Goal: Communication & Community: Answer question/provide support

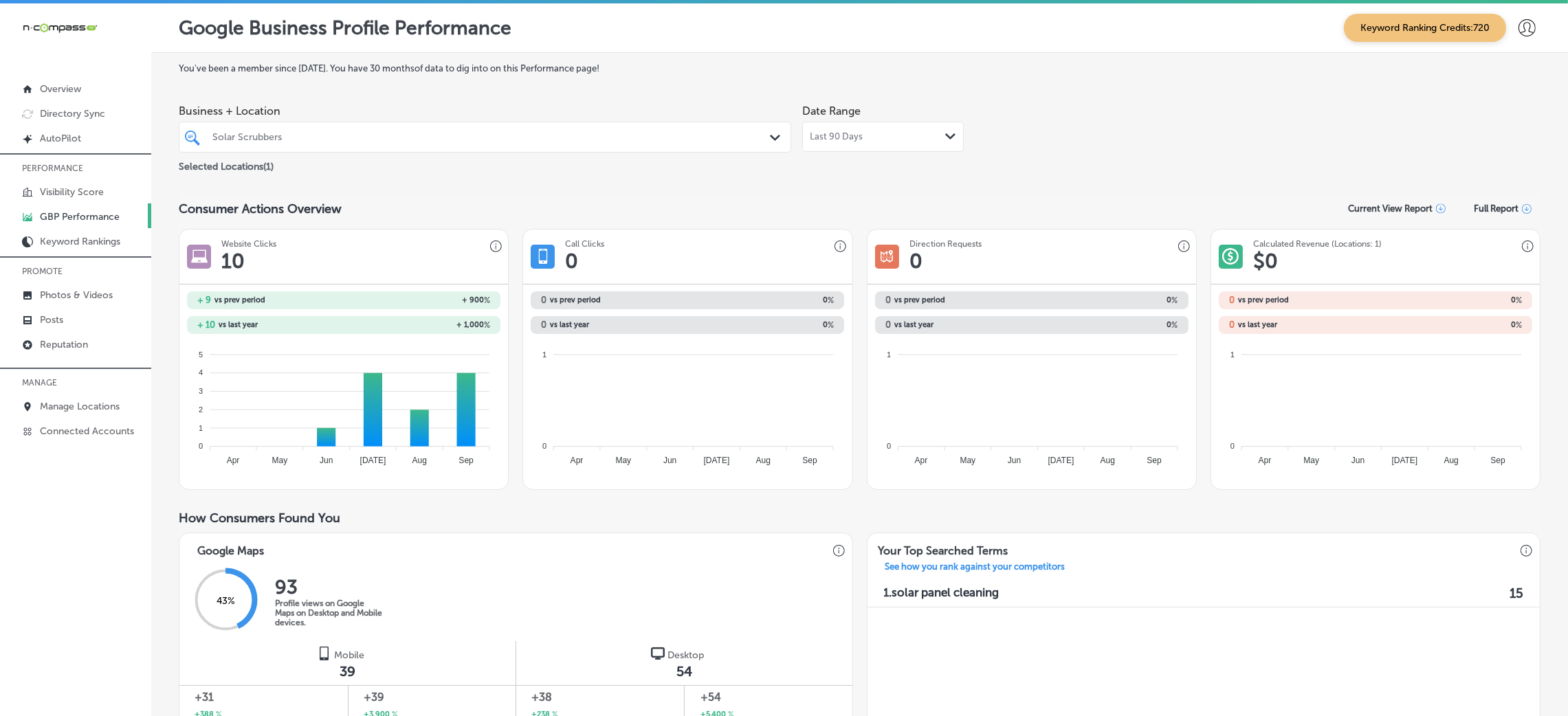
click at [74, 388] on p "MANAGE" at bounding box center [75, 382] width 152 height 21
click at [72, 396] on link "Manage Locations" at bounding box center [75, 405] width 152 height 25
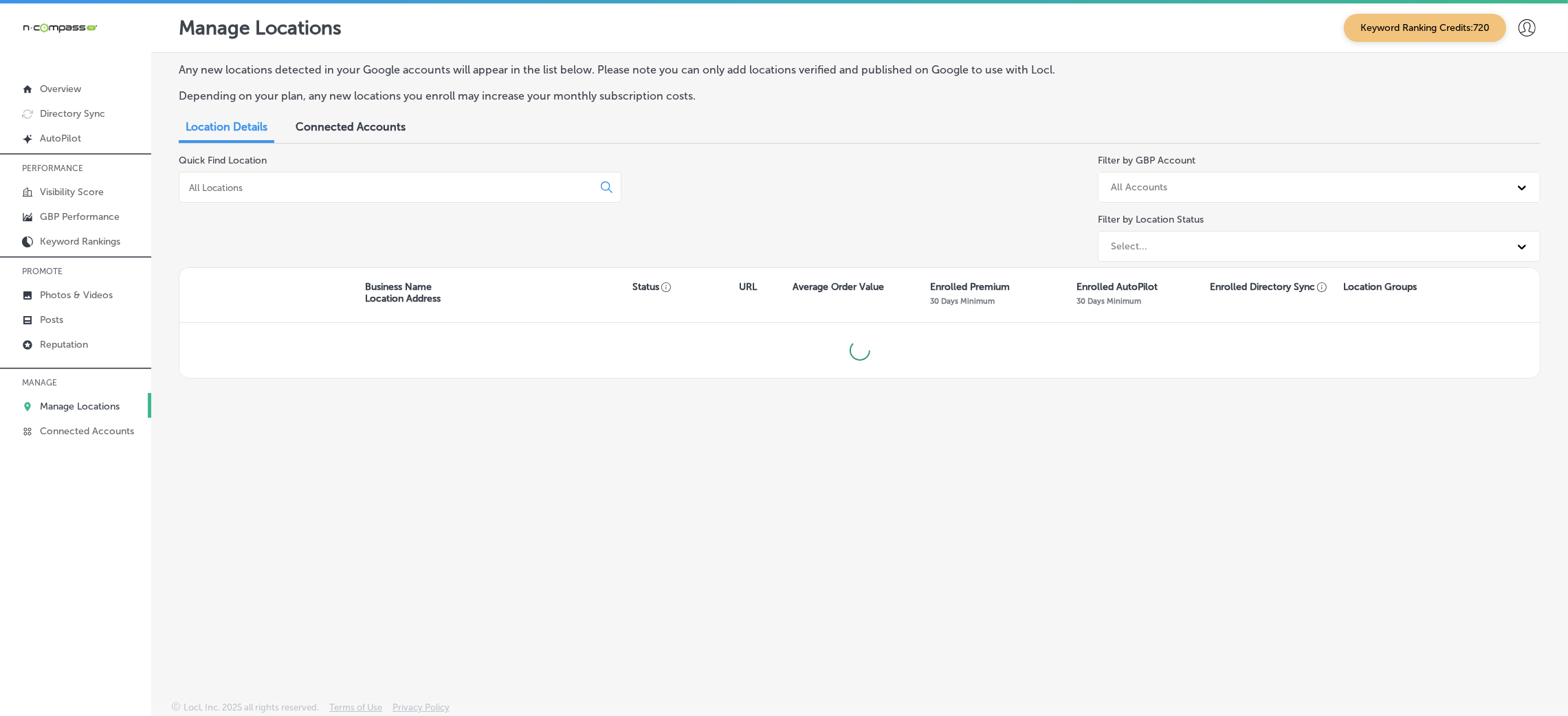
click at [382, 185] on input at bounding box center [389, 188] width 402 height 12
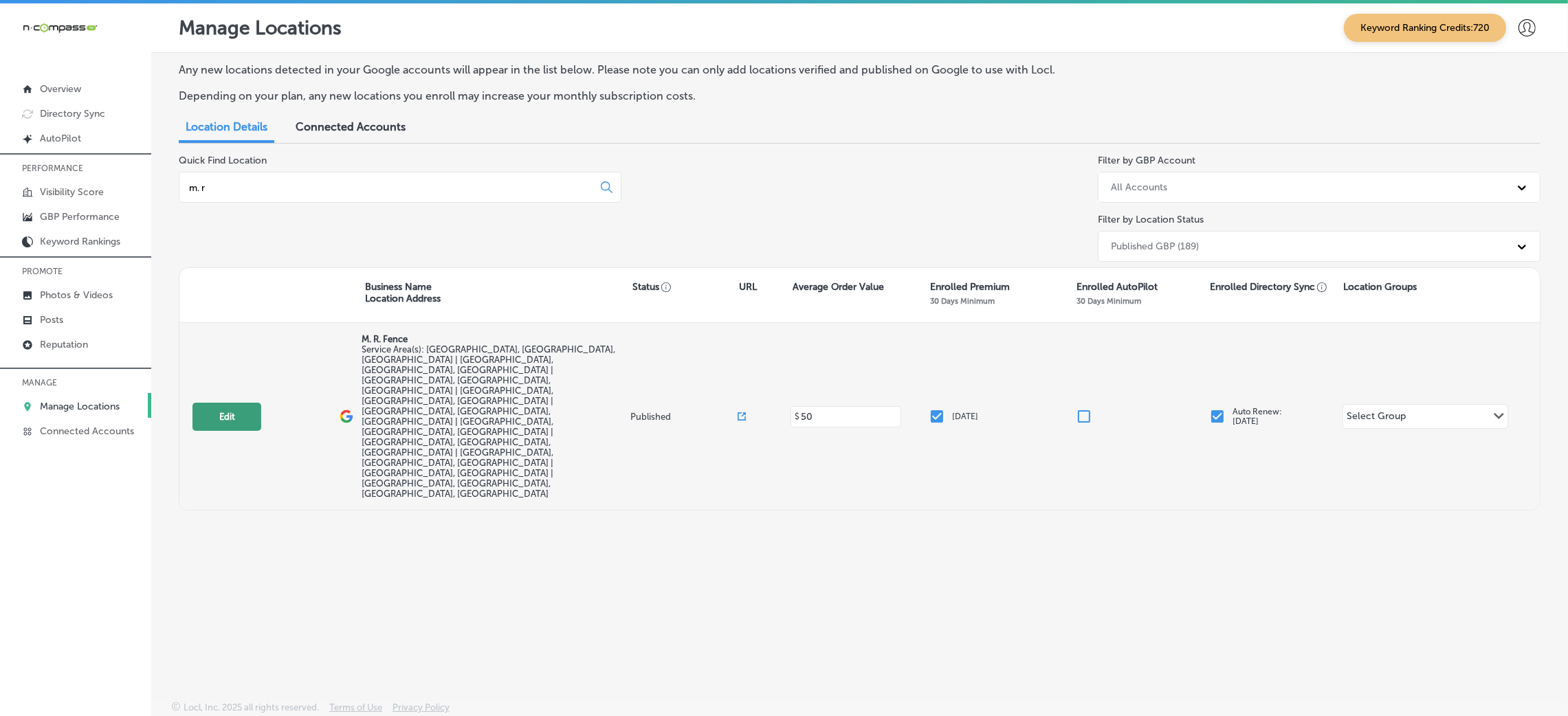
type input "m. r"
click at [235, 403] on button "Edit" at bounding box center [226, 417] width 68 height 28
select select "US"
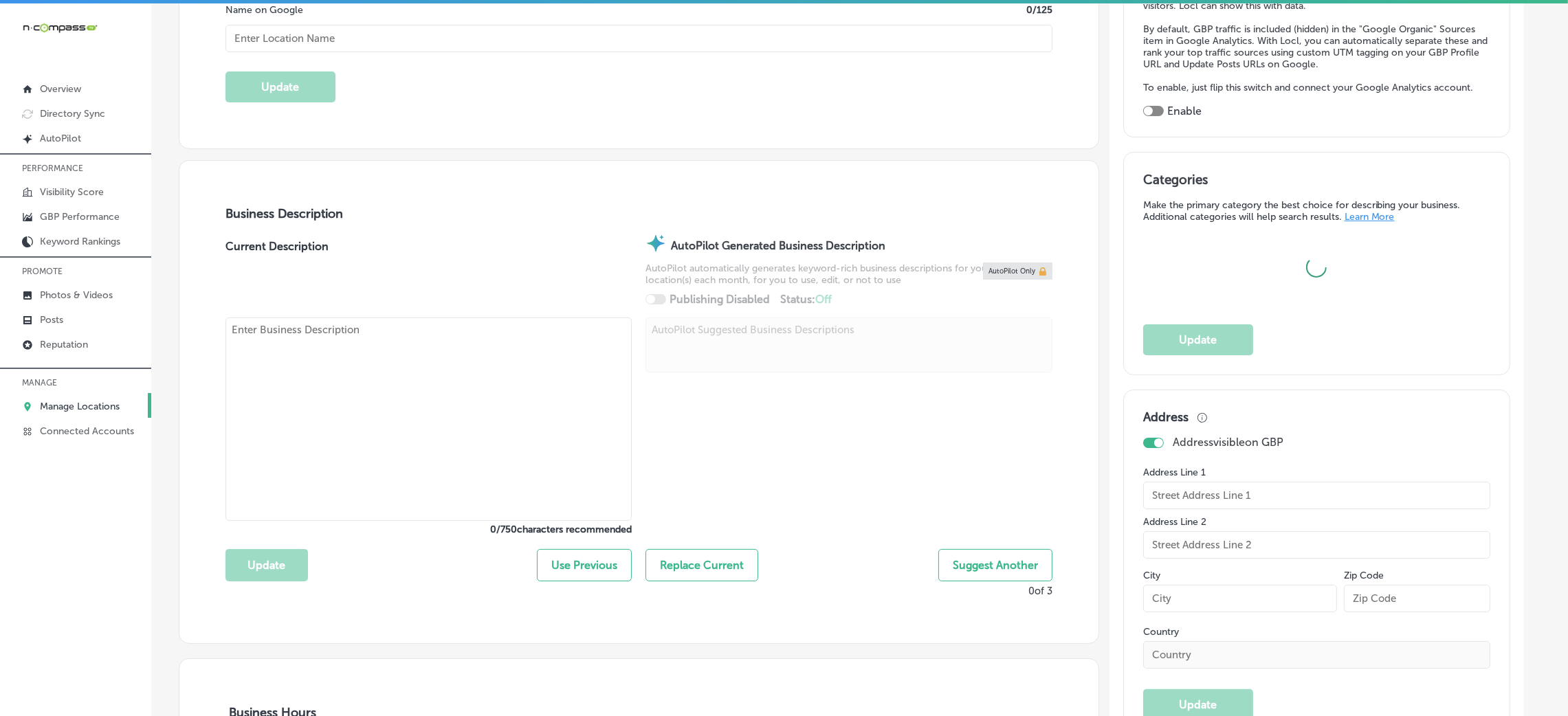
scroll to position [412, 0]
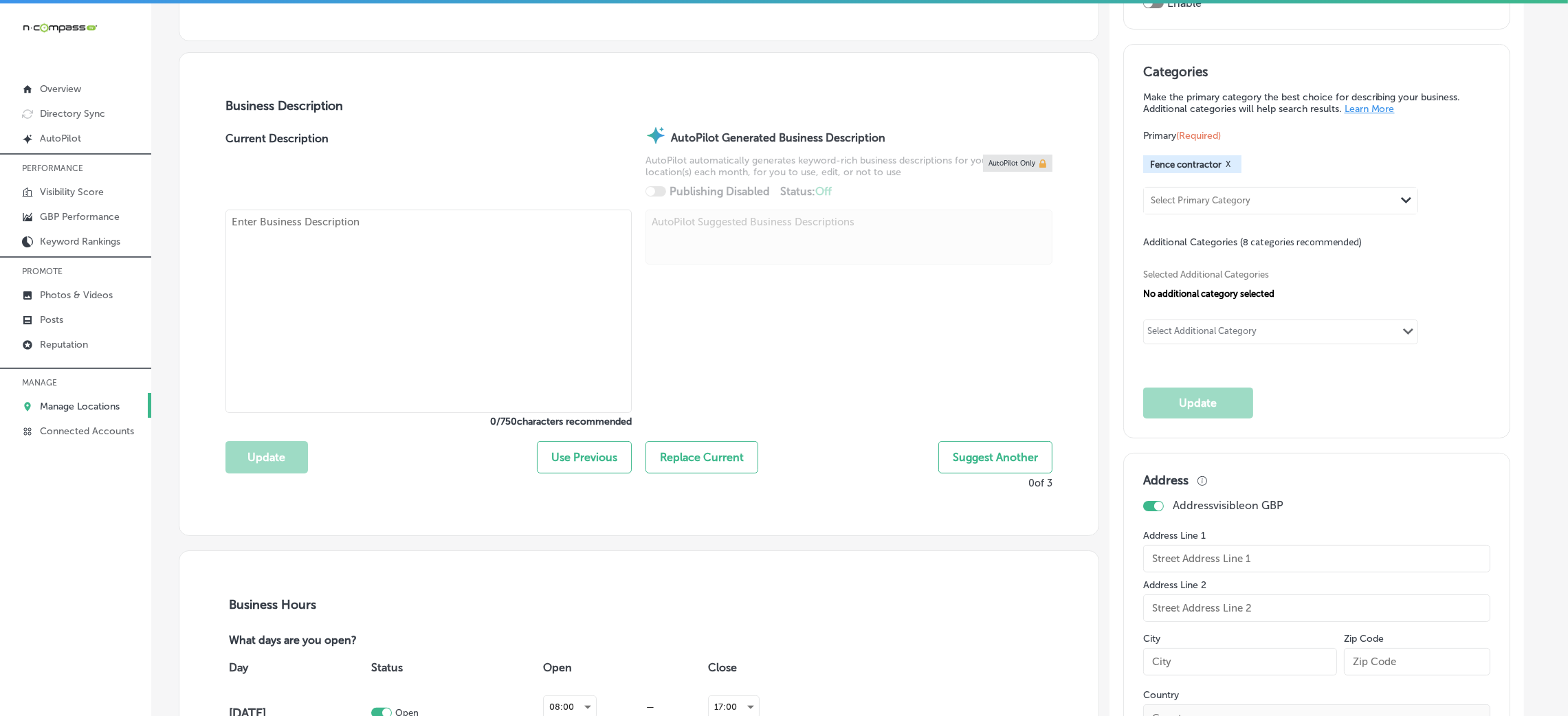
checkbox input "true"
type input "M. R. Fence"
checkbox input "false"
type input "[STREET_ADDRESS]"
type input "[GEOGRAPHIC_DATA]"
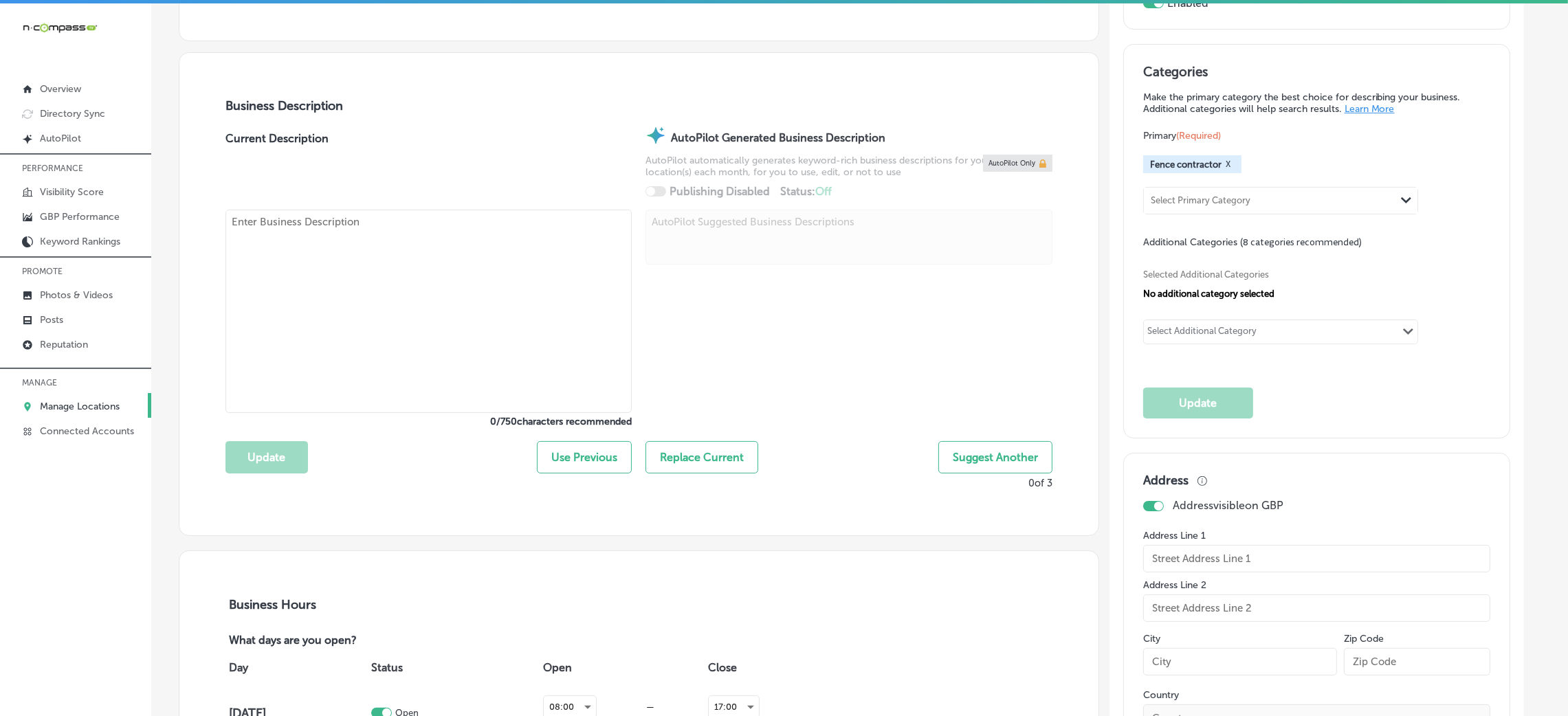
type input "34233"
type input "US"
type input "[URL][DOMAIN_NAME]"
type textarea "M. R. Fence is your top choice for high-quality fence installation and repair i…"
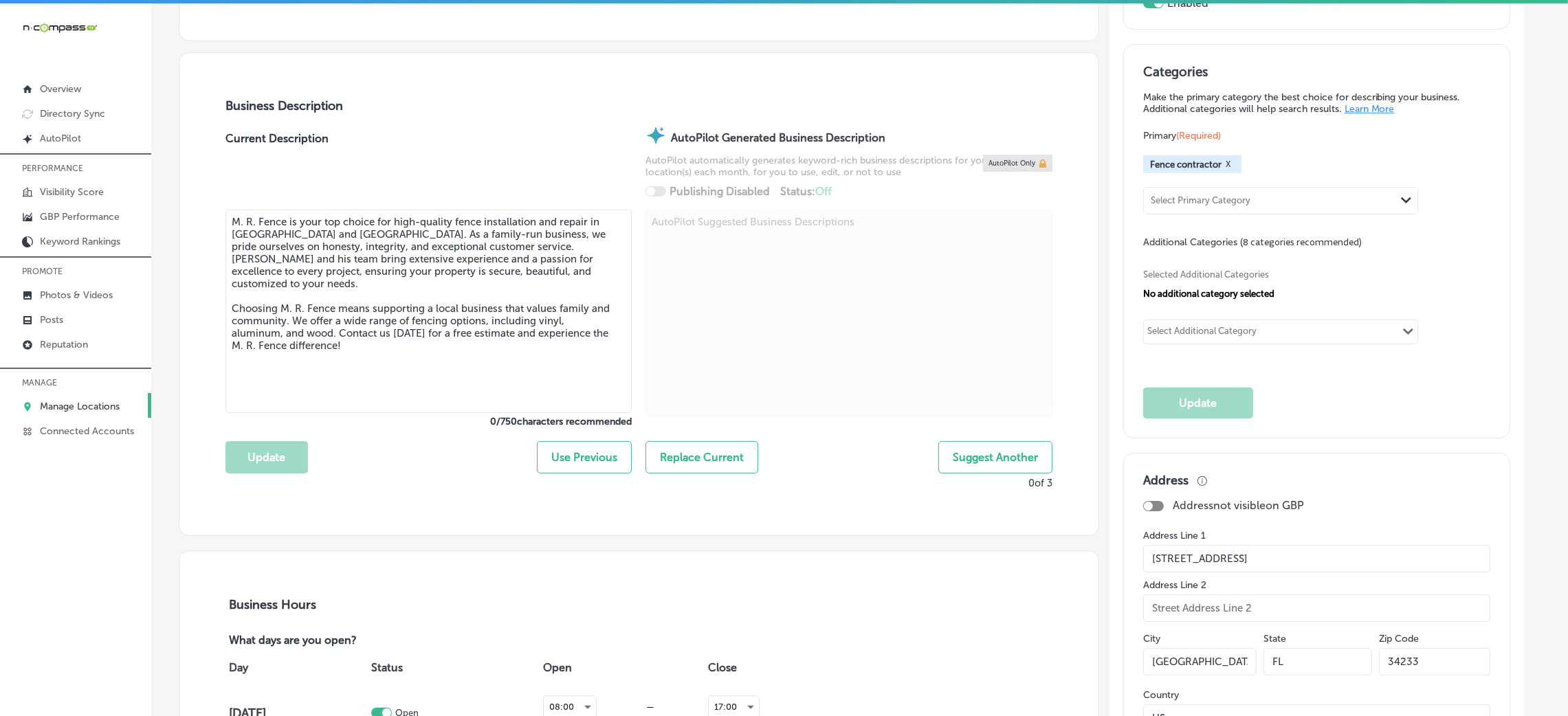
type input "[PHONE_NUMBER]"
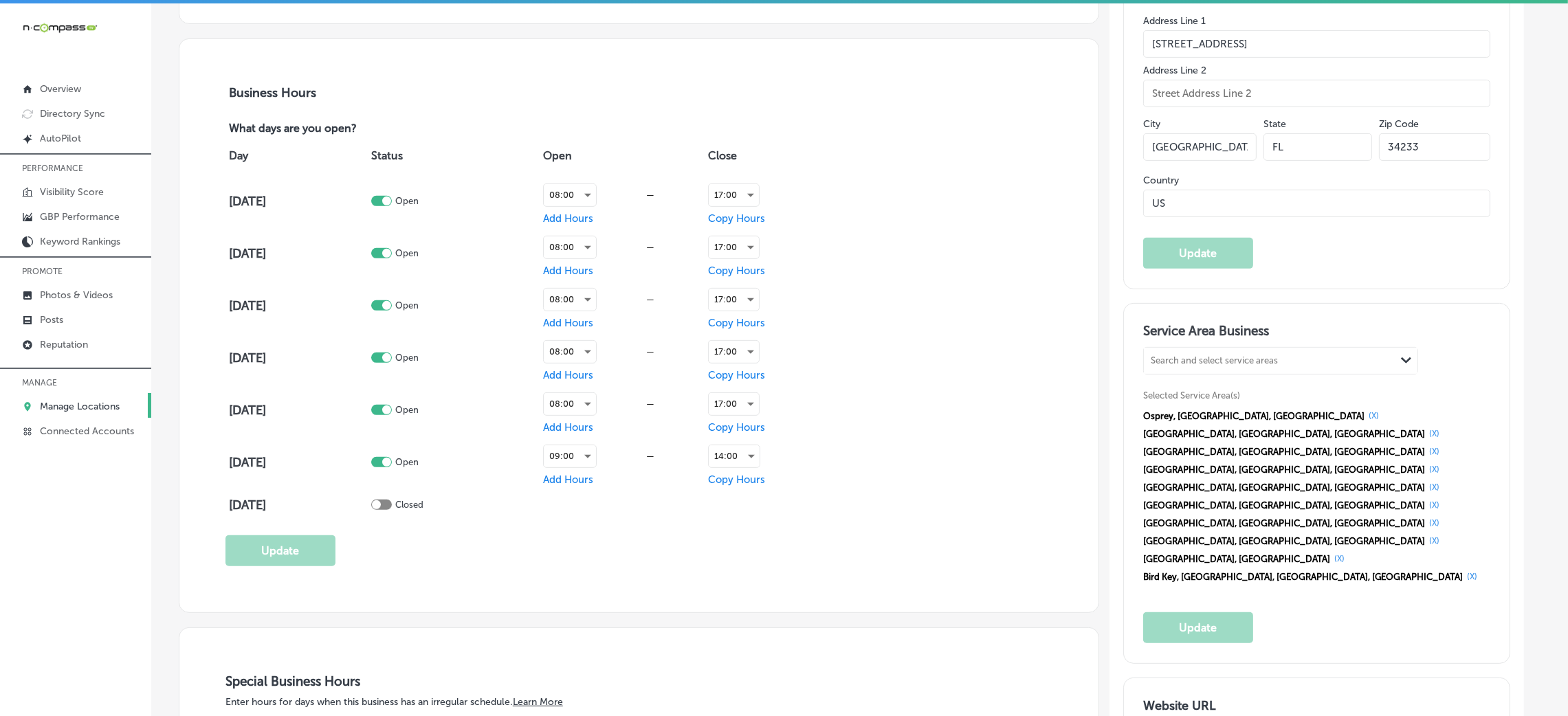
scroll to position [1030, 0]
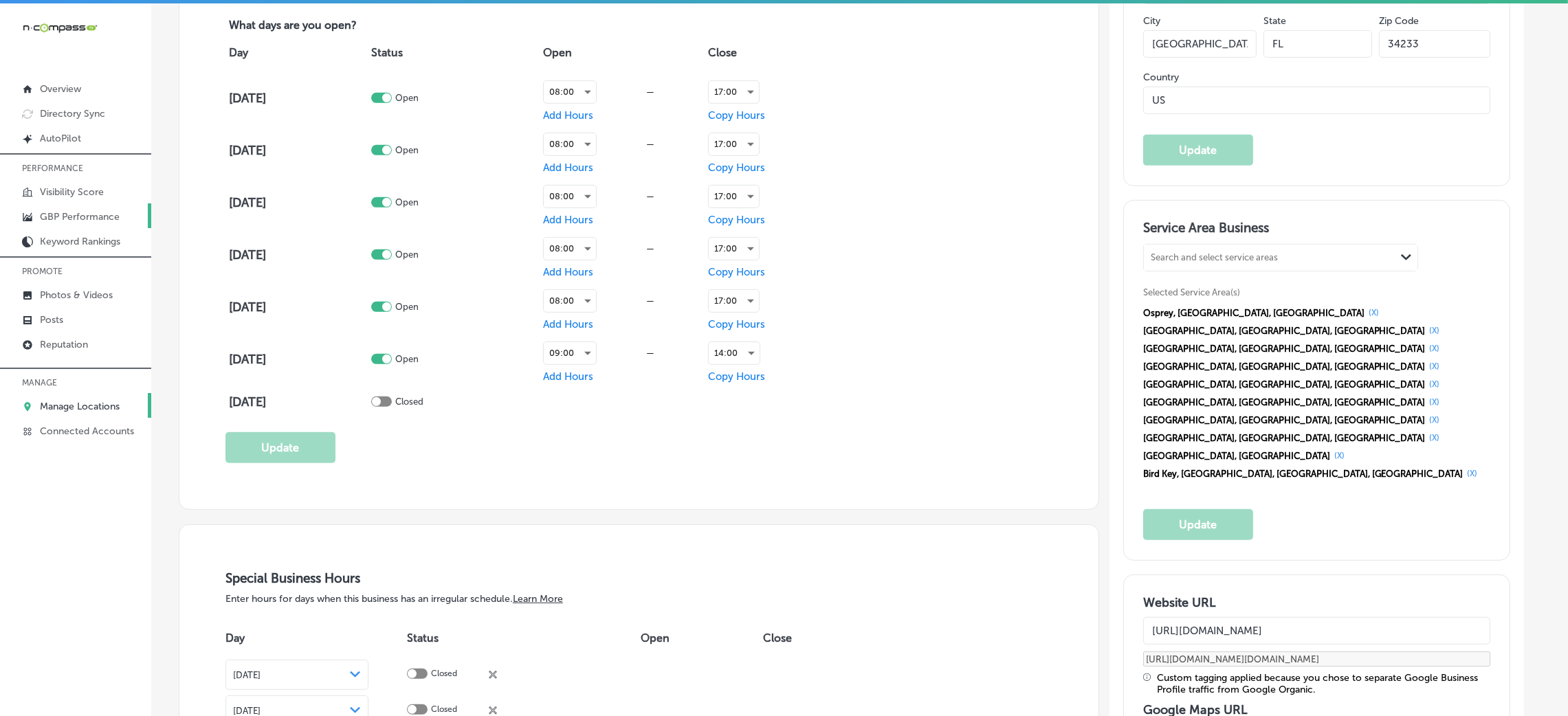
click at [85, 215] on p "GBP Performance" at bounding box center [80, 216] width 80 height 12
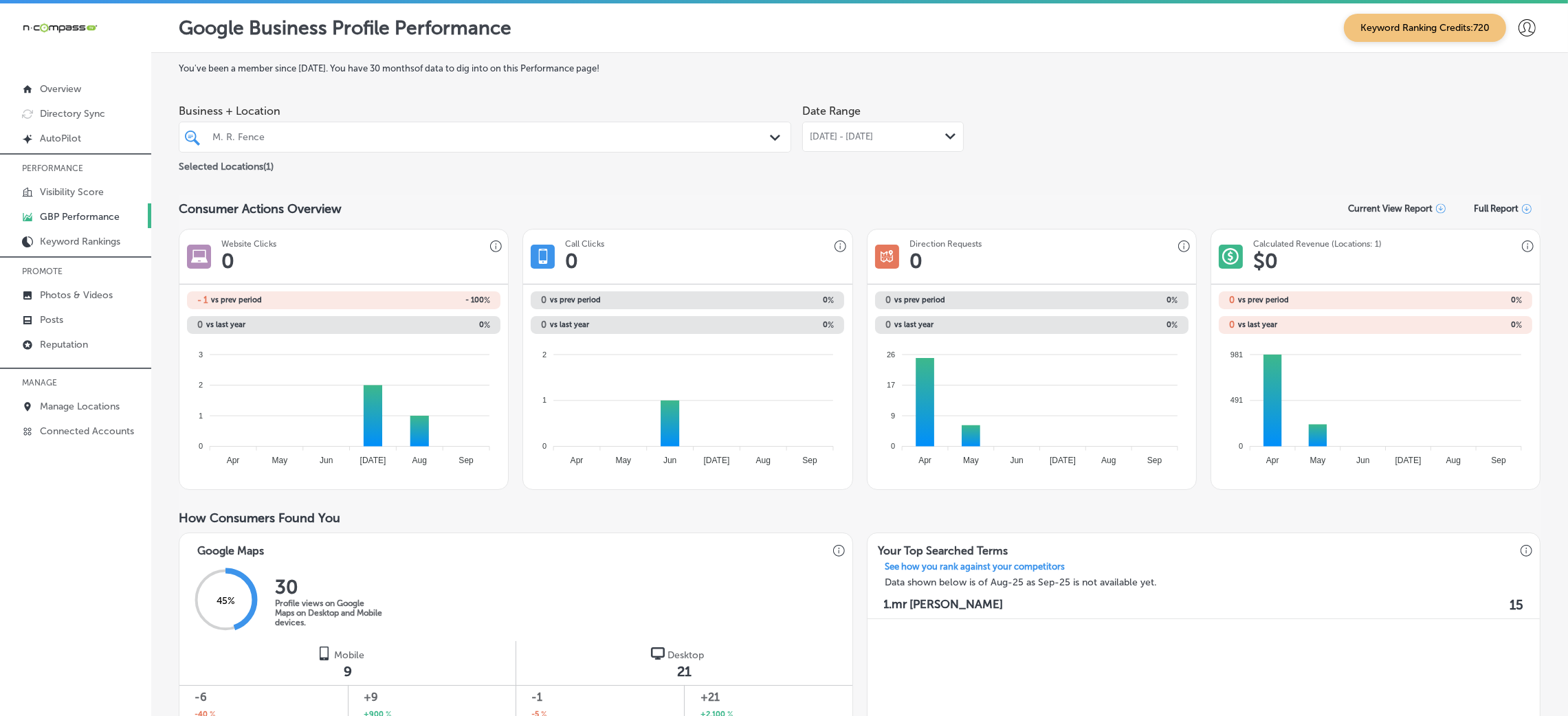
click at [922, 142] on div "[DATE] - [DATE] Path Created with Sketch." at bounding box center [883, 137] width 146 height 11
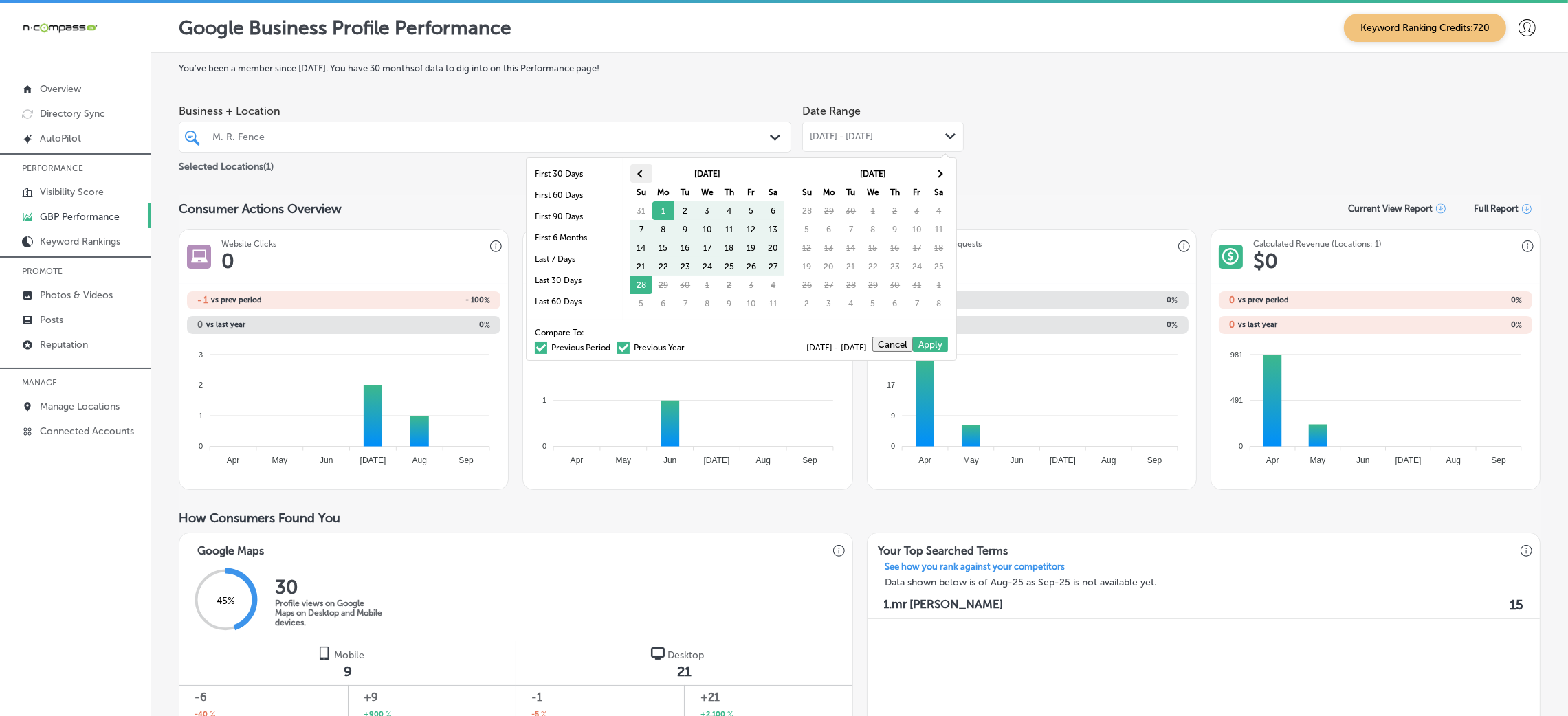
click at [646, 168] on th at bounding box center [641, 174] width 22 height 18
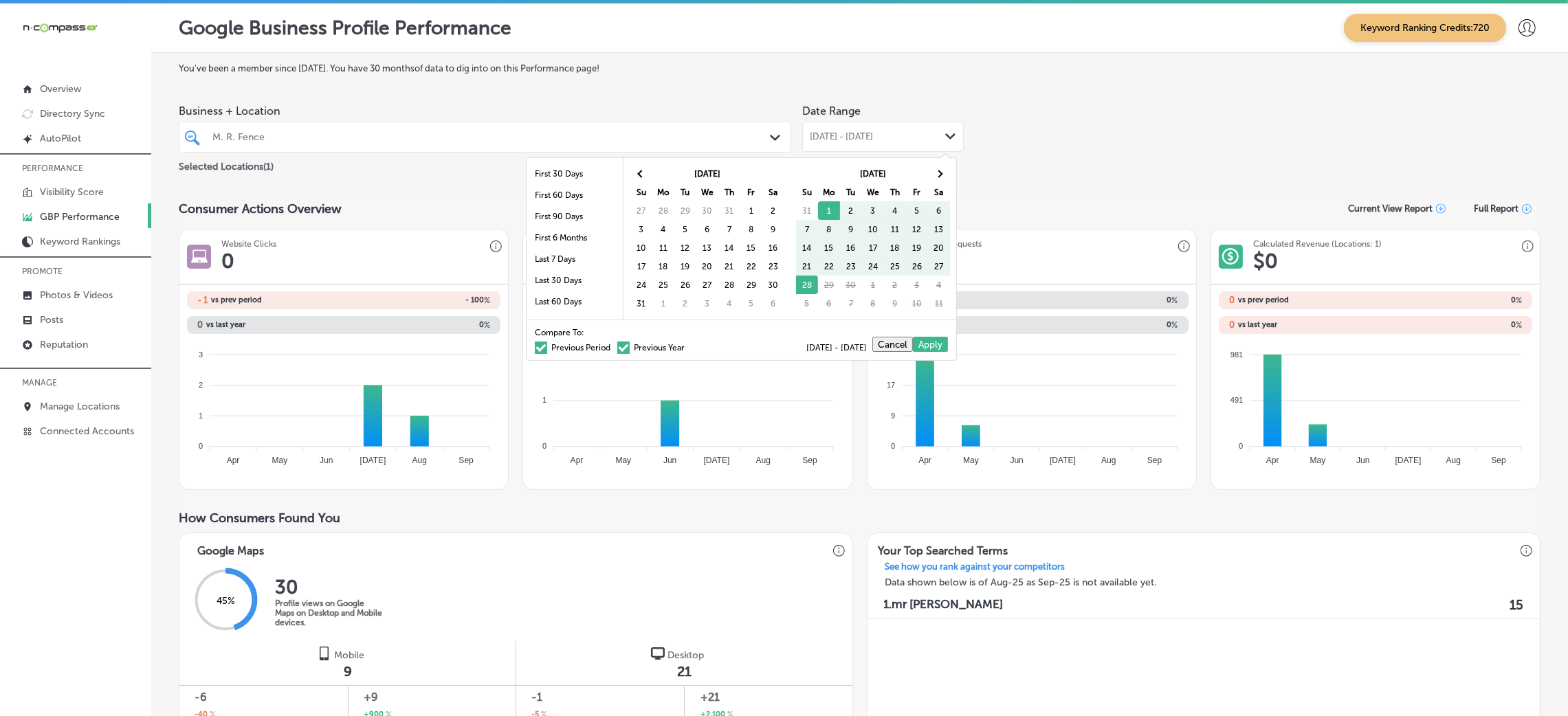
click at [646, 168] on th at bounding box center [641, 174] width 22 height 18
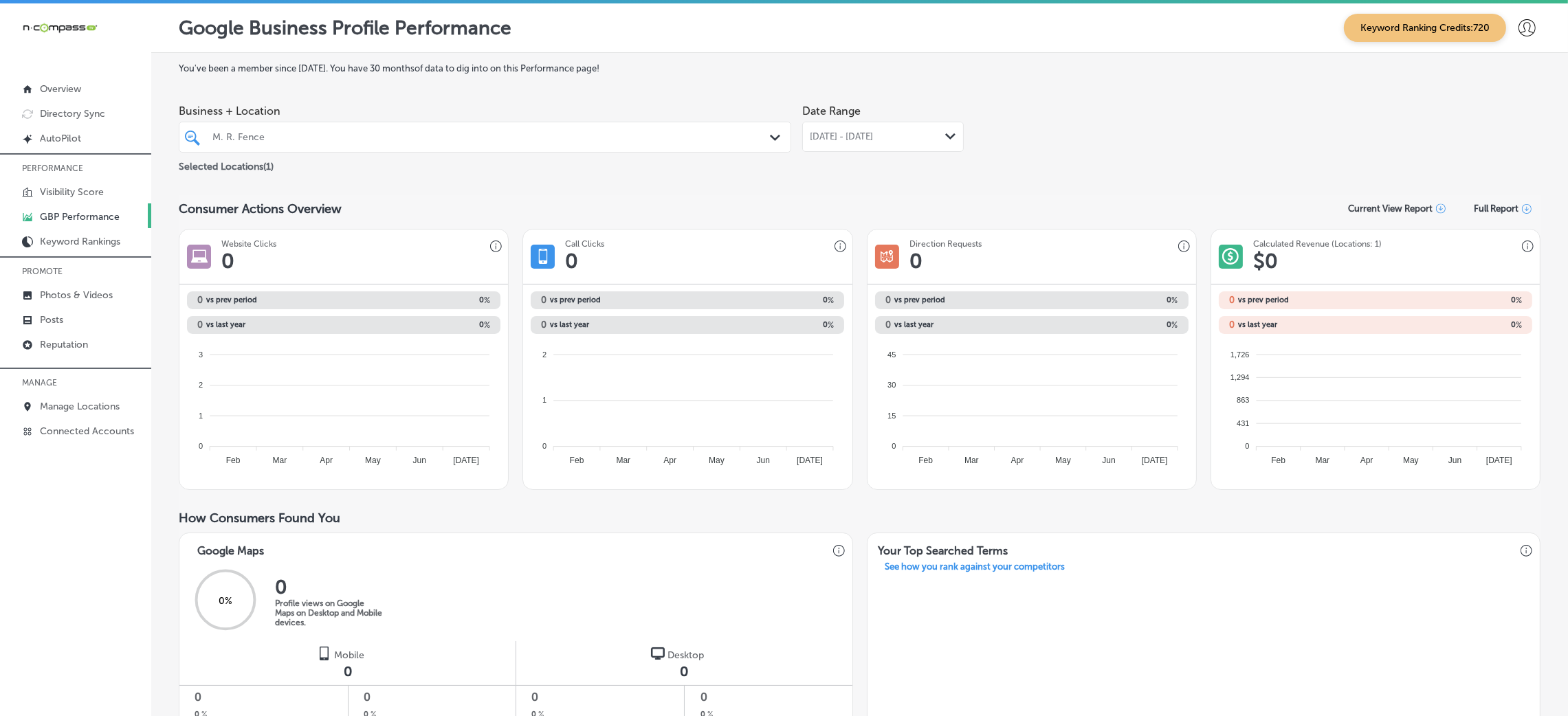
click at [873, 138] on span "[DATE] - [DATE]" at bounding box center [842, 137] width 63 height 11
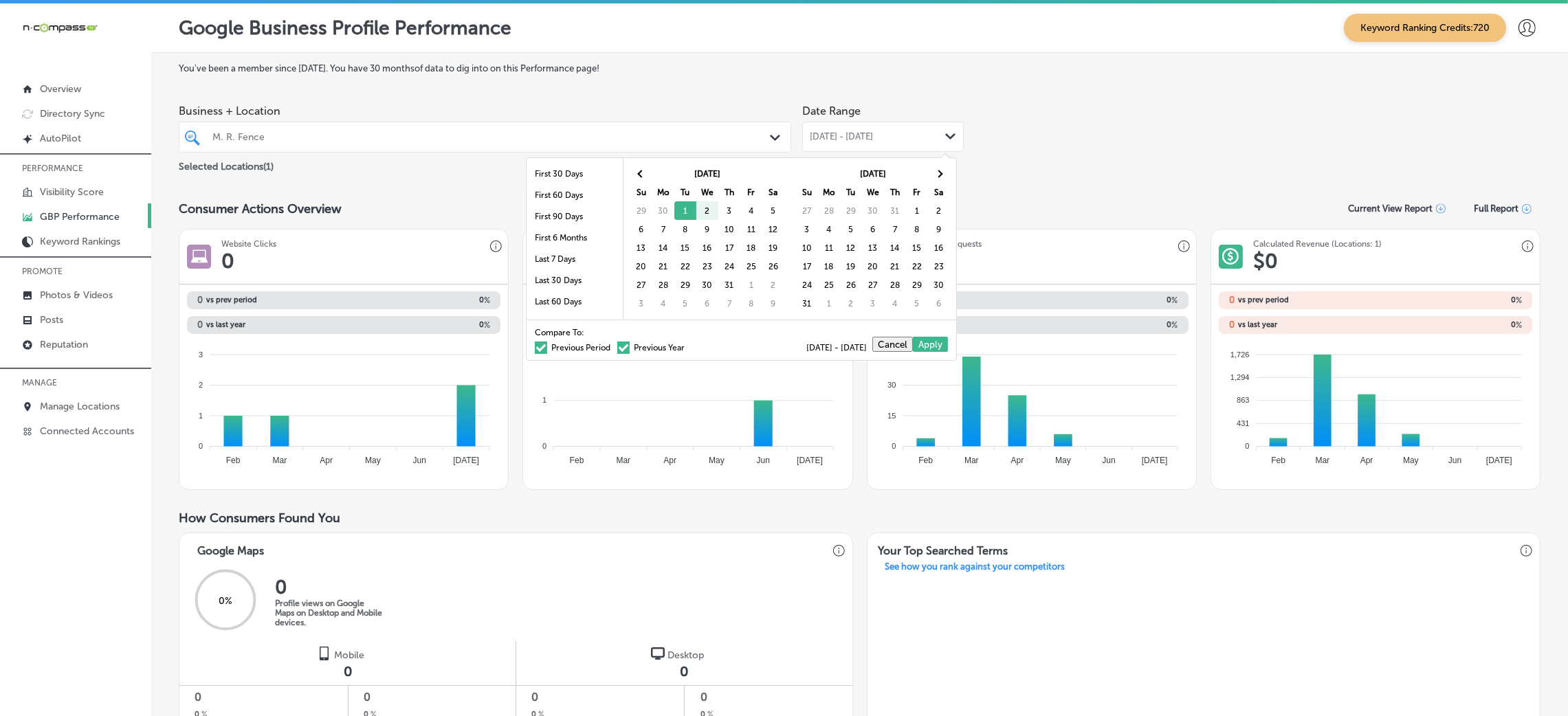
click at [934, 183] on th "Sa" at bounding box center [939, 192] width 22 height 18
click at [936, 173] on span at bounding box center [939, 174] width 8 height 8
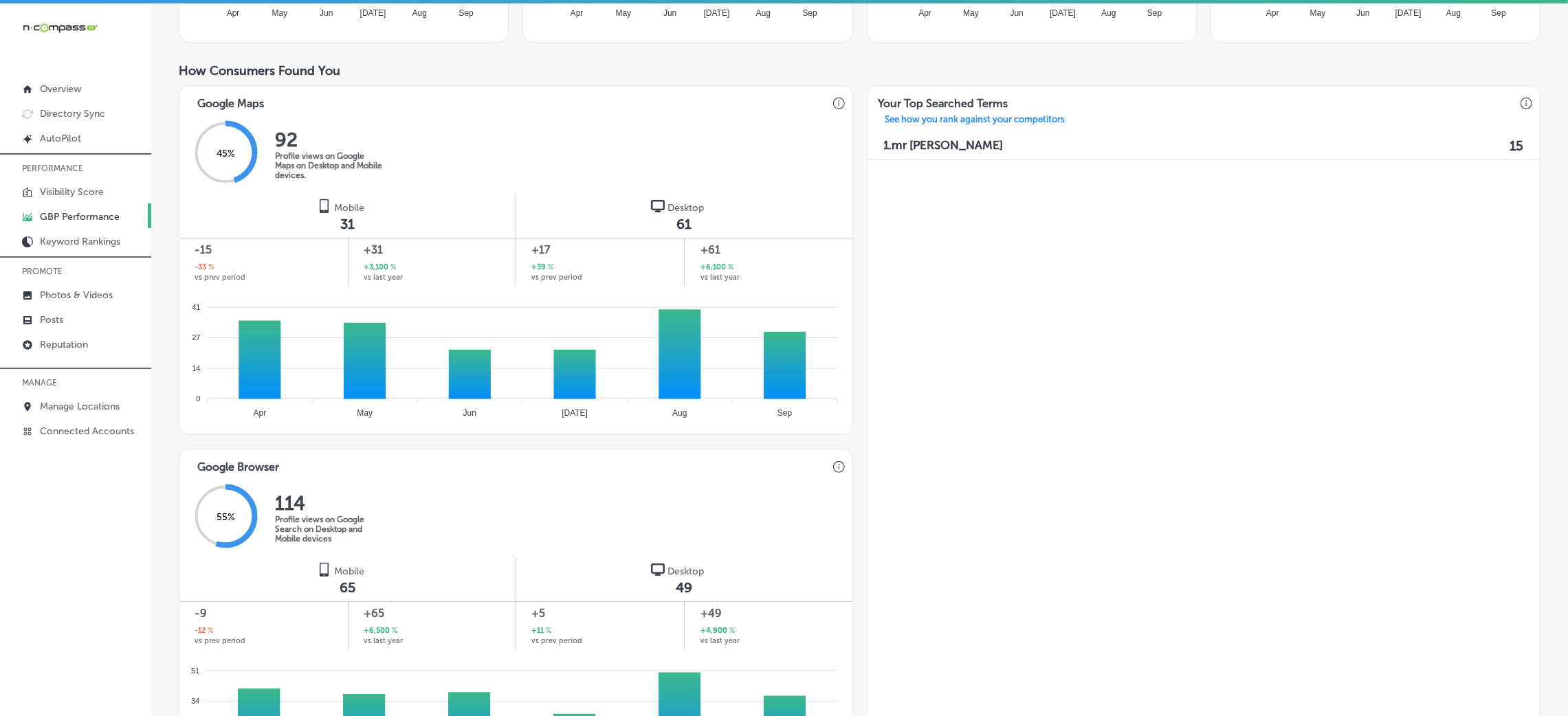
scroll to position [412, 0]
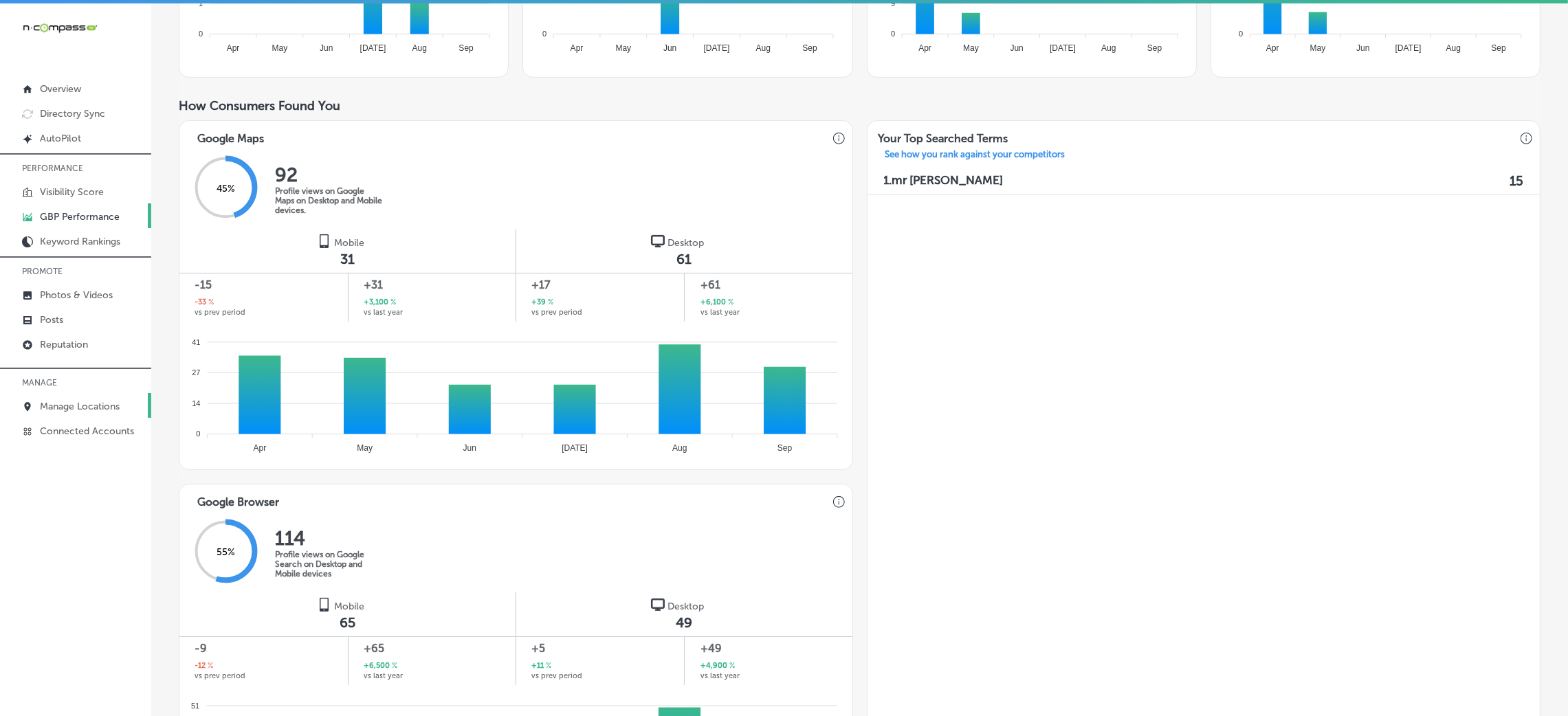
click at [78, 401] on p "Manage Locations" at bounding box center [80, 406] width 80 height 12
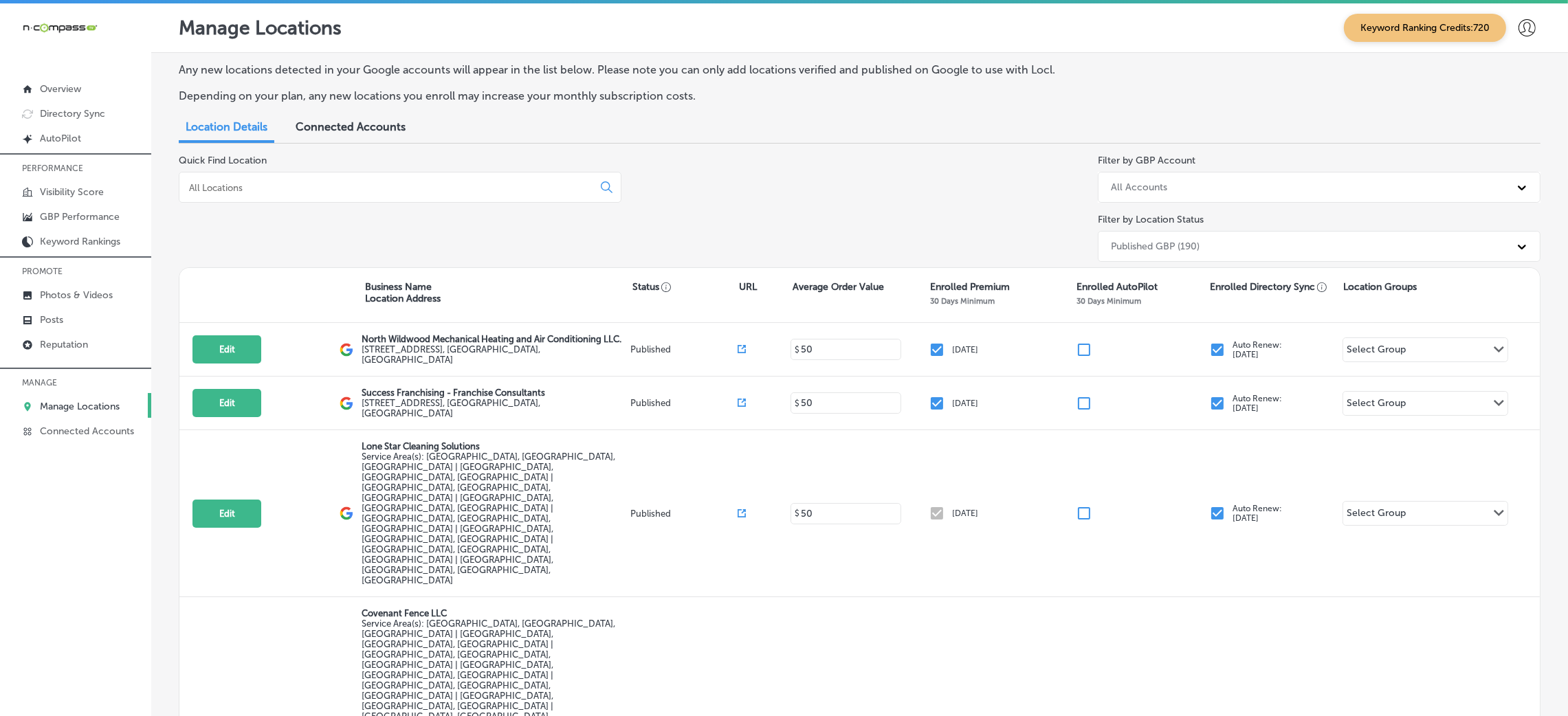
click at [208, 178] on div at bounding box center [399, 187] width 442 height 31
click at [211, 185] on input at bounding box center [389, 188] width 402 height 12
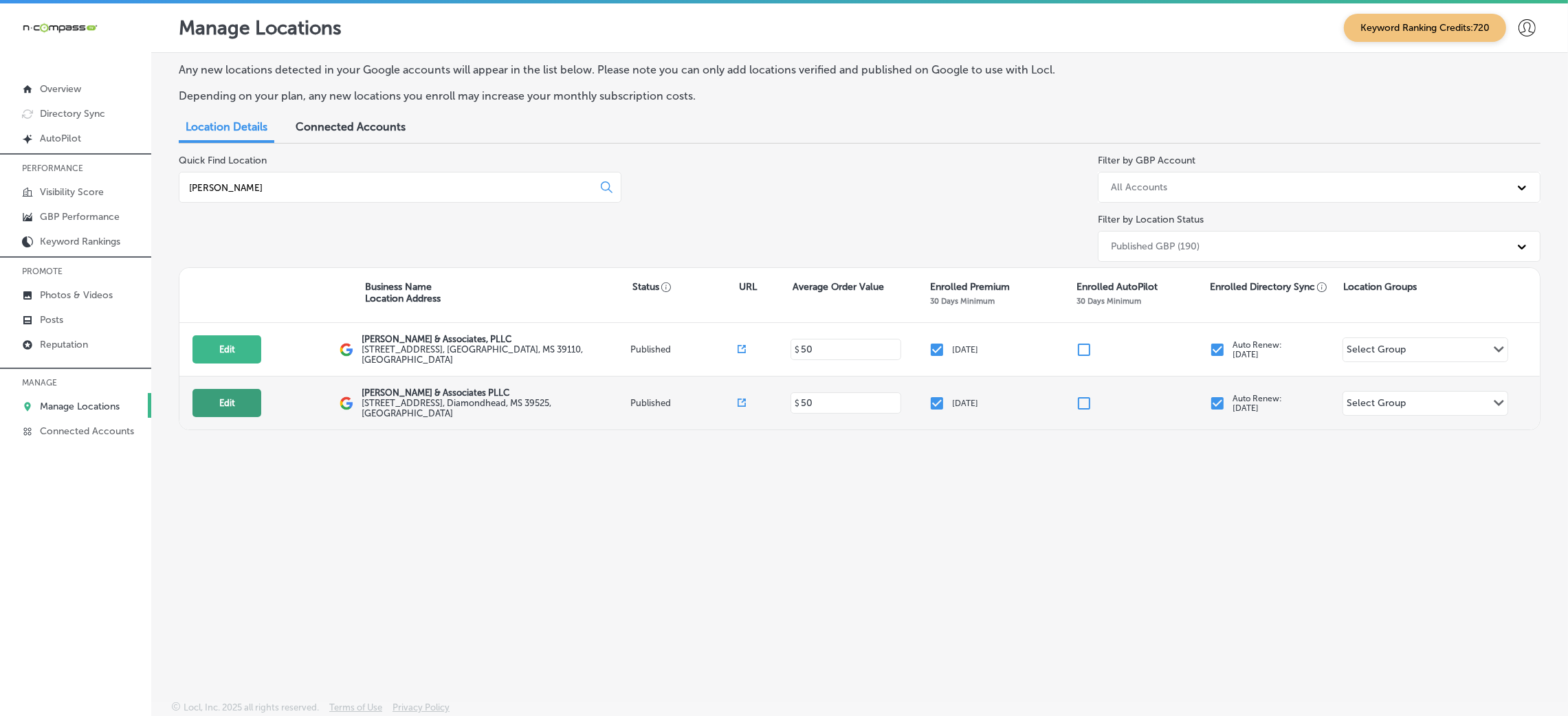
type input "[PERSON_NAME]"
click at [232, 398] on button "Edit" at bounding box center [226, 403] width 68 height 28
select select "US"
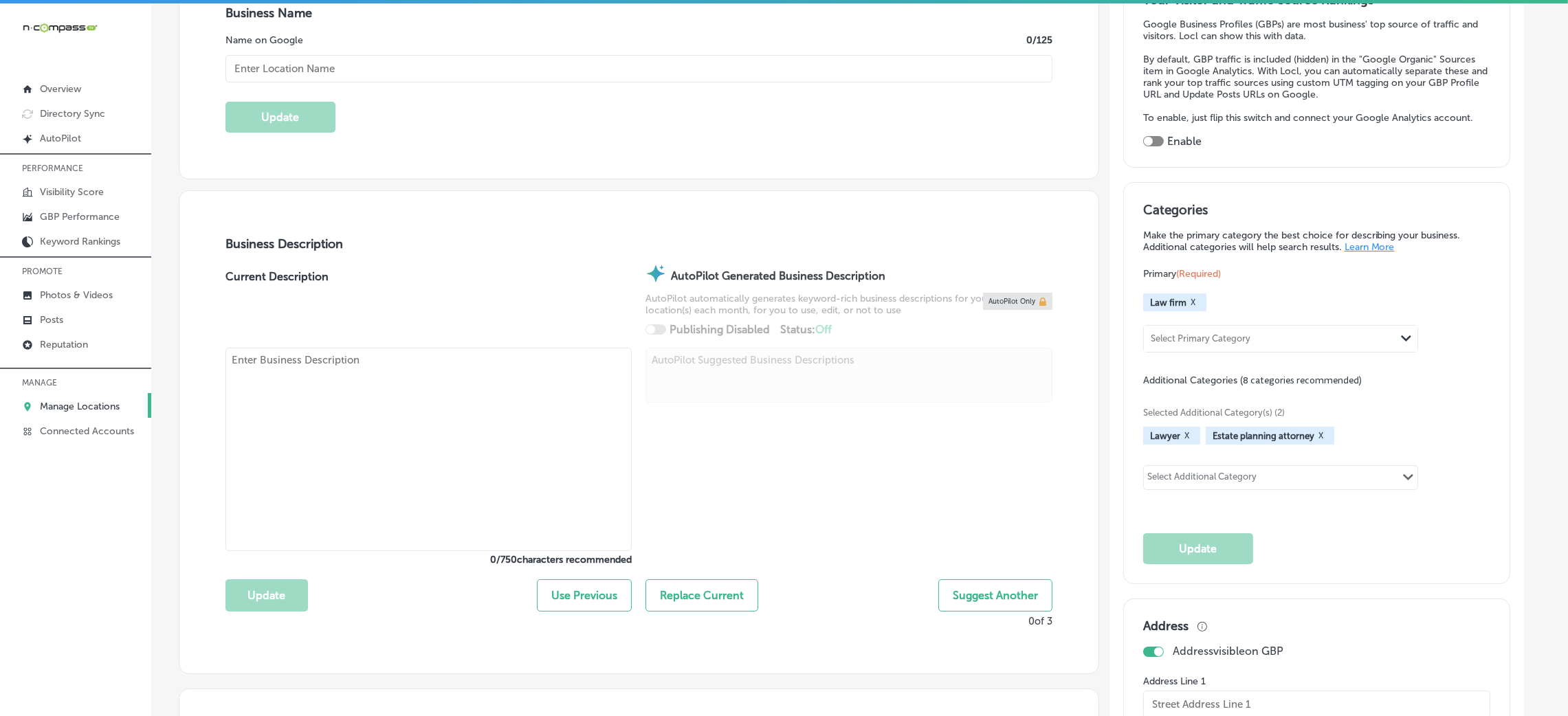
checkbox input "true"
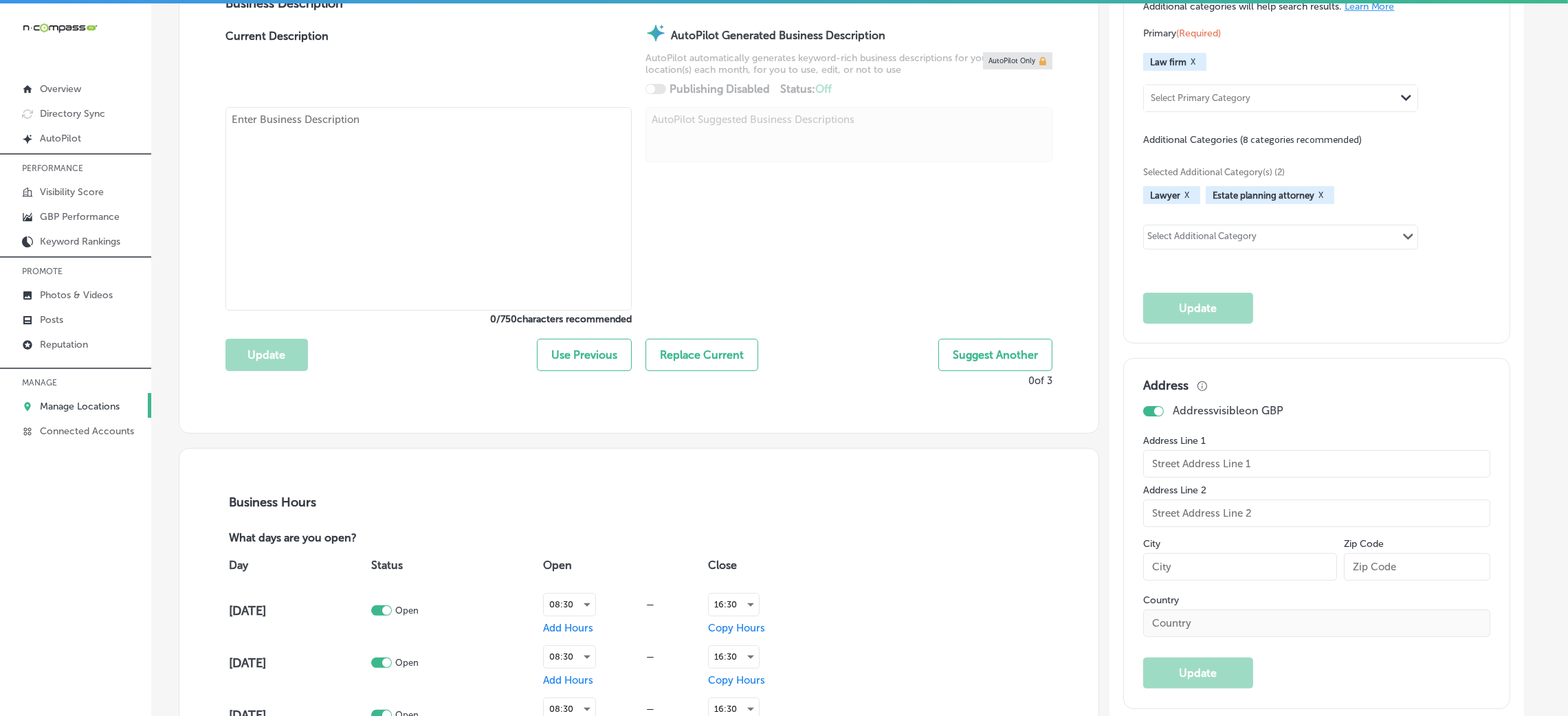
type input "[PERSON_NAME] & Associates PLLC"
type input "[STREET_ADDRESS]"
type input "Diamondhead"
type input "39525"
type input "US"
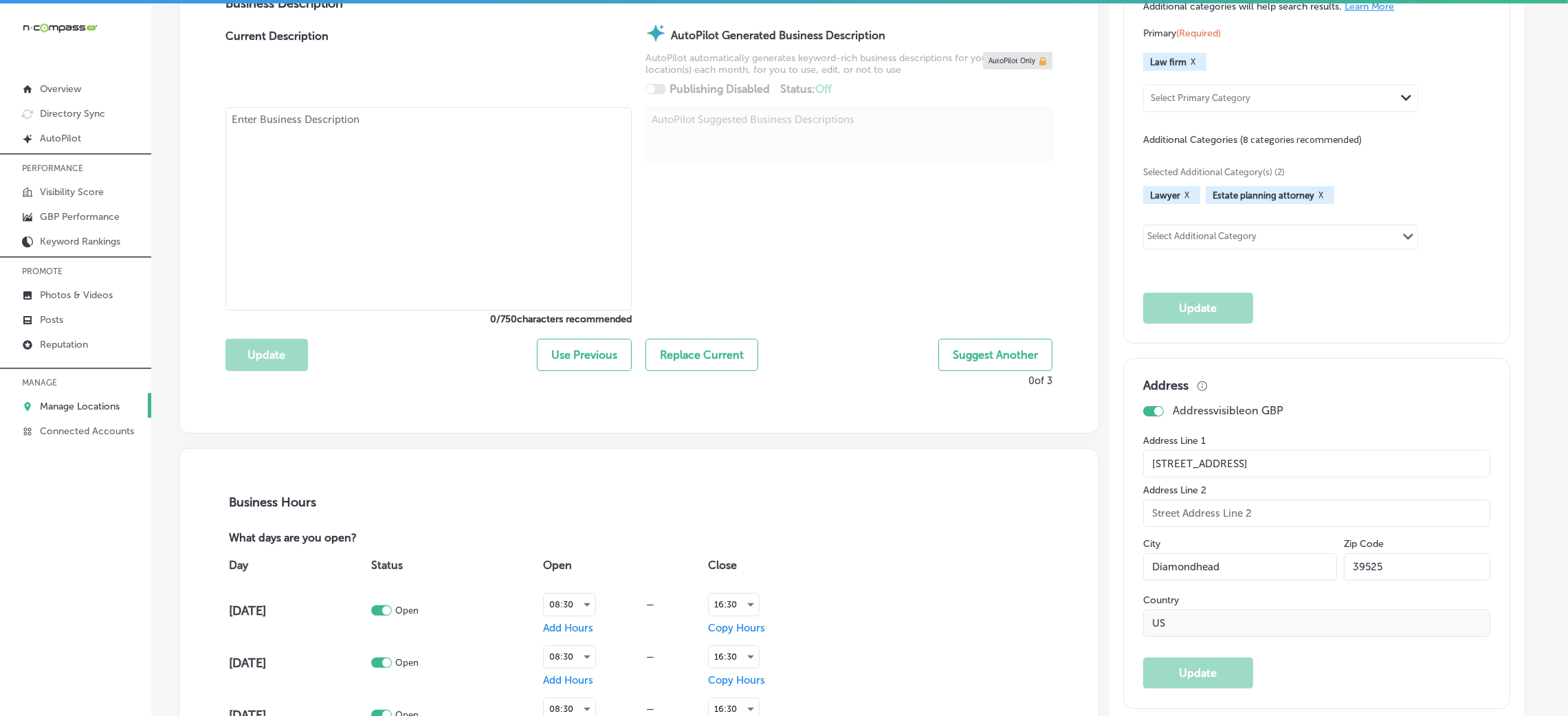
type input "[URL][DOMAIN_NAME]"
type textarea "[PERSON_NAME] & Associates, PLLC is an experienced elder law and estate plannin…"
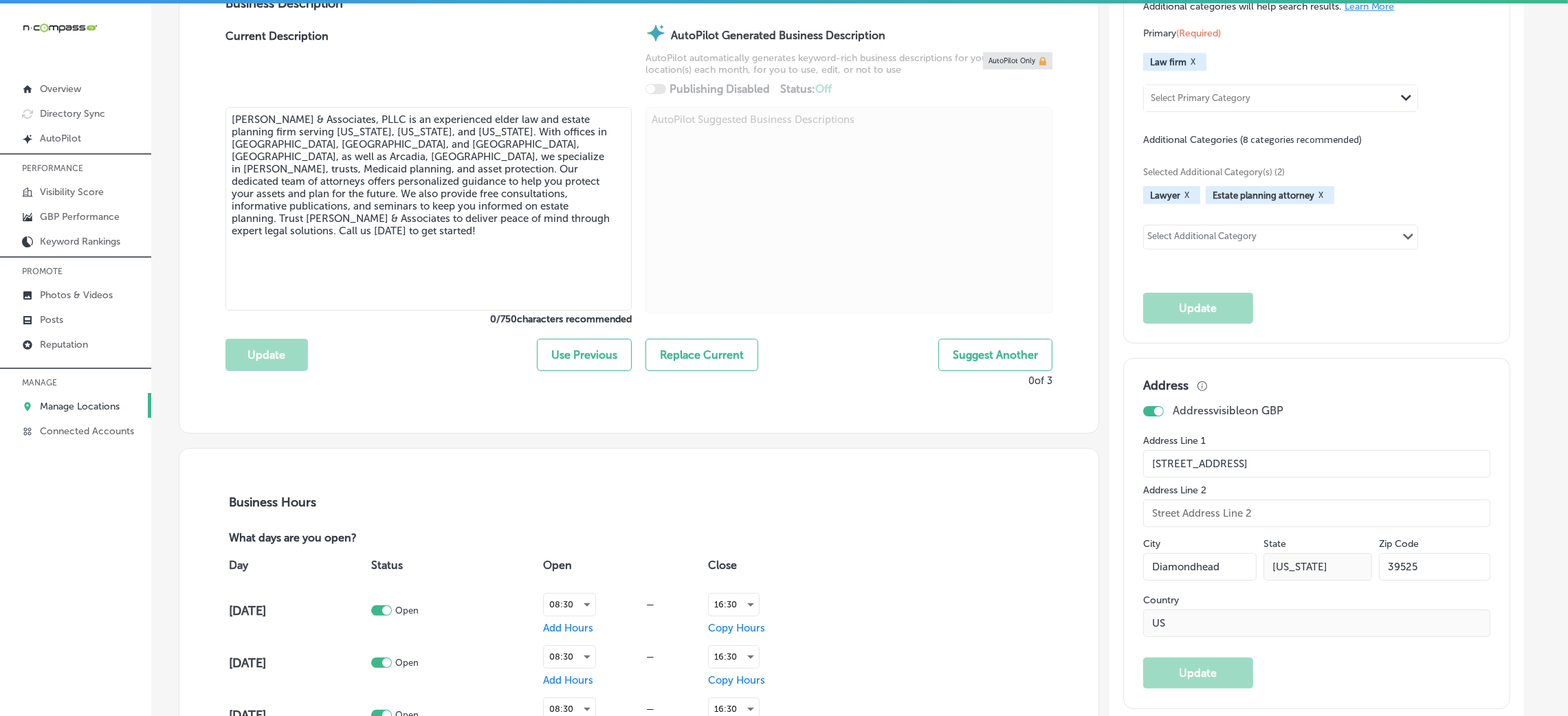
type input "[PHONE_NUMBER]"
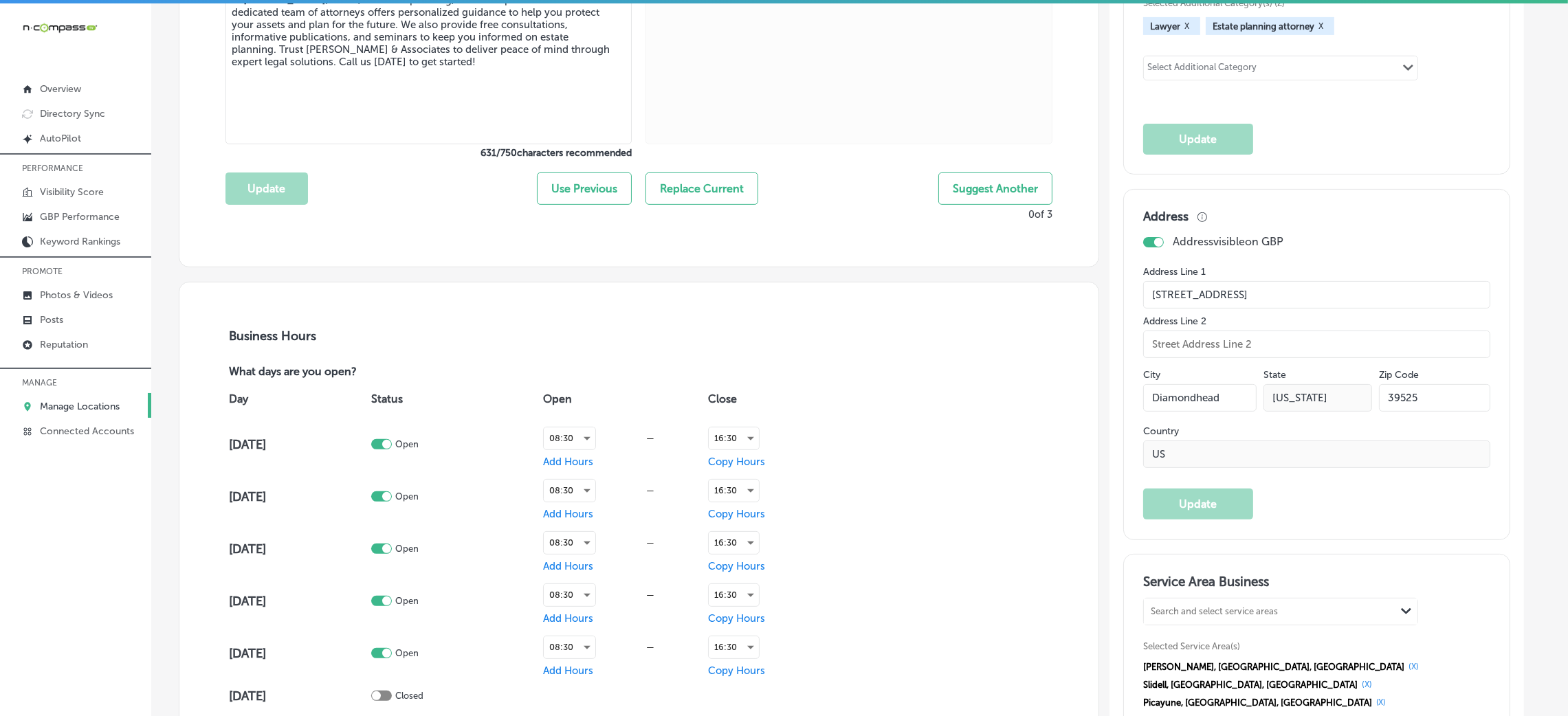
scroll to position [927, 0]
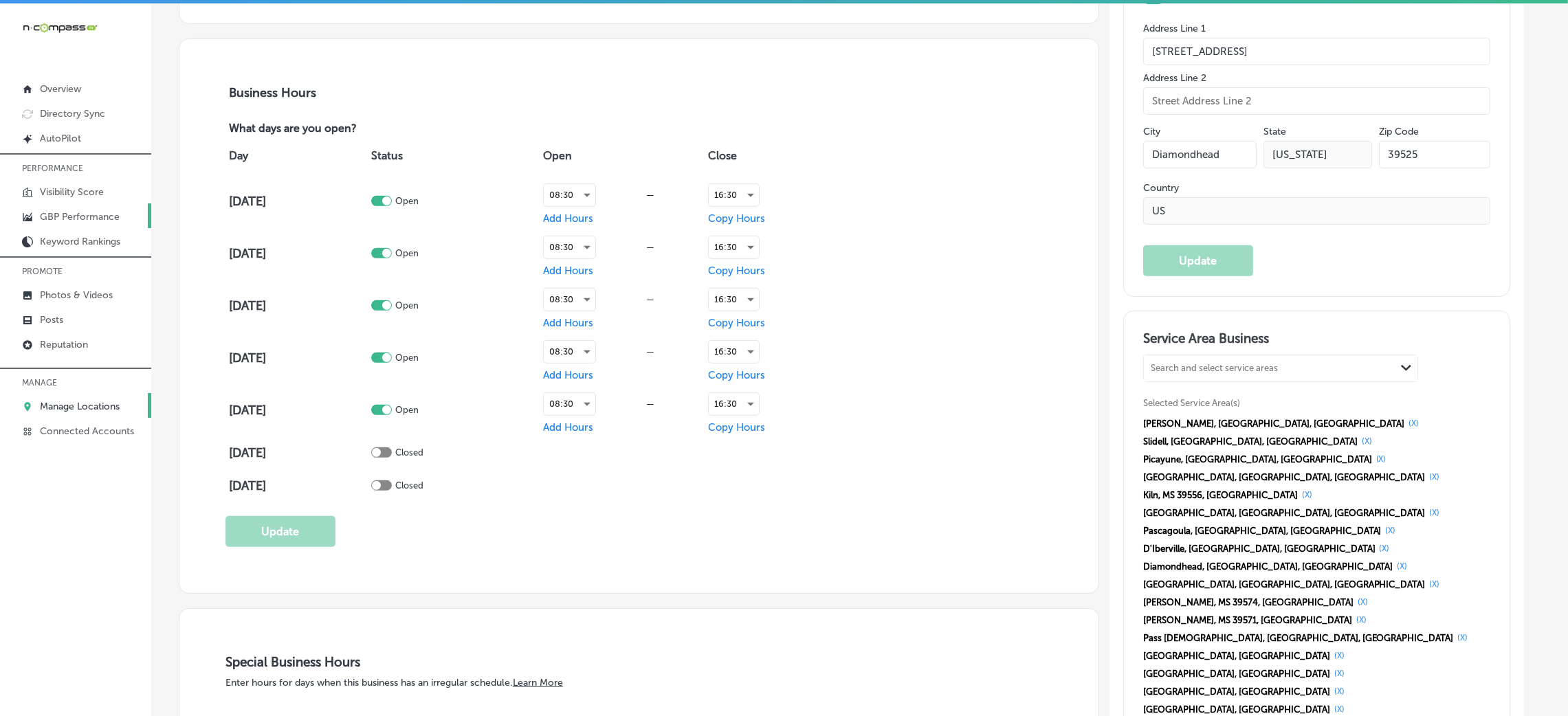
click at [75, 217] on p "GBP Performance" at bounding box center [80, 216] width 80 height 12
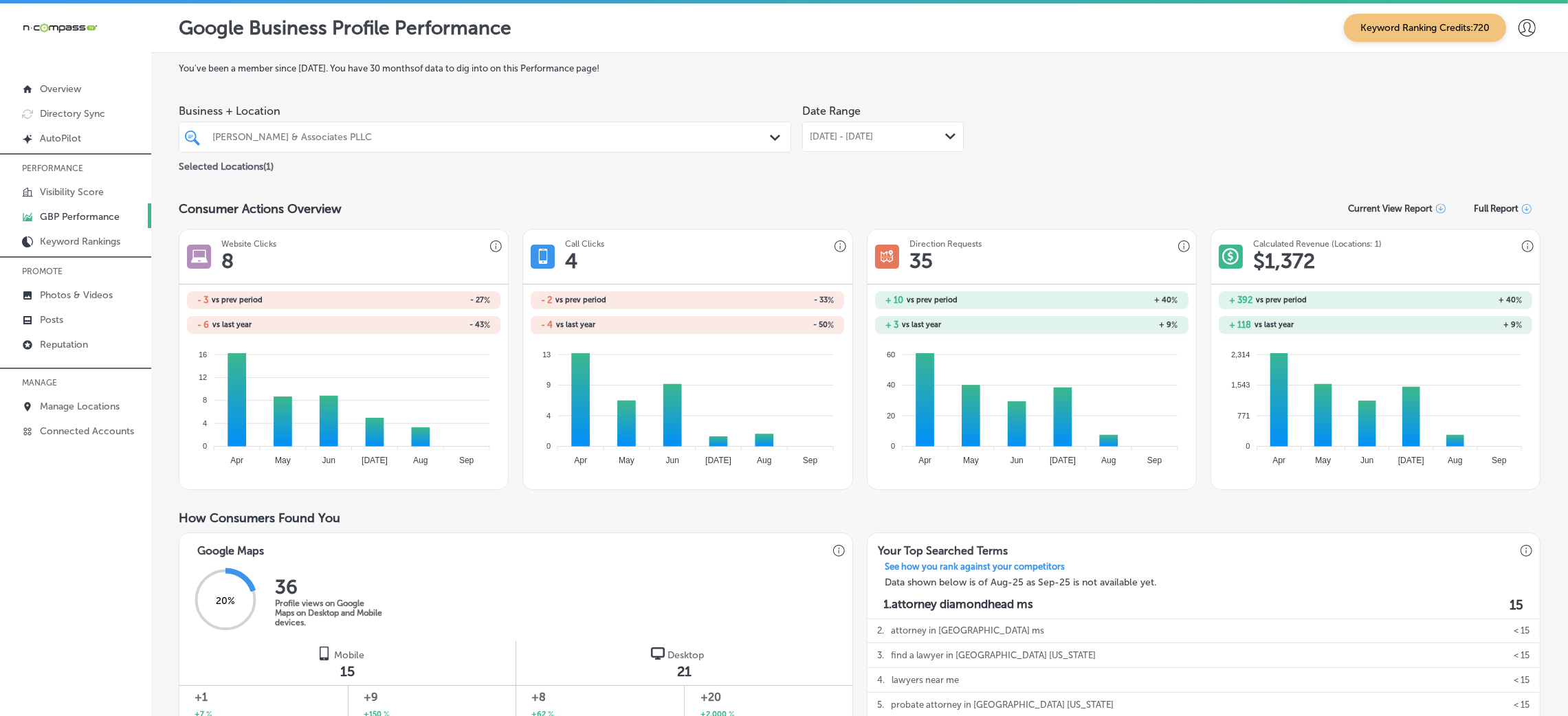
click at [873, 132] on span "[DATE] - [DATE]" at bounding box center [842, 137] width 63 height 11
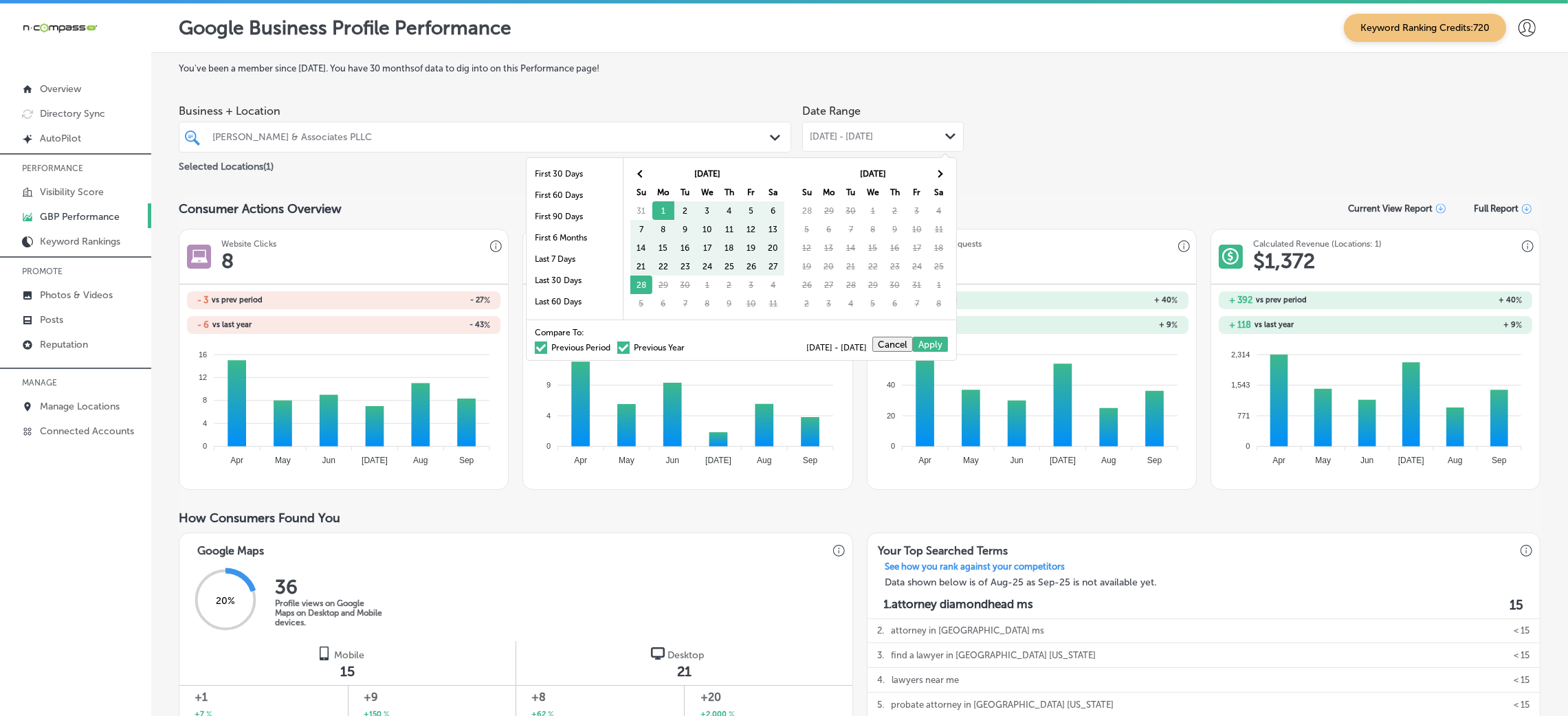
click at [599, 144] on div at bounding box center [458, 137] width 494 height 18
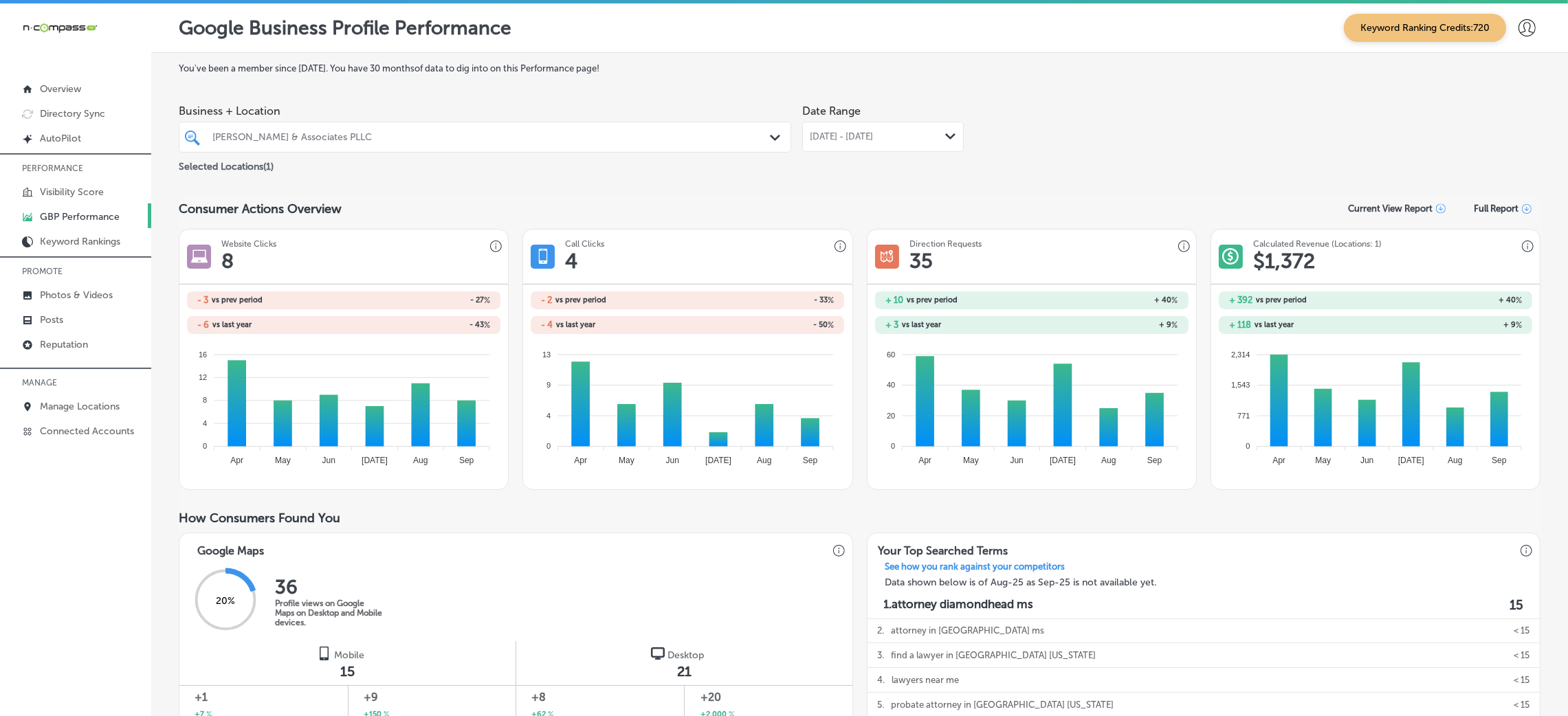
click at [1149, 138] on div "Business + Location [PERSON_NAME] & Associates PLLC Path Created with Sketch. S…" at bounding box center [859, 136] width 1362 height 77
click at [862, 140] on span "[DATE] - [DATE]" at bounding box center [842, 137] width 63 height 11
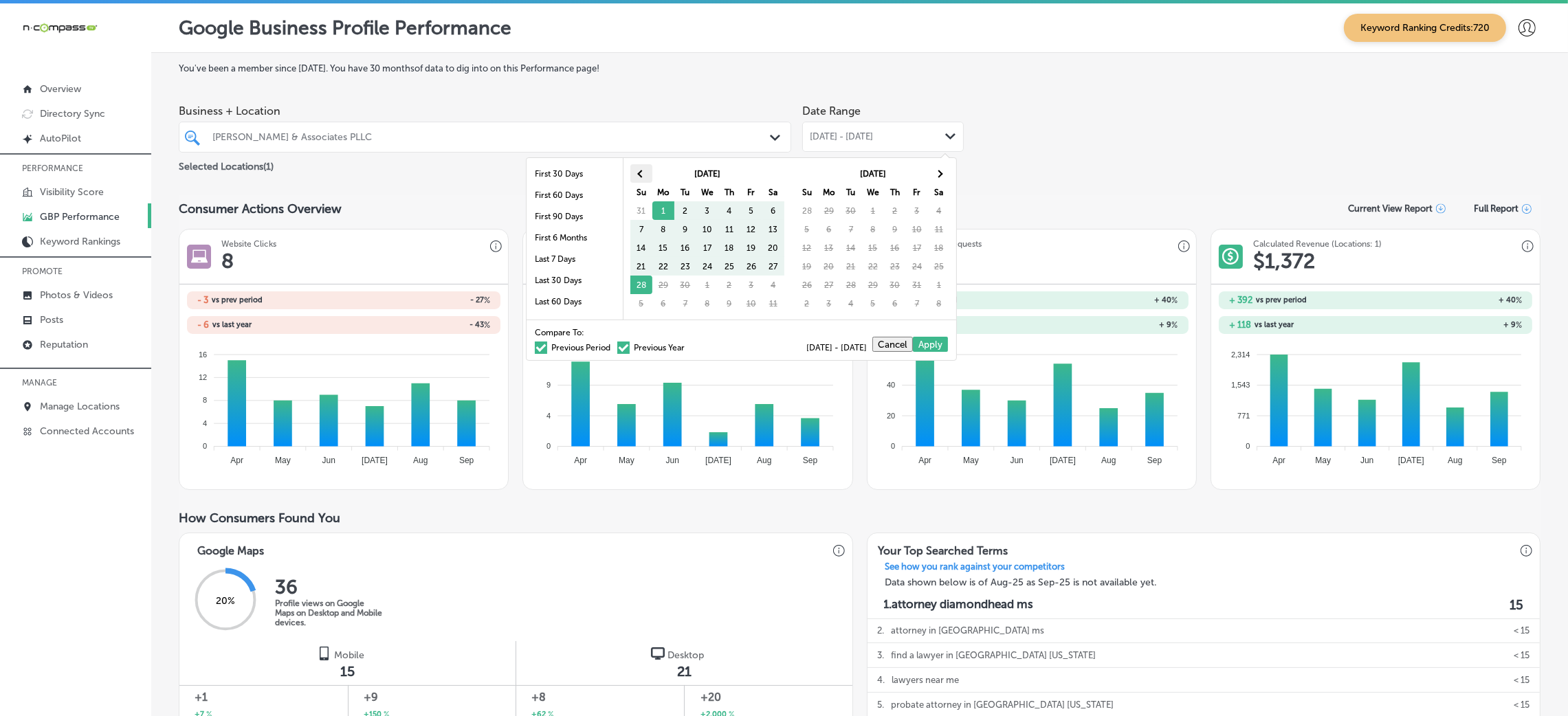
click at [649, 176] on th at bounding box center [641, 174] width 22 height 18
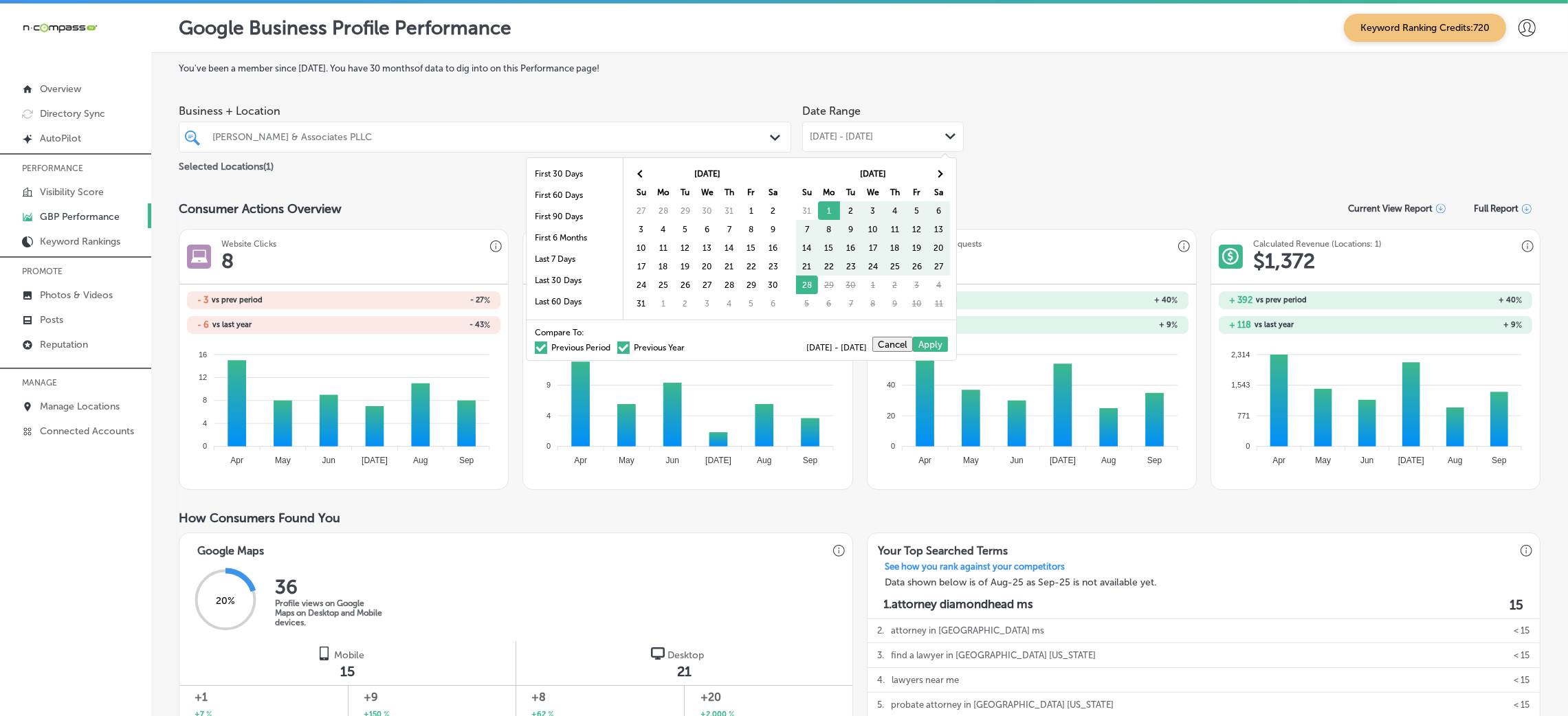
click at [649, 176] on th at bounding box center [641, 174] width 22 height 18
click at [682, 200] on th "Tu" at bounding box center [686, 192] width 22 height 18
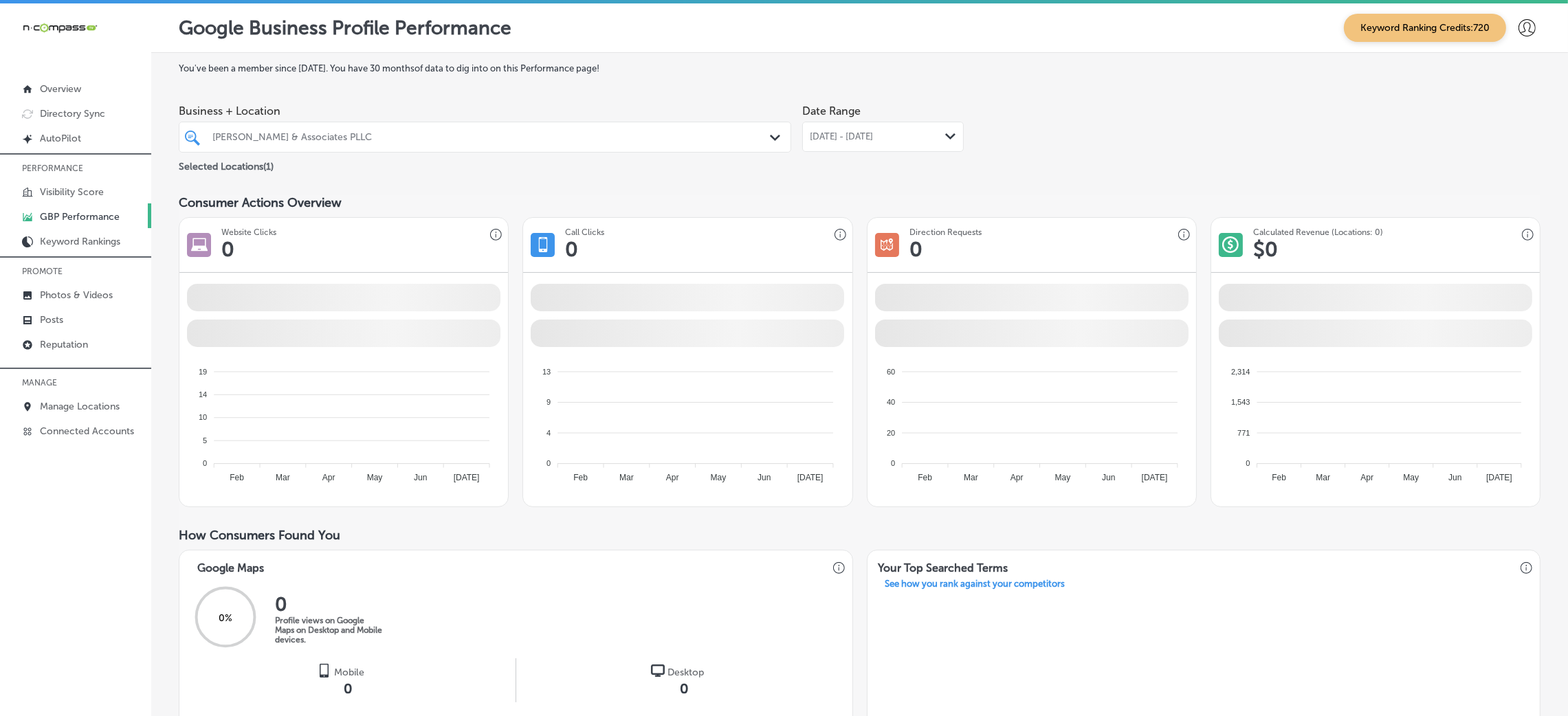
click at [850, 154] on div "Date Range [DATE] - [DATE] Path Created with Sketch." at bounding box center [883, 136] width 162 height 77
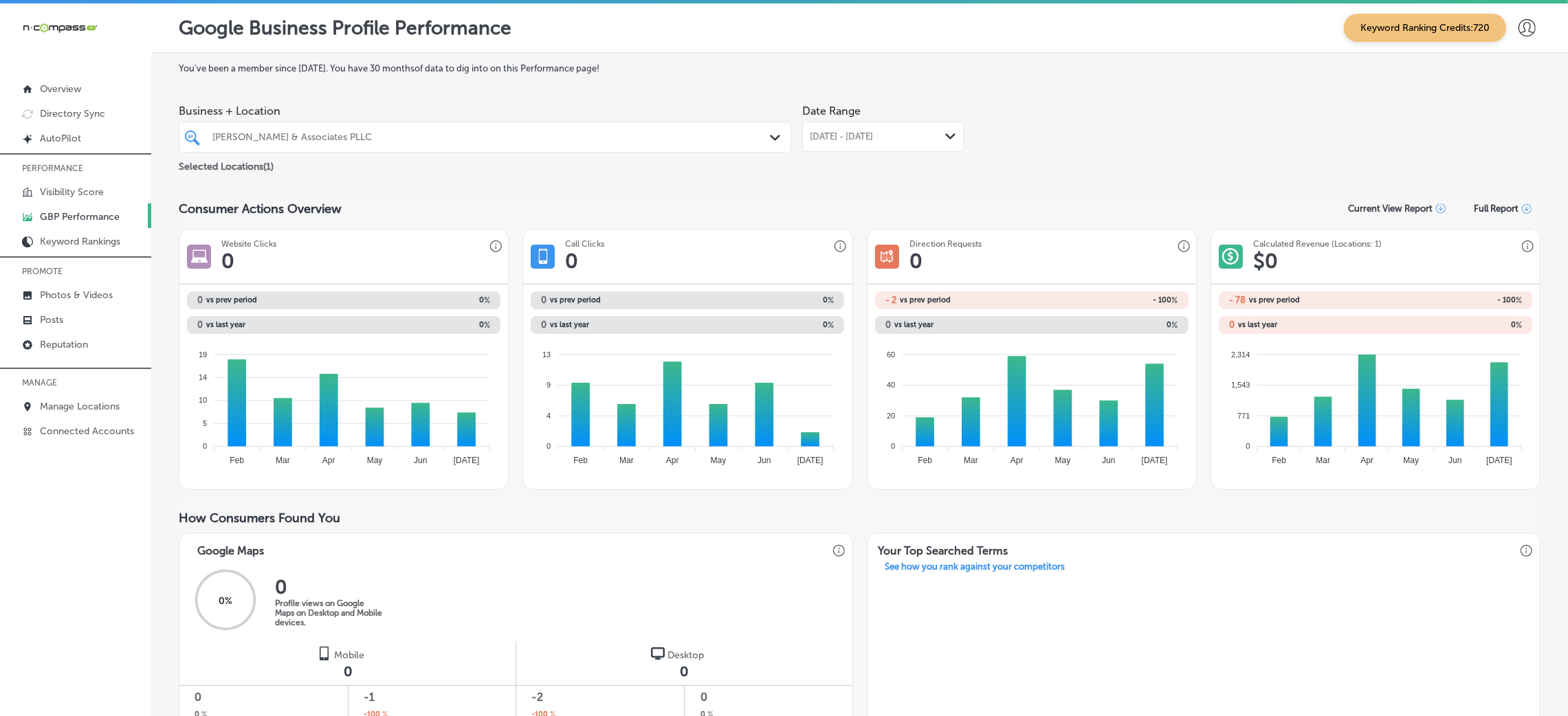
click at [863, 132] on span "[DATE] - [DATE]" at bounding box center [842, 137] width 63 height 11
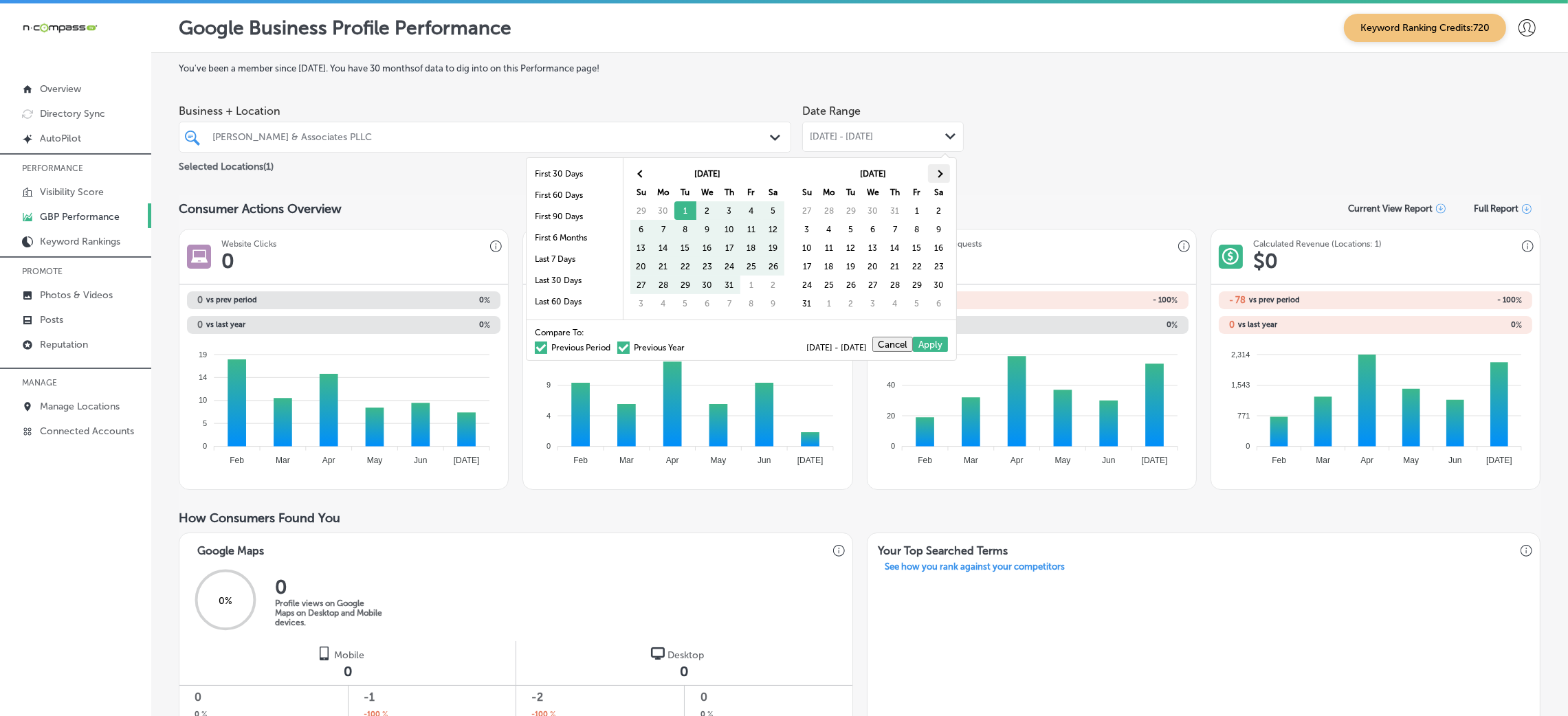
click at [932, 171] on th at bounding box center [939, 174] width 22 height 18
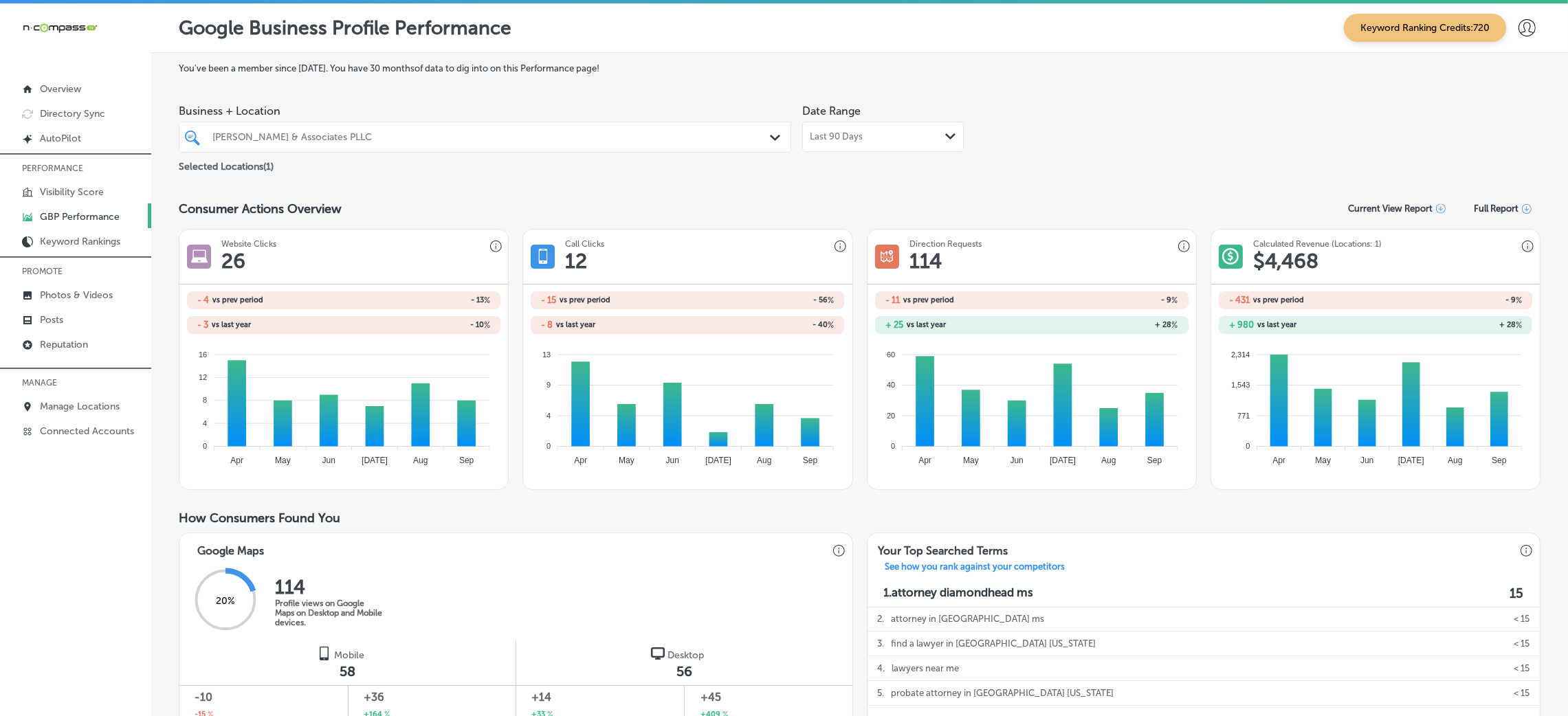
click at [918, 134] on div "Last 90 Days Path Created with Sketch." at bounding box center [883, 137] width 146 height 11
click at [1125, 132] on div "Business + Location [PERSON_NAME] & Associates PLLC Path Created with Sketch. S…" at bounding box center [859, 136] width 1362 height 77
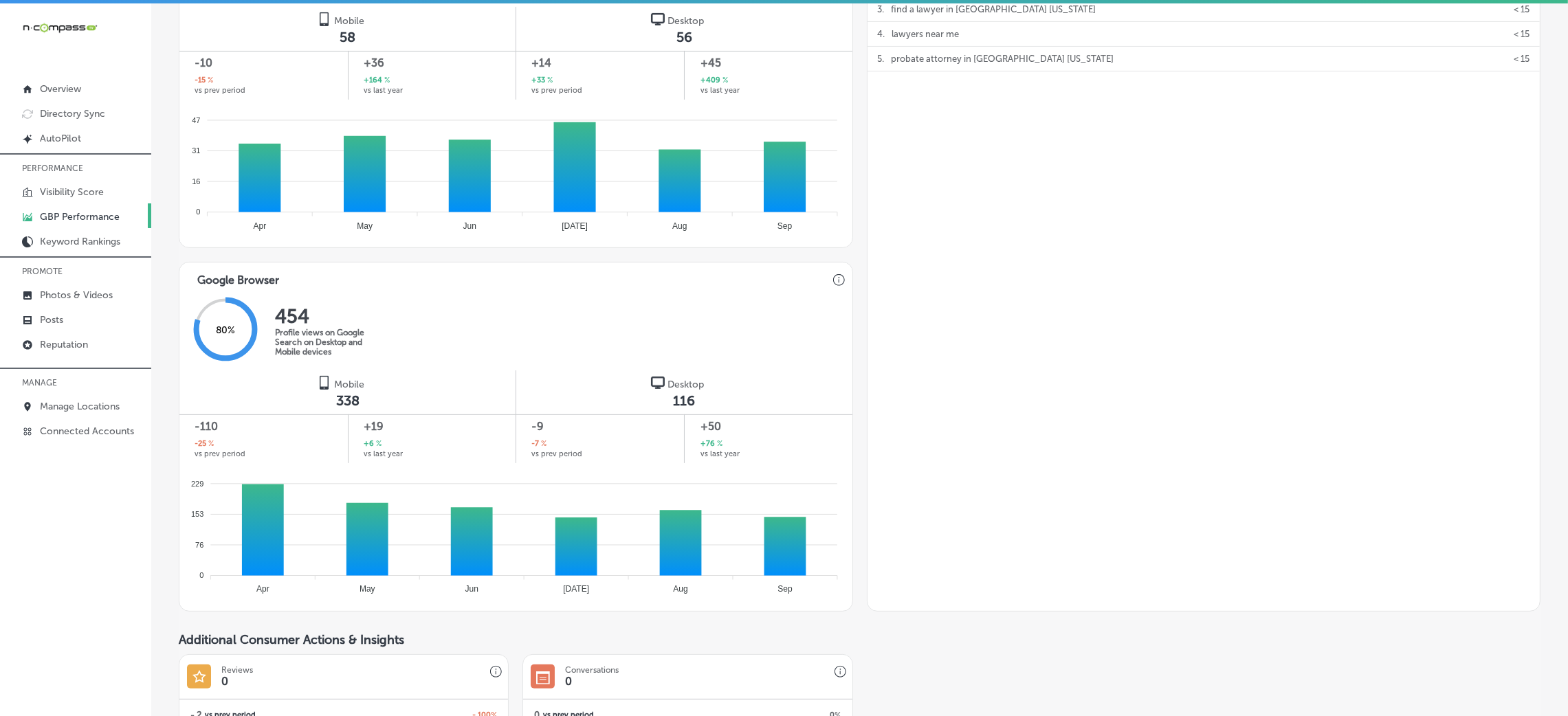
scroll to position [678, 0]
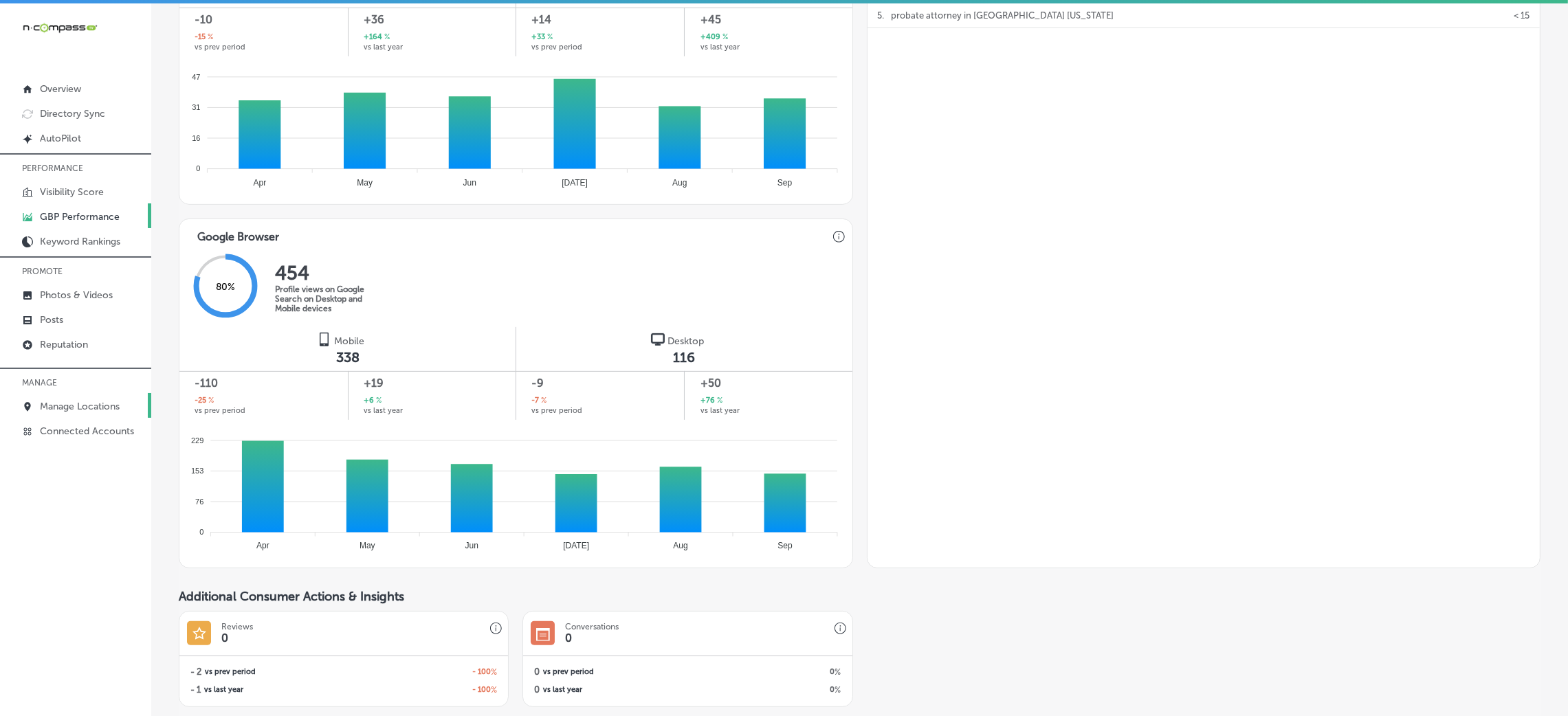
click at [85, 410] on p "Manage Locations" at bounding box center [80, 406] width 80 height 12
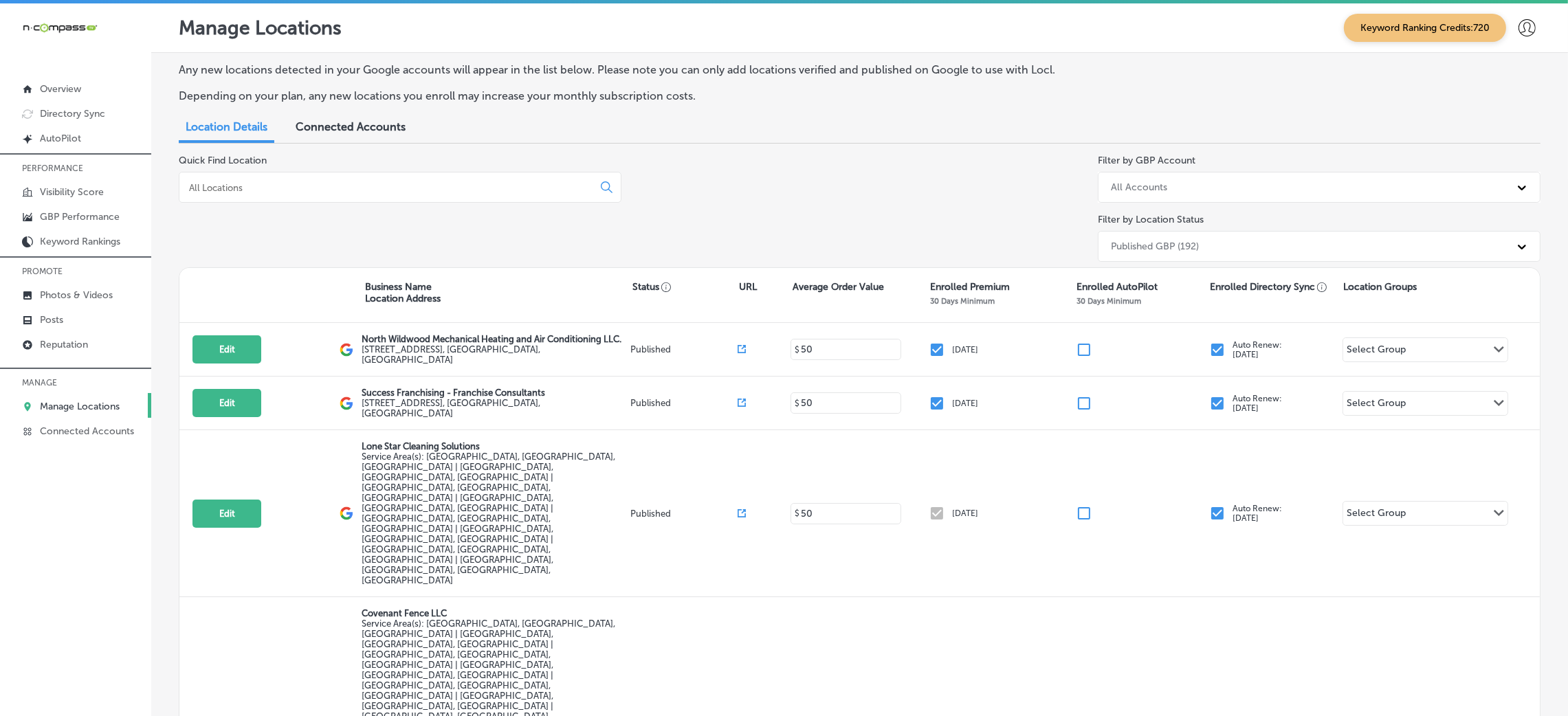
click at [337, 191] on input at bounding box center [389, 188] width 402 height 12
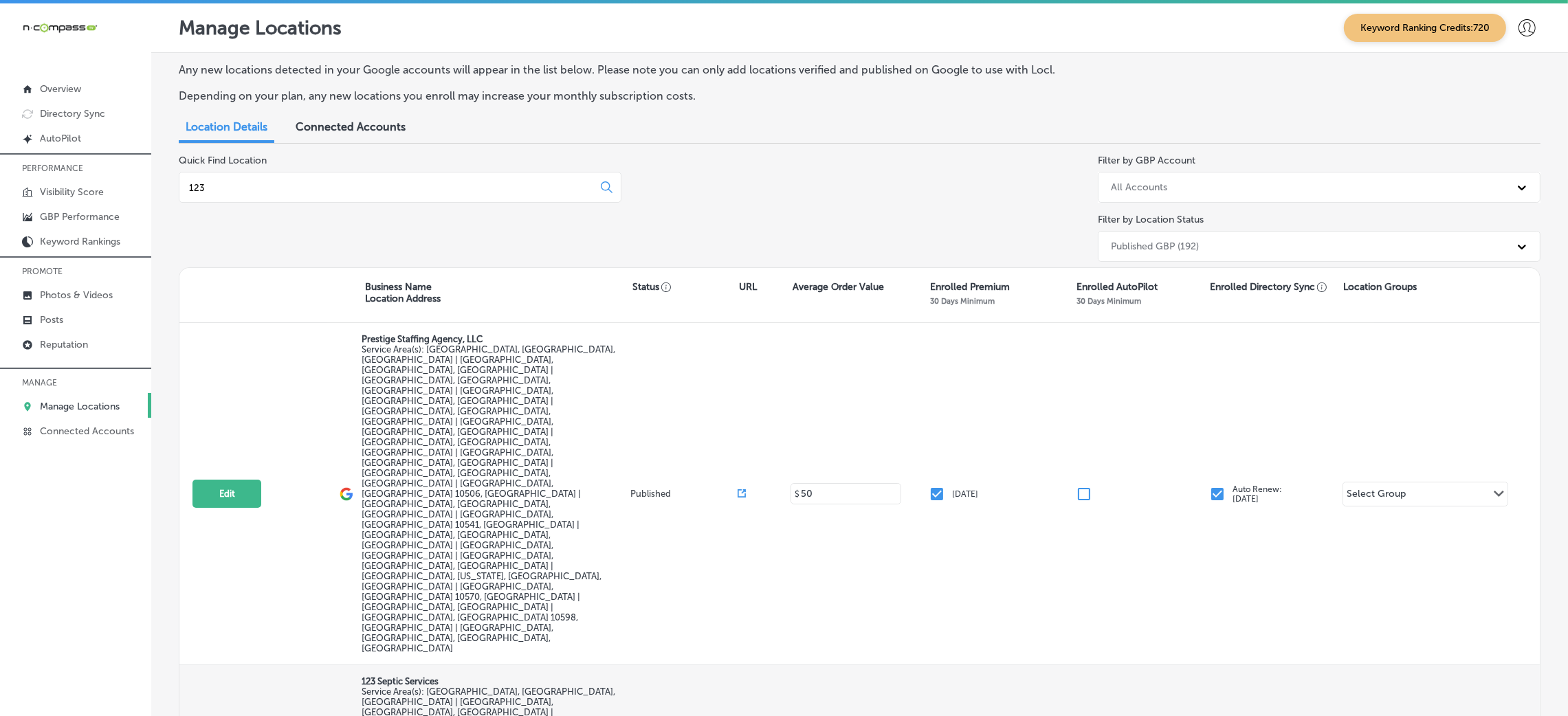
type input "123"
select select "US"
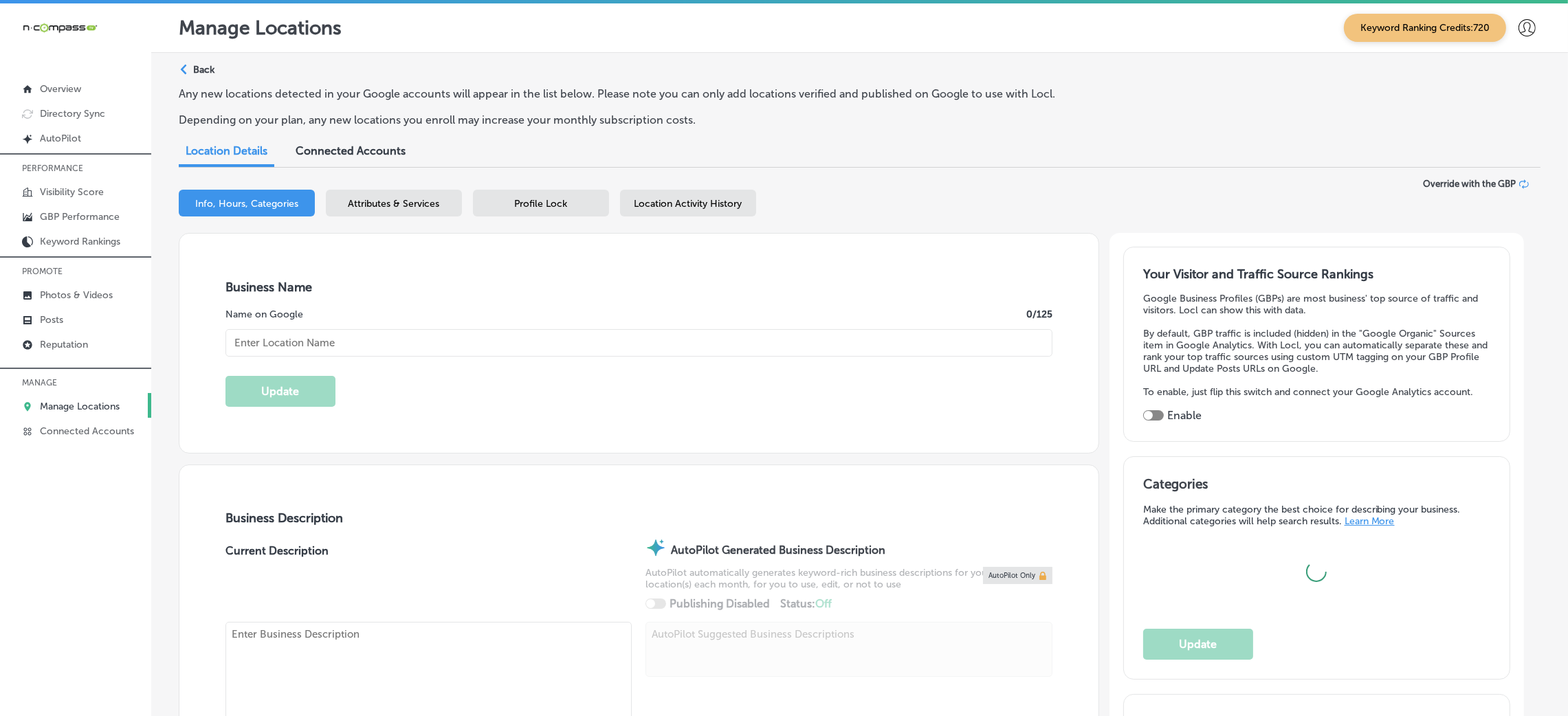
type input "123 Septic Services"
checkbox input "false"
type input "[STREET_ADDRESS]"
type input "[GEOGRAPHIC_DATA]"
type input "46635"
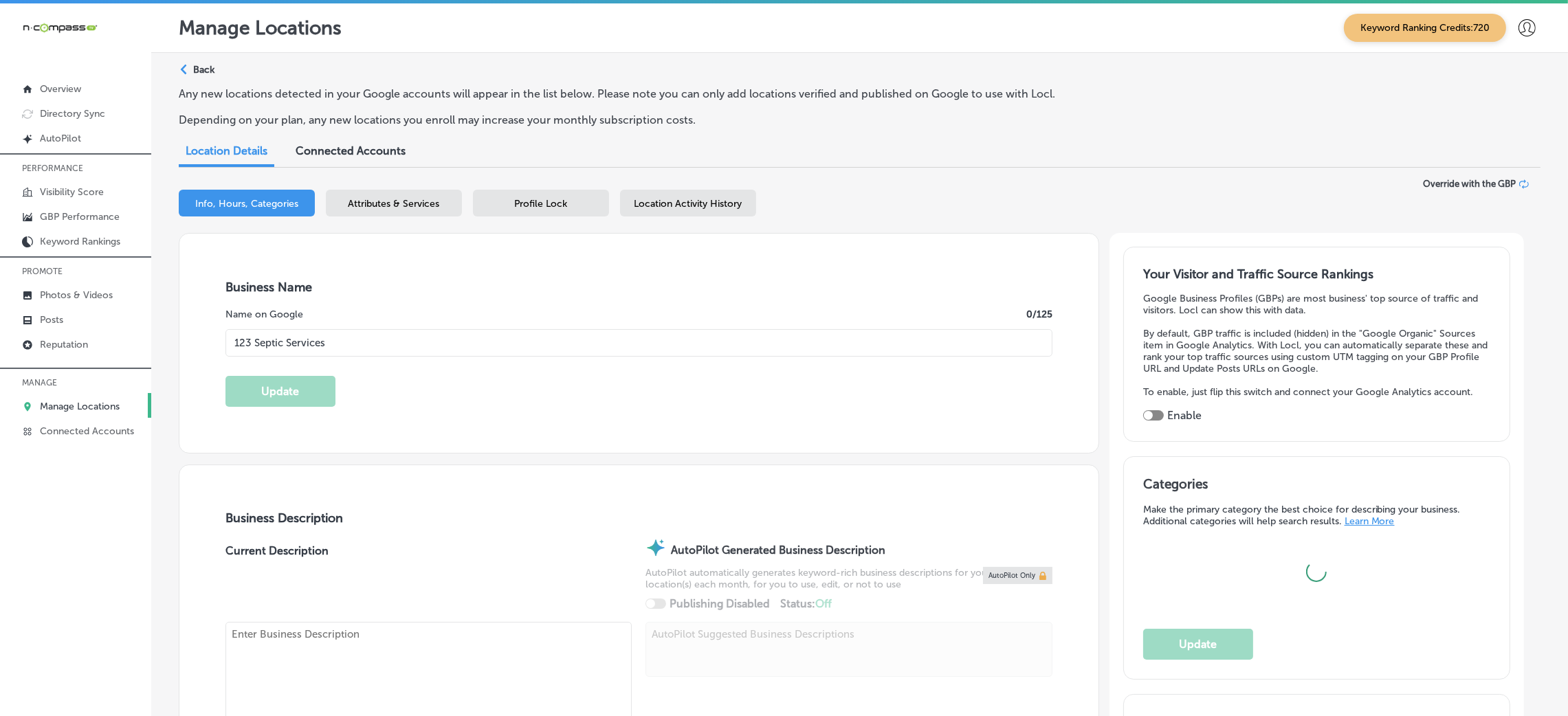
type input "US"
type input "[URL][DOMAIN_NAME]"
checkbox input "true"
type textarea "123 Septic Services is your trusted septic specialist in [GEOGRAPHIC_DATA], [GE…"
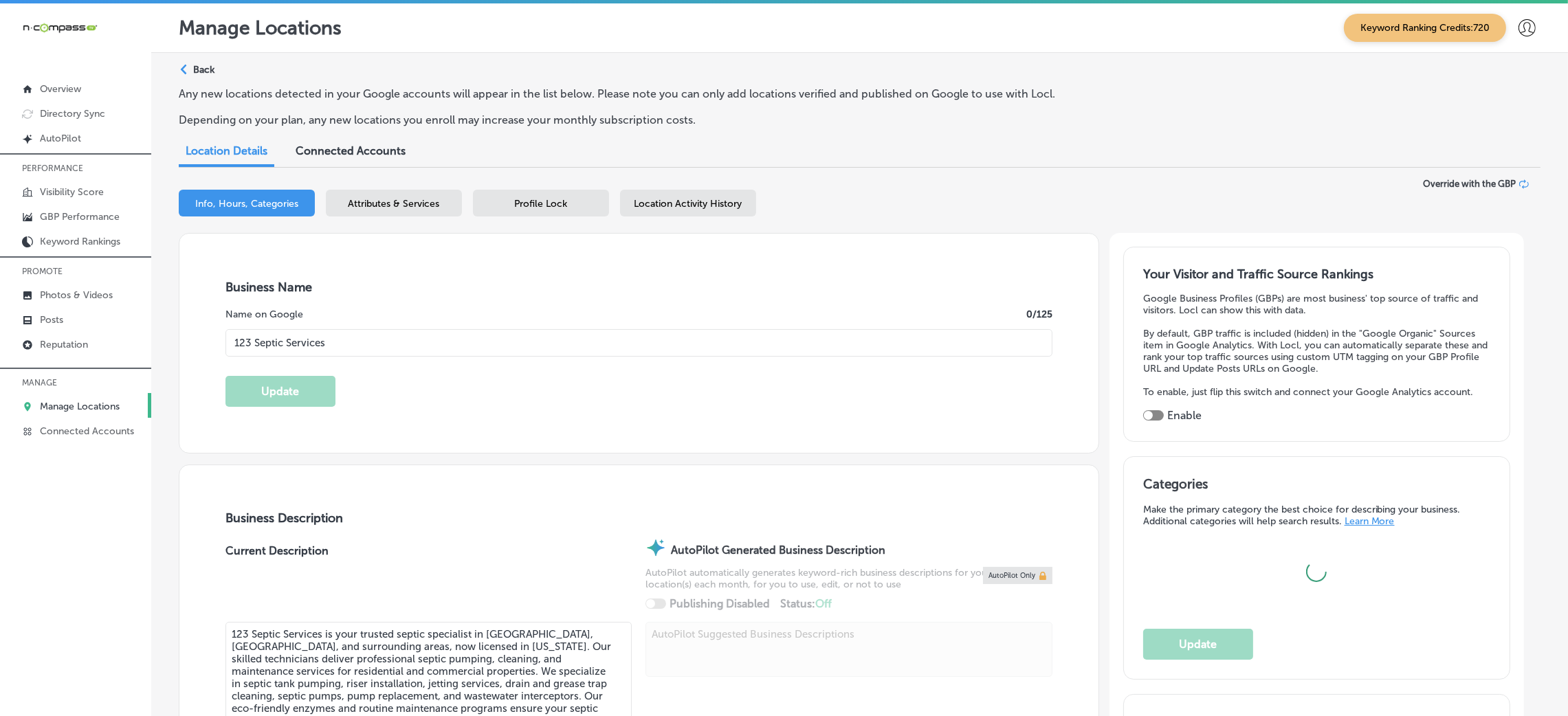
type input "[PHONE_NUMBER]"
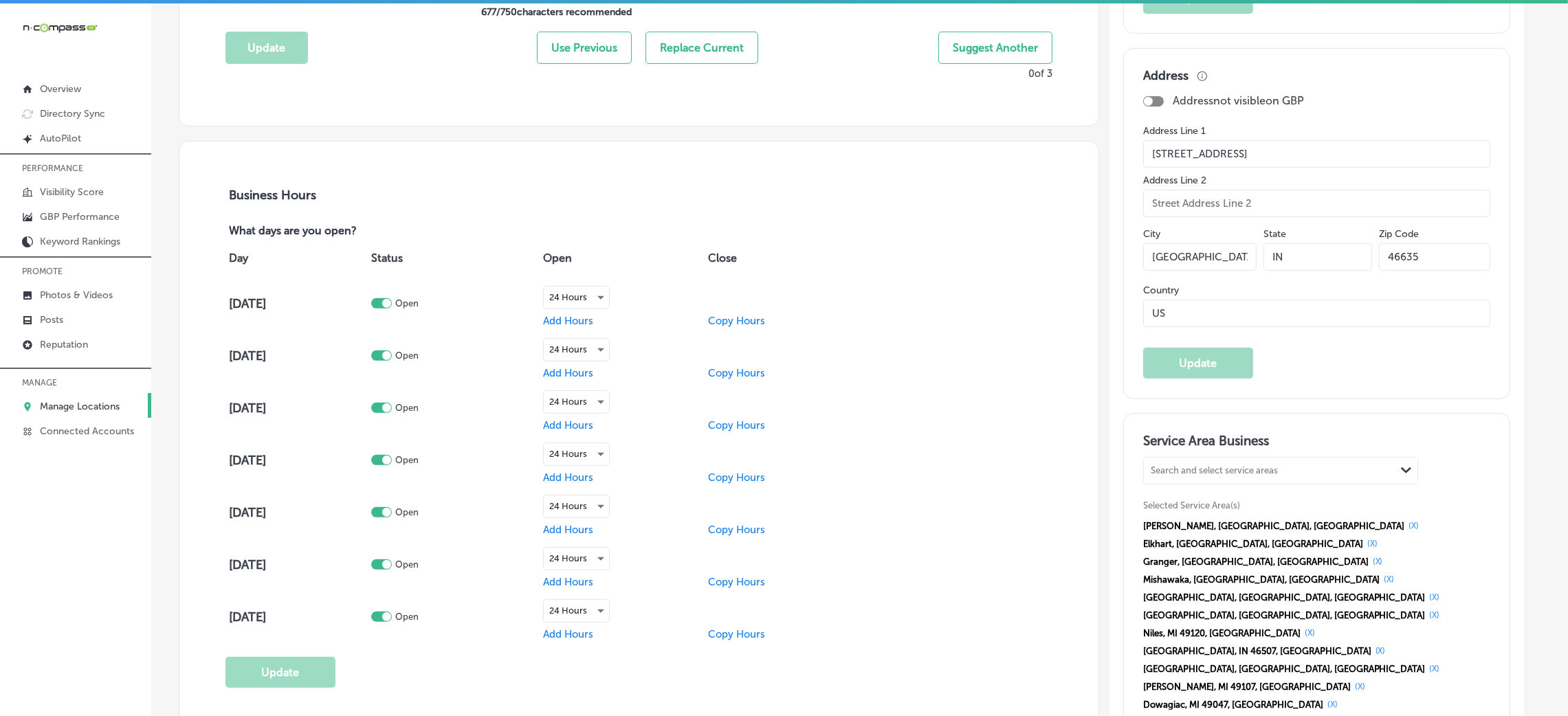
scroll to position [1030, 0]
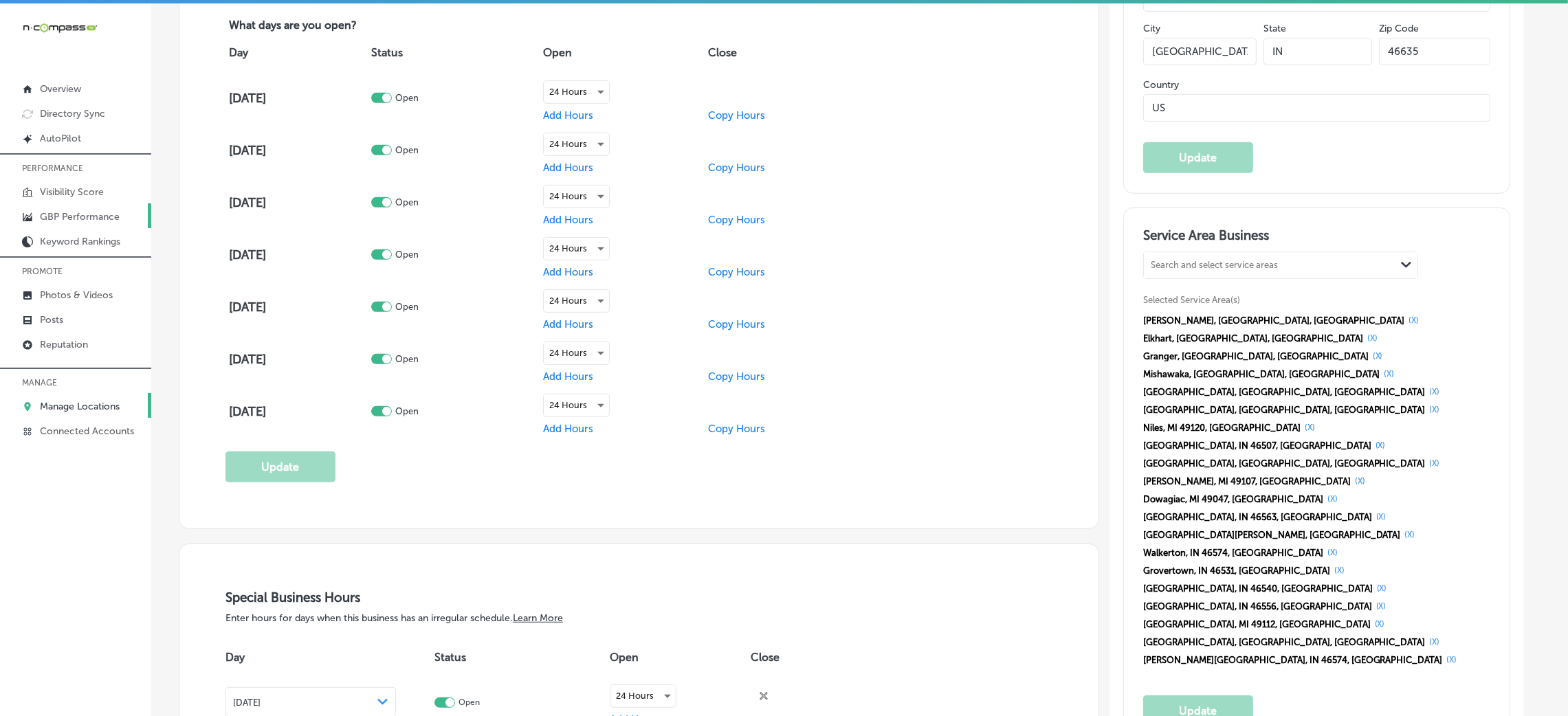
click at [72, 208] on link "GBP Performance" at bounding box center [75, 215] width 152 height 25
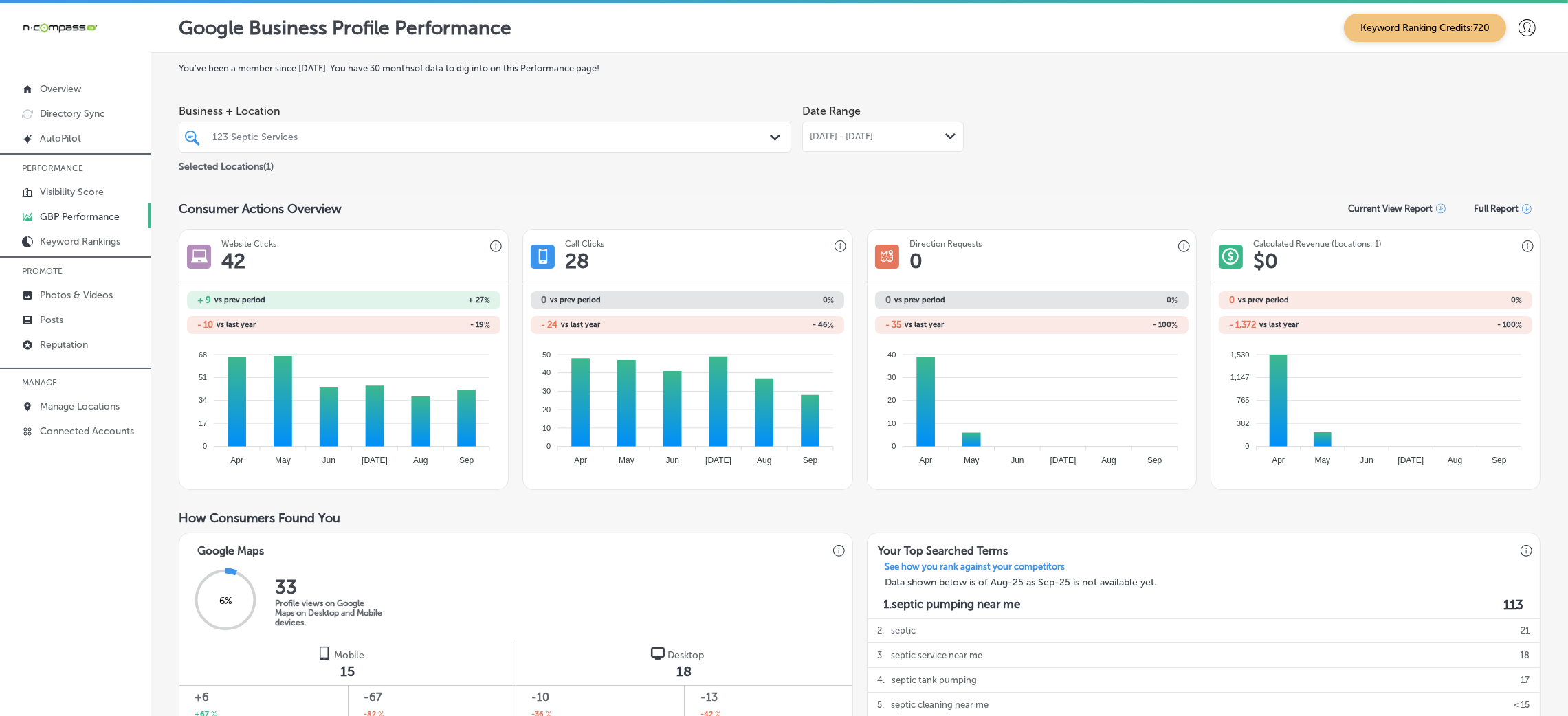
click at [829, 133] on span "[DATE] - [DATE]" at bounding box center [842, 137] width 63 height 11
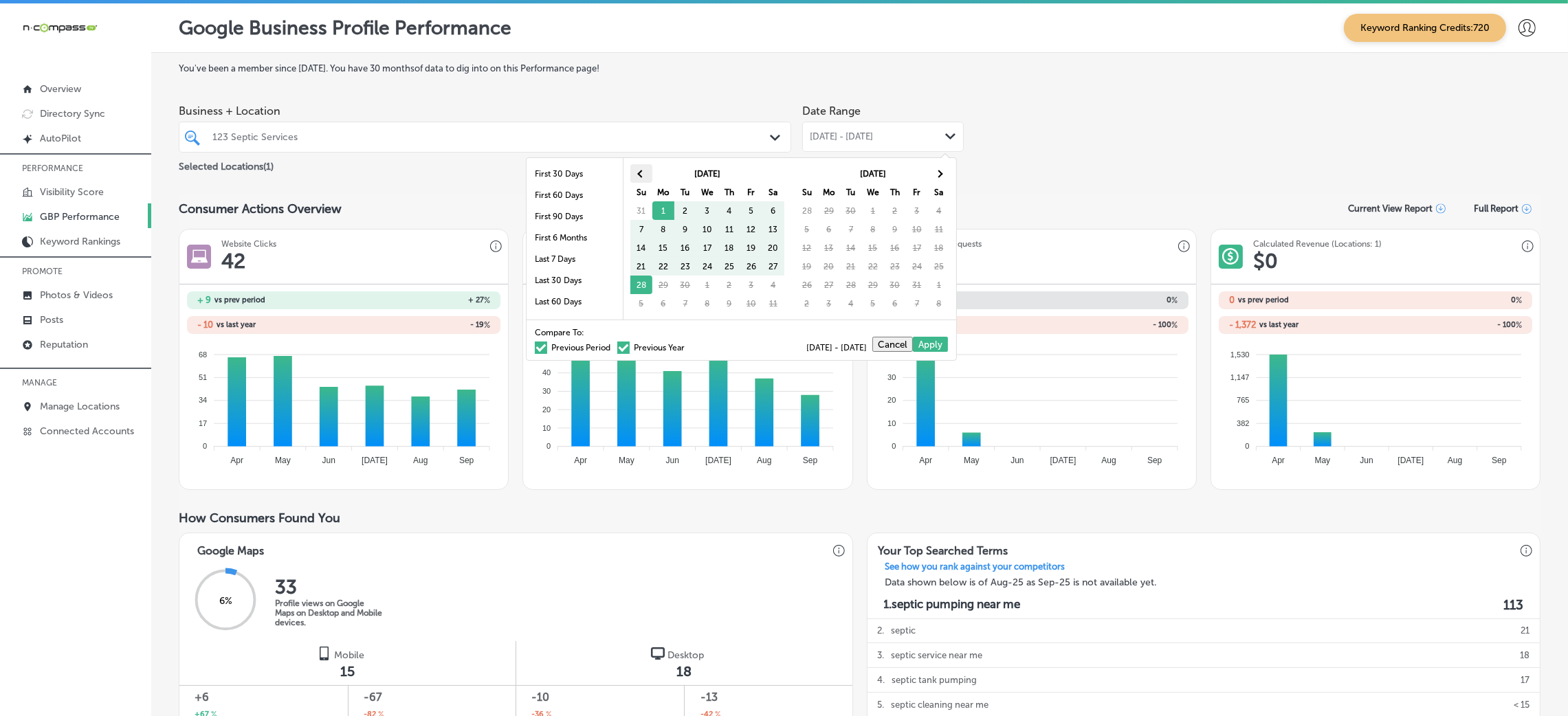
click at [642, 177] on th at bounding box center [641, 174] width 22 height 18
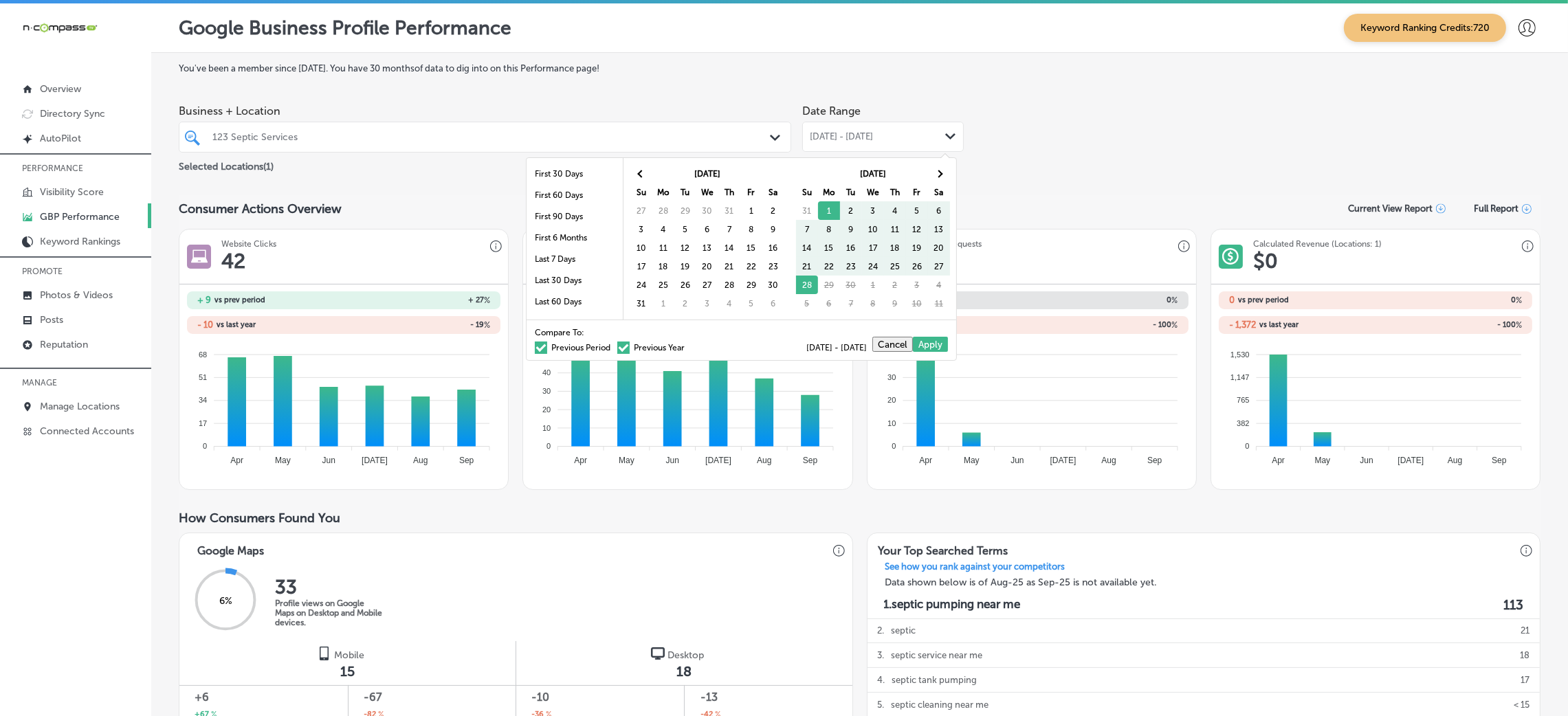
click at [642, 177] on th at bounding box center [641, 174] width 22 height 18
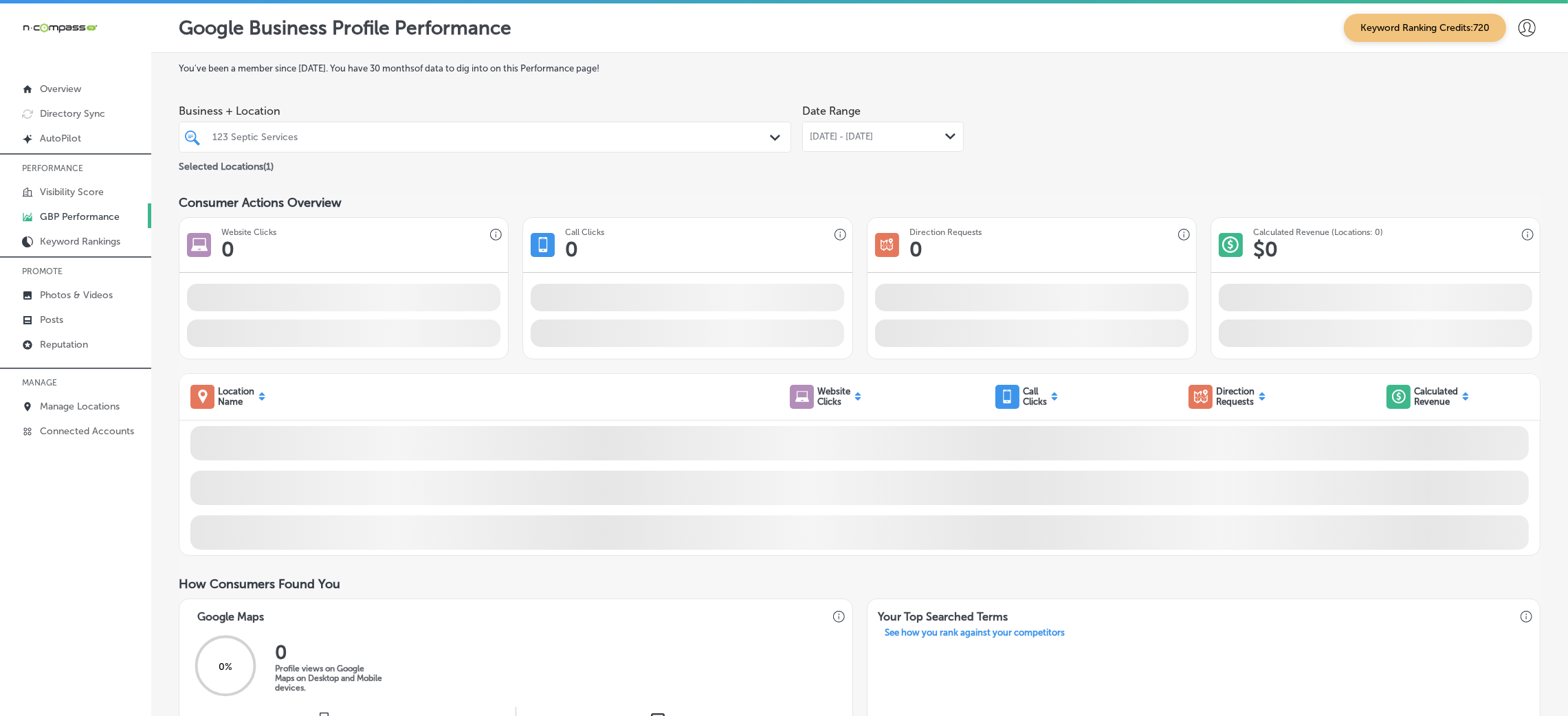
click at [843, 138] on span "[DATE] - [DATE]" at bounding box center [842, 137] width 63 height 11
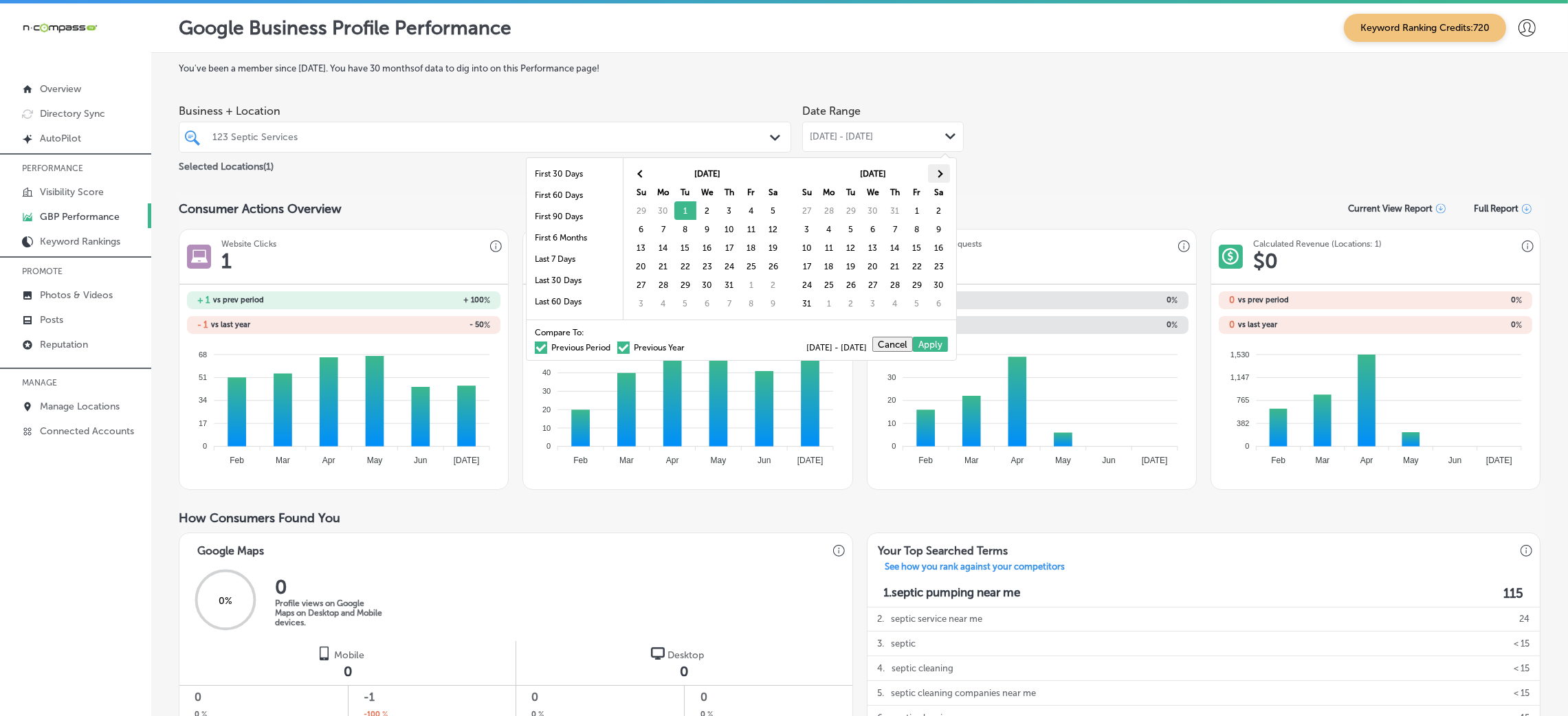
click at [942, 180] on th at bounding box center [939, 174] width 22 height 18
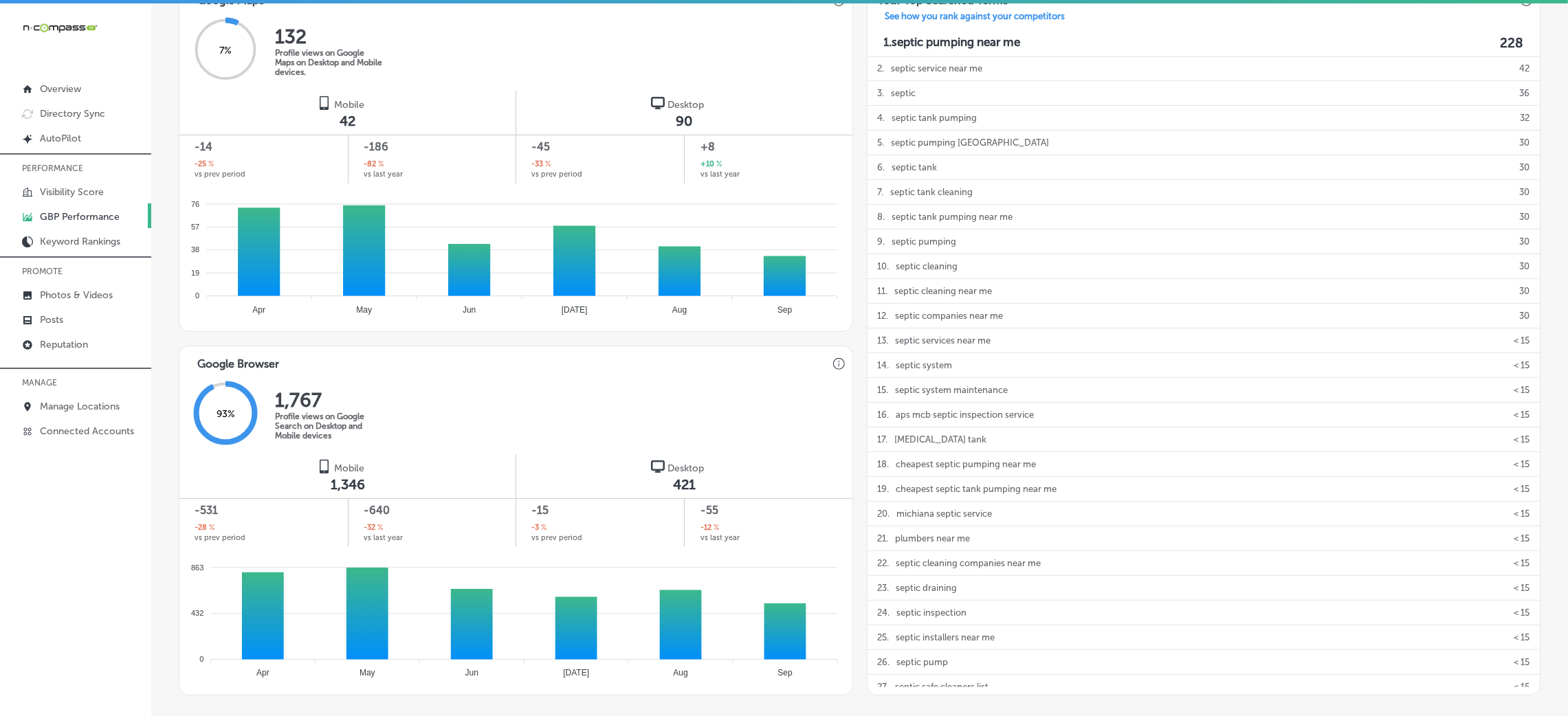
scroll to position [721, 0]
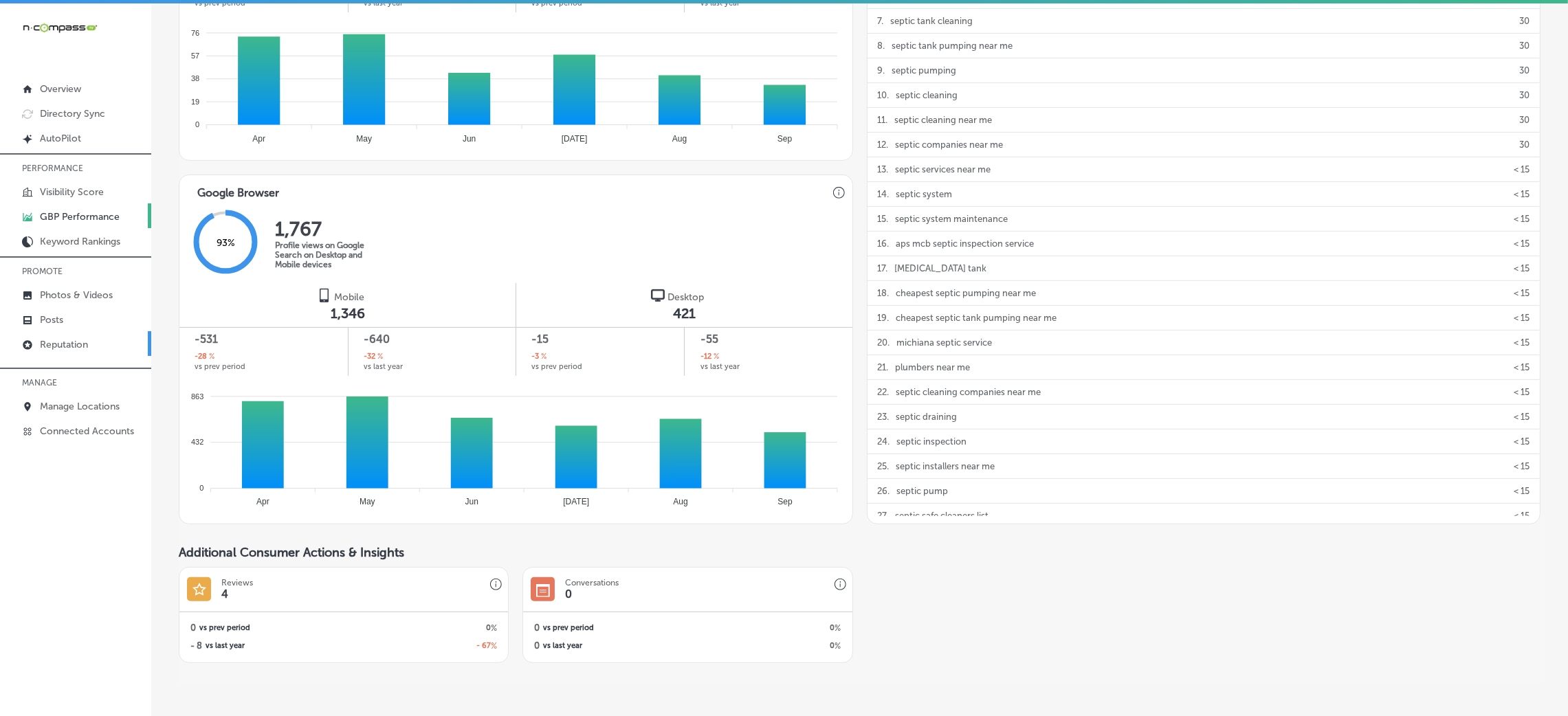
click at [75, 345] on p "Reputation" at bounding box center [64, 345] width 48 height 12
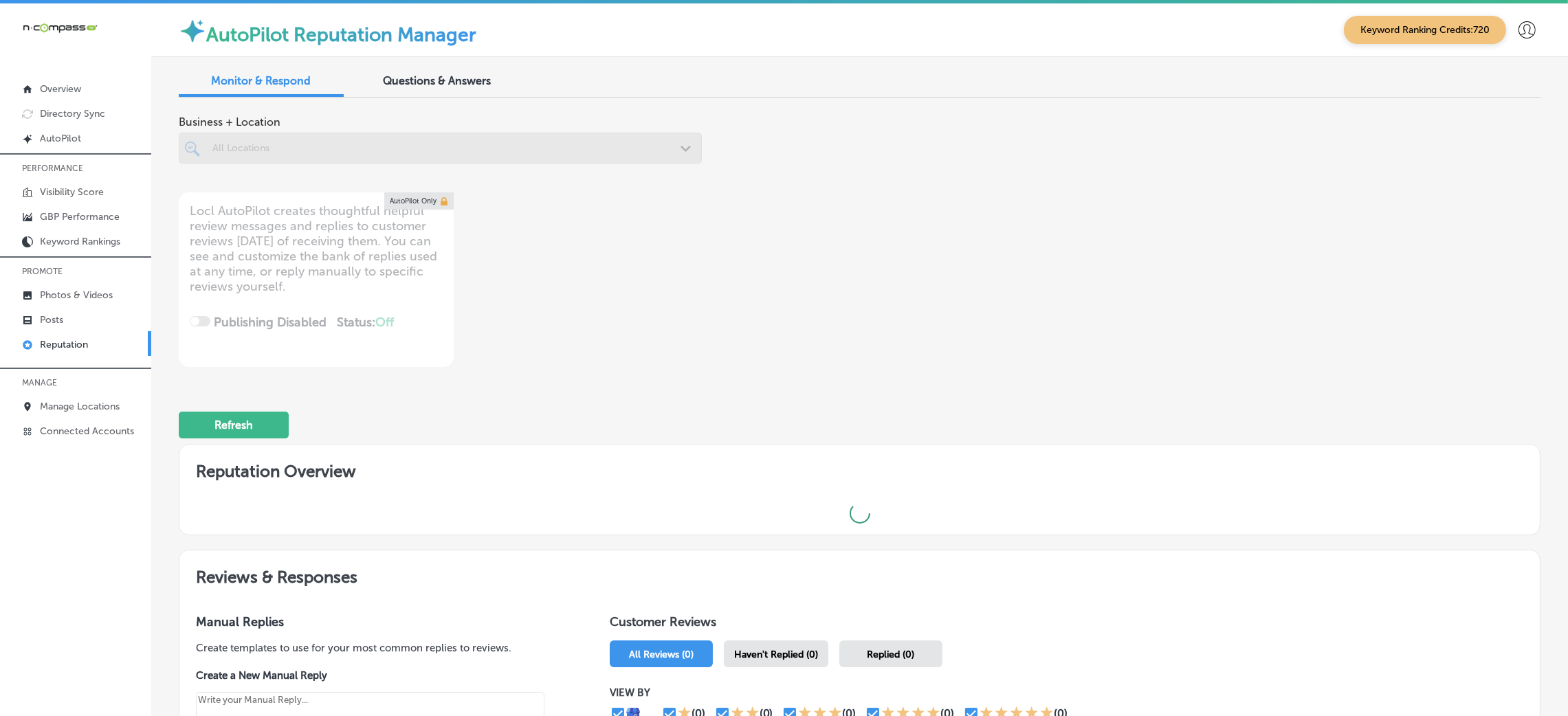
click at [370, 165] on div at bounding box center [440, 175] width 523 height 22
click at [365, 145] on div at bounding box center [440, 148] width 523 height 31
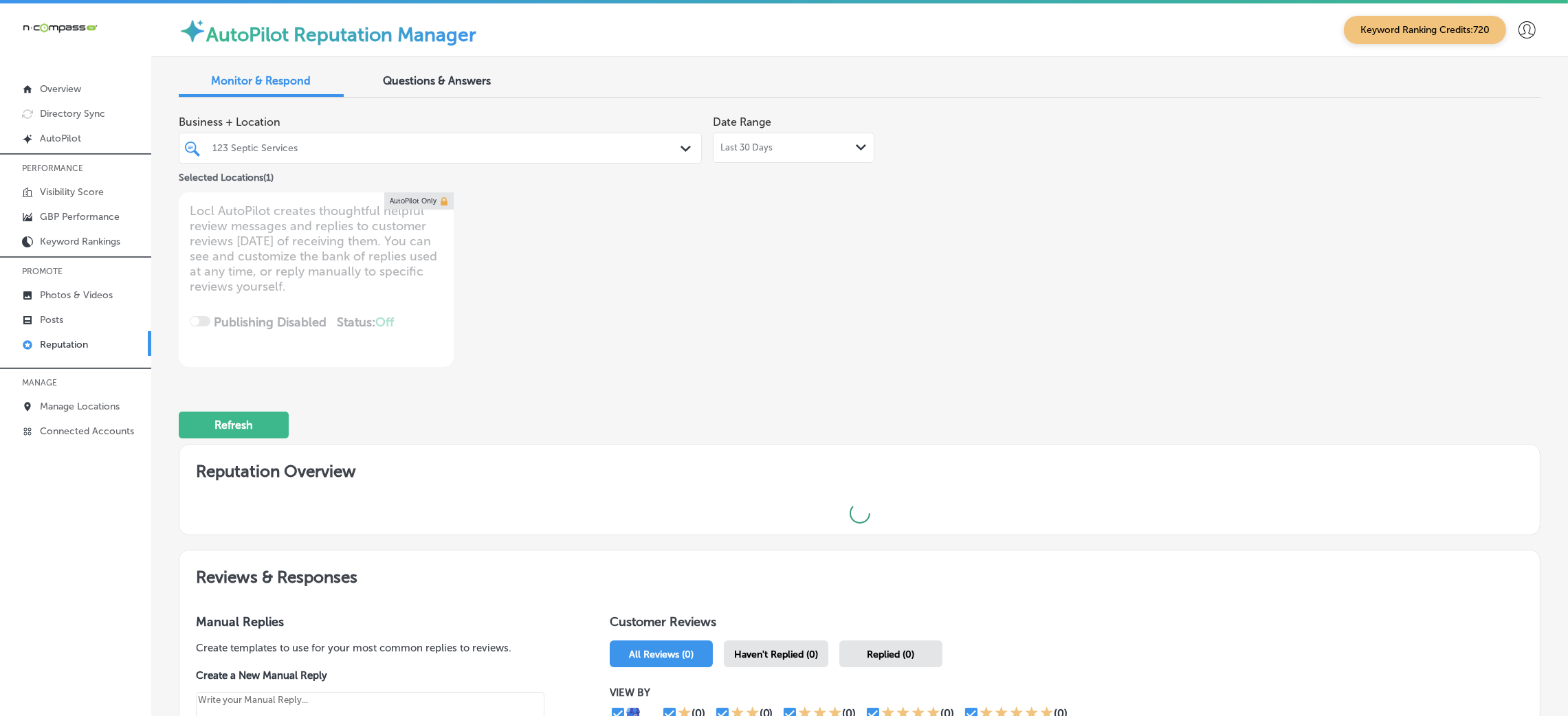
click at [365, 145] on div "123 Septic Services" at bounding box center [447, 148] width 469 height 12
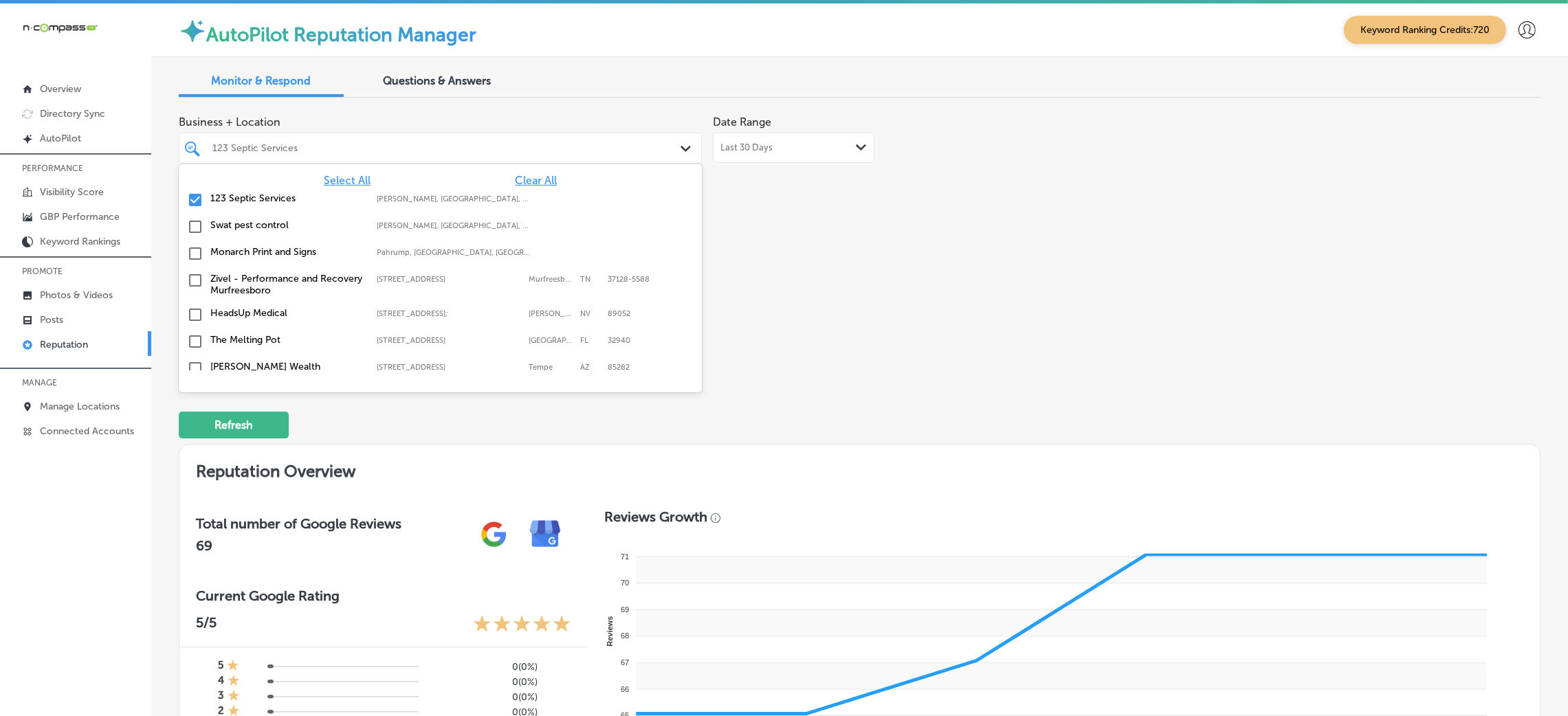
click at [525, 175] on span "Clear All" at bounding box center [535, 180] width 42 height 13
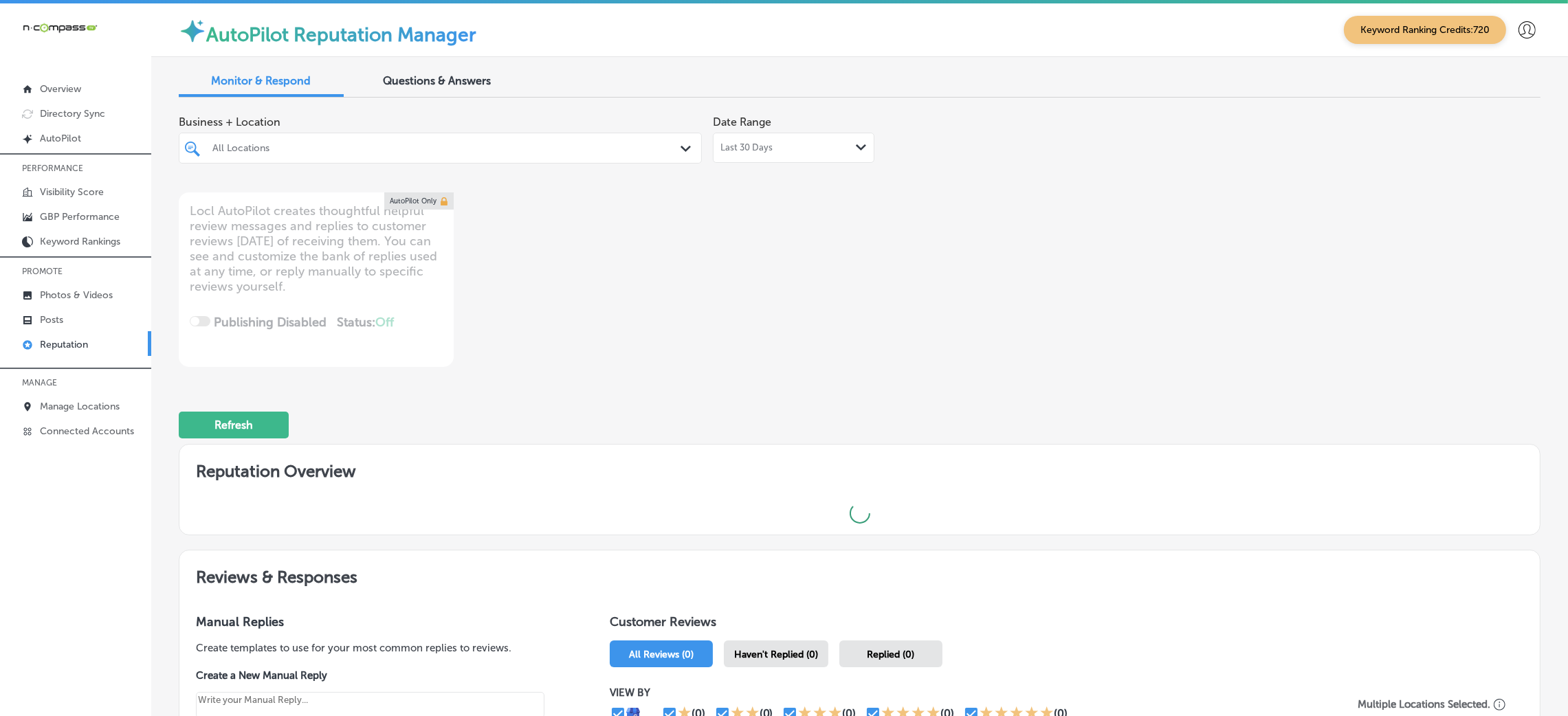
click at [789, 191] on div "Business + Location All Locations Path Created with Sketch. Date Range Last 30 …" at bounding box center [587, 238] width 817 height 258
click at [620, 144] on div "All Locations" at bounding box center [447, 148] width 469 height 12
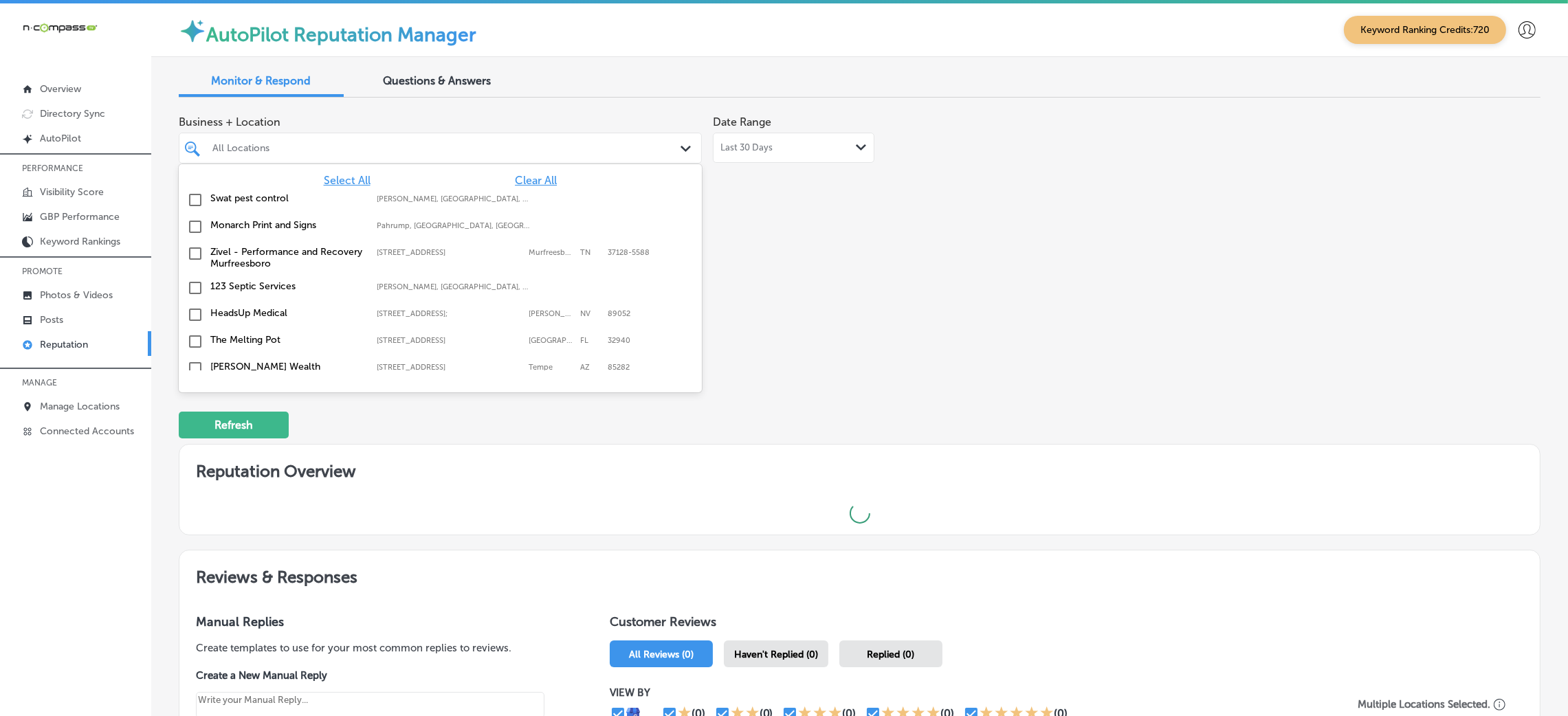
type textarea "x"
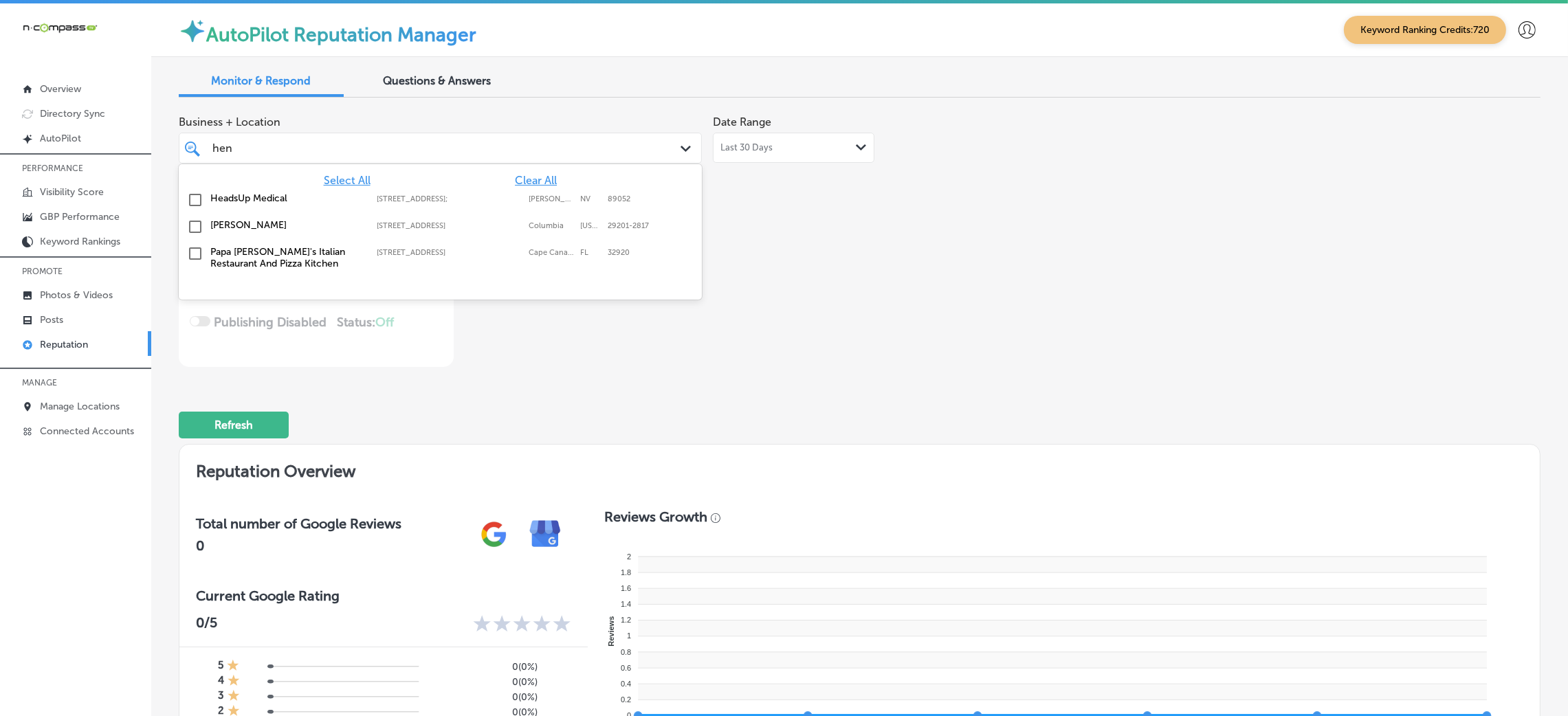
type input "hend"
click at [441, 228] on label "[STREET_ADDRESS]" at bounding box center [449, 226] width 145 height 9
type textarea "x"
type input "hend"
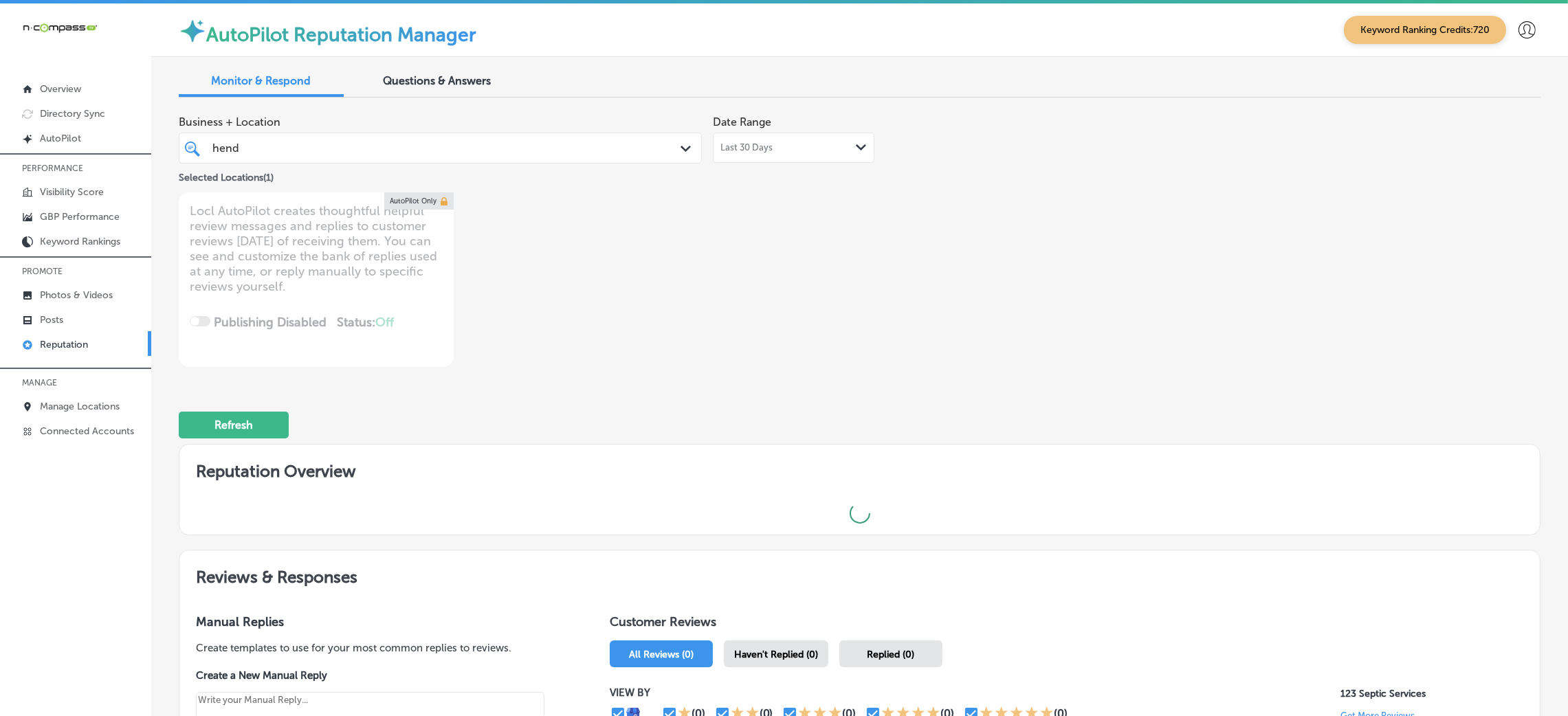
click at [781, 242] on div "Business + Location hend hend Path Created with Sketch. Selected Locations ( 1 …" at bounding box center [587, 238] width 817 height 258
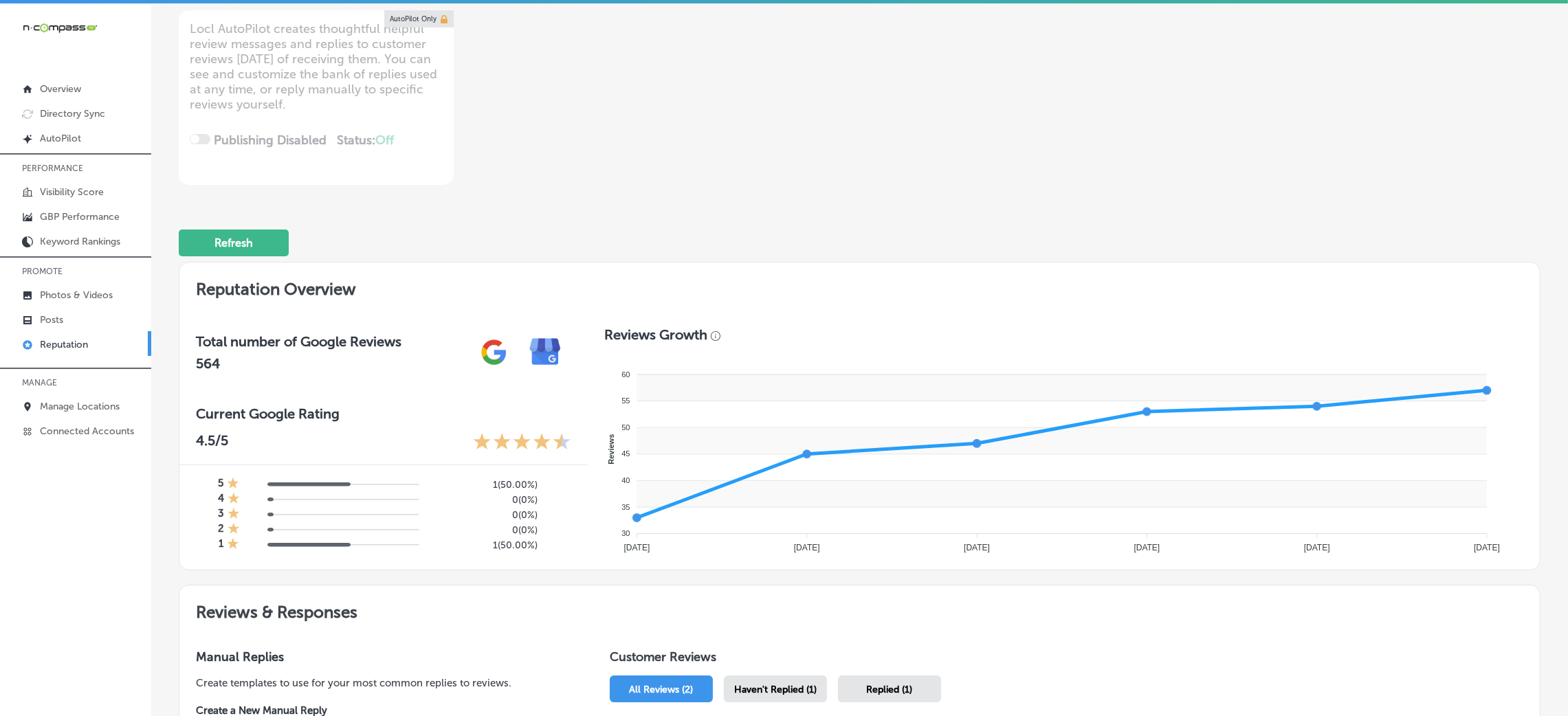
scroll to position [206, 0]
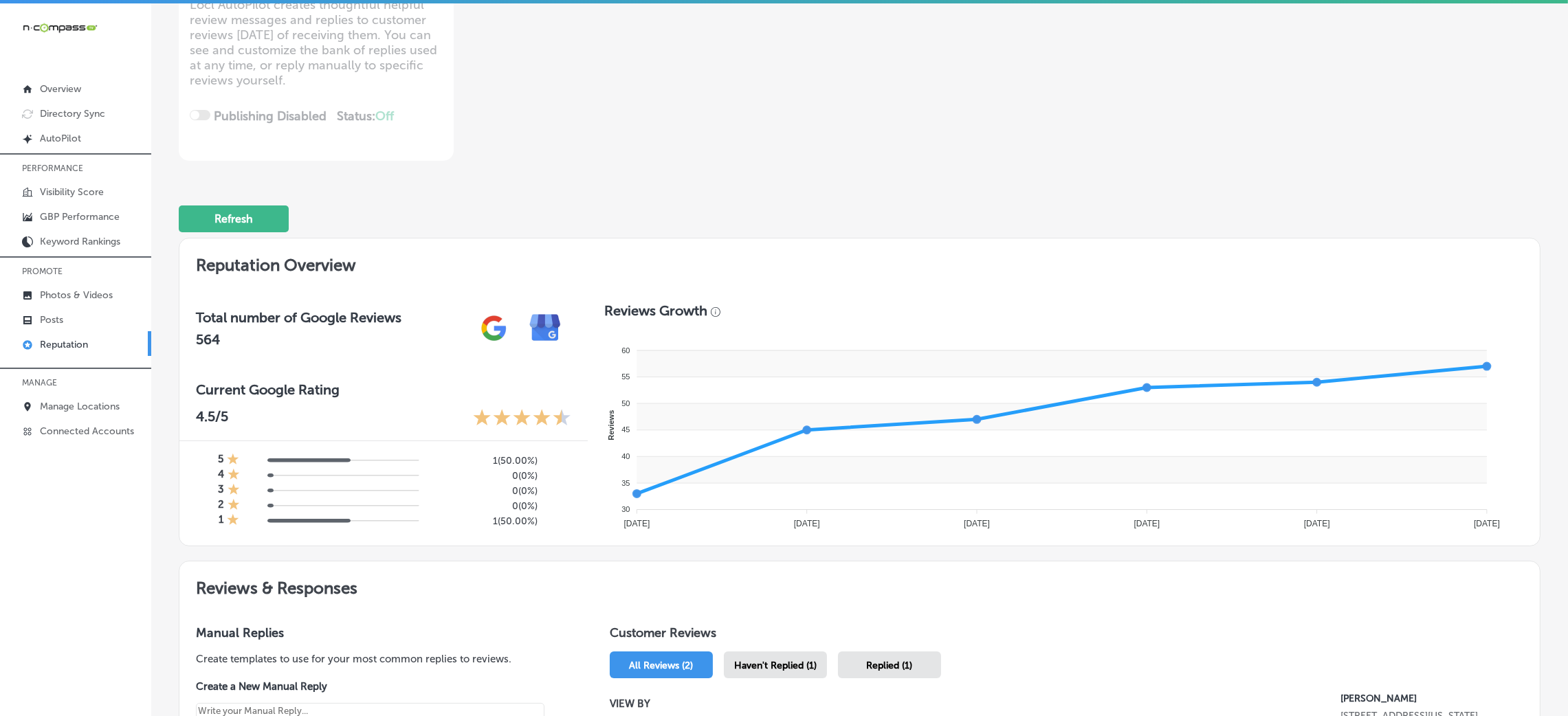
click at [761, 654] on div "Haven't Replied (1)" at bounding box center [776, 664] width 103 height 27
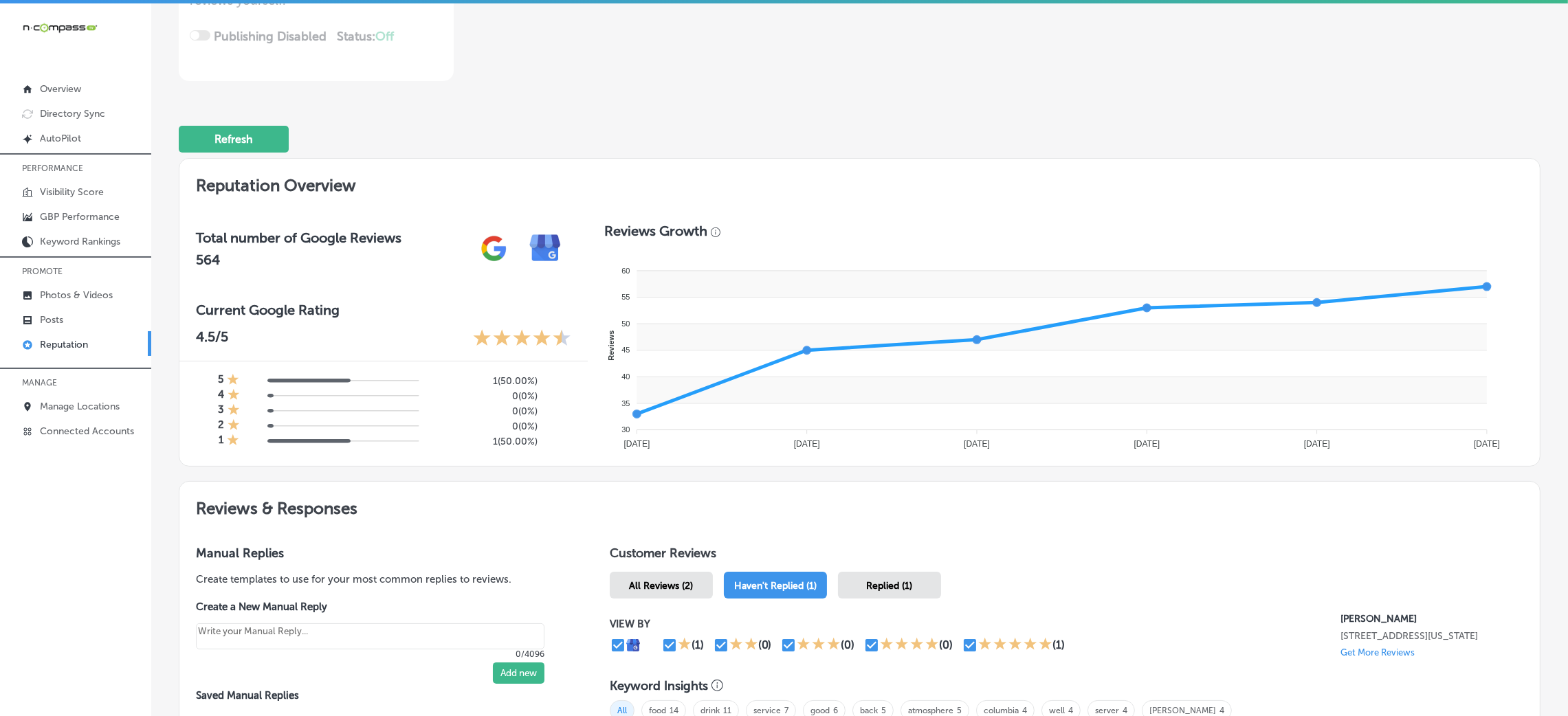
type textarea "x"
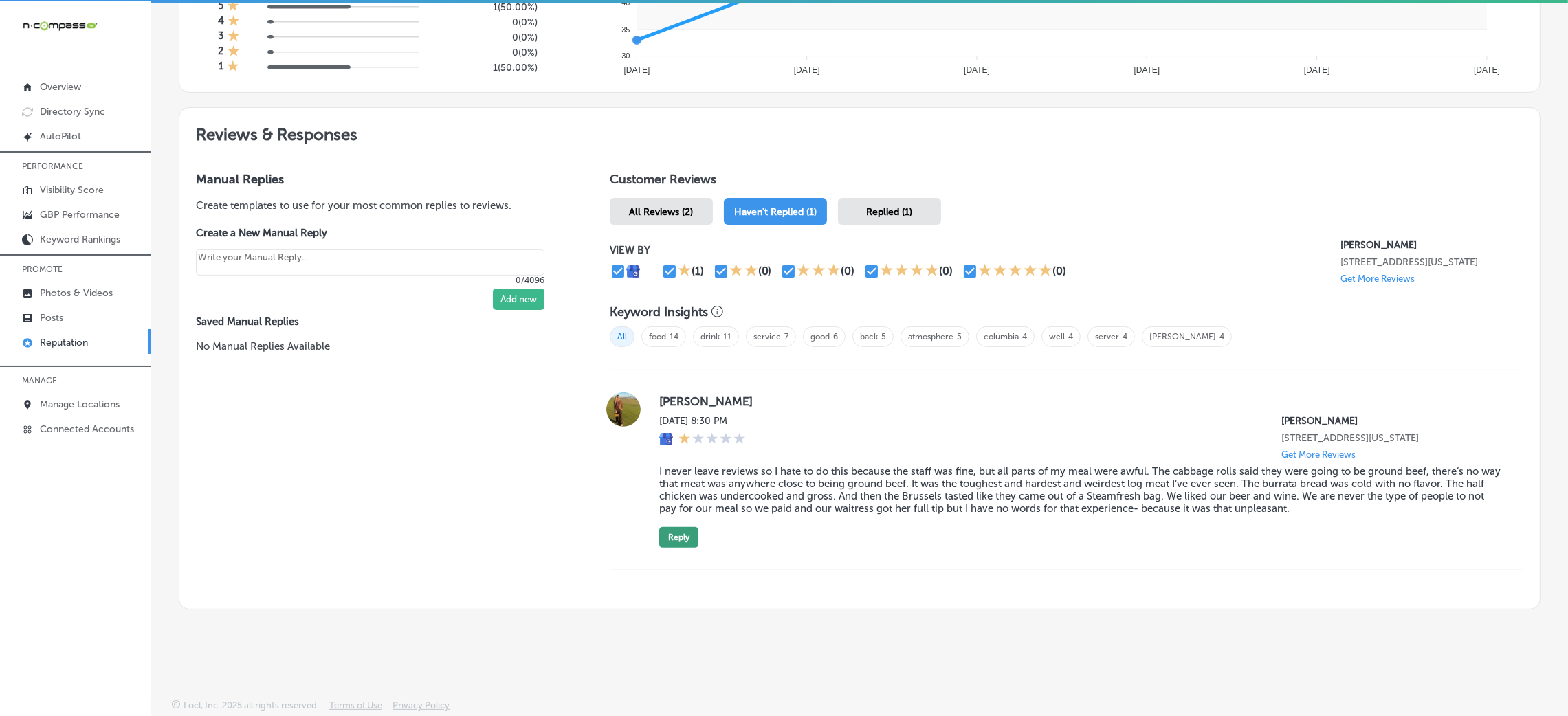
scroll to position [3, 0]
click at [675, 552] on div "[PERSON_NAME][DATE] 8:30 PM [PERSON_NAME] [STREET_ADDRESS][US_STATE] Get More R…" at bounding box center [1067, 470] width 914 height 200
click at [688, 539] on button "Reply" at bounding box center [679, 536] width 39 height 21
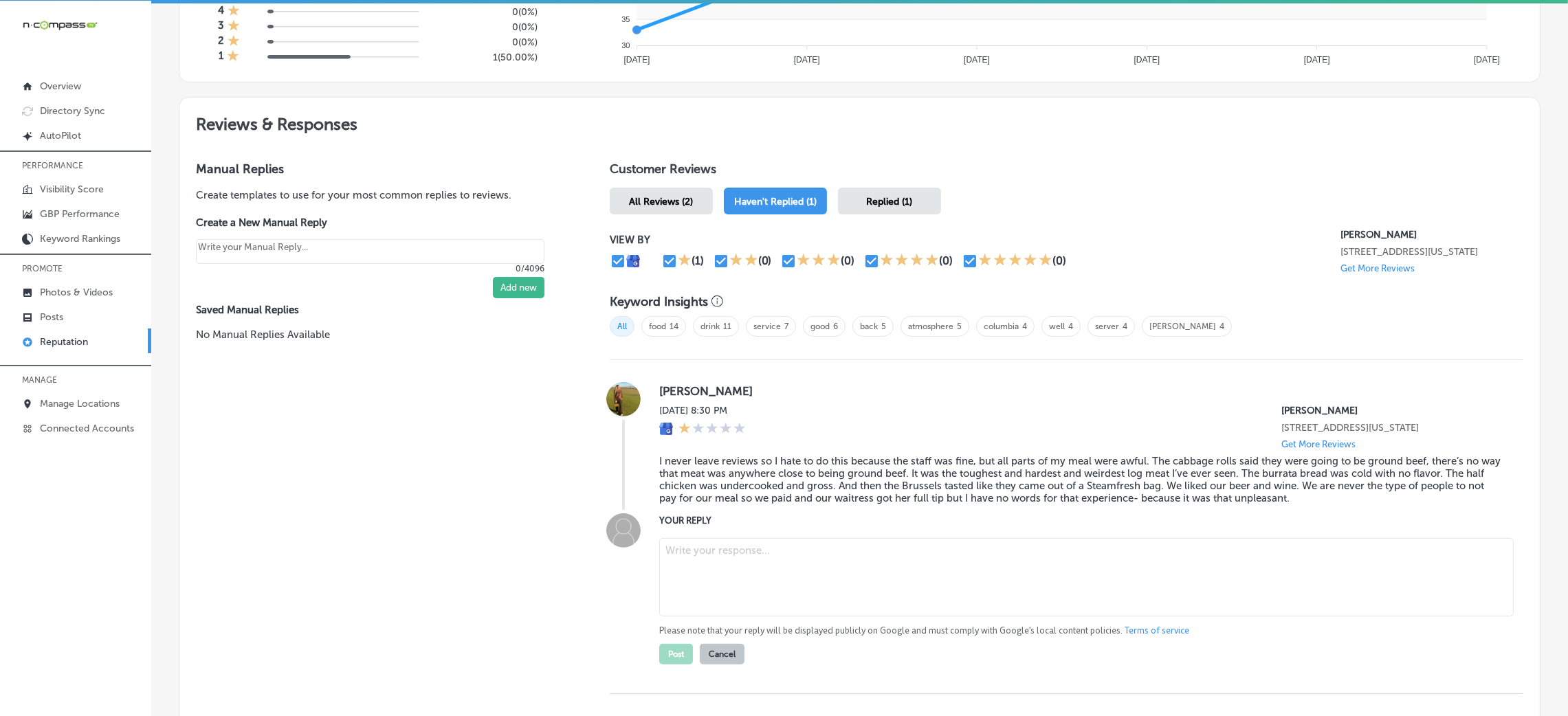
drag, startPoint x: 688, startPoint y: 539, endPoint x: 757, endPoint y: 583, distance: 81.8
click at [754, 581] on textarea at bounding box center [1086, 578] width 855 height 78
paste textarea "Thank you for taking the time to share your feedback, and I’m very sorry to hea…"
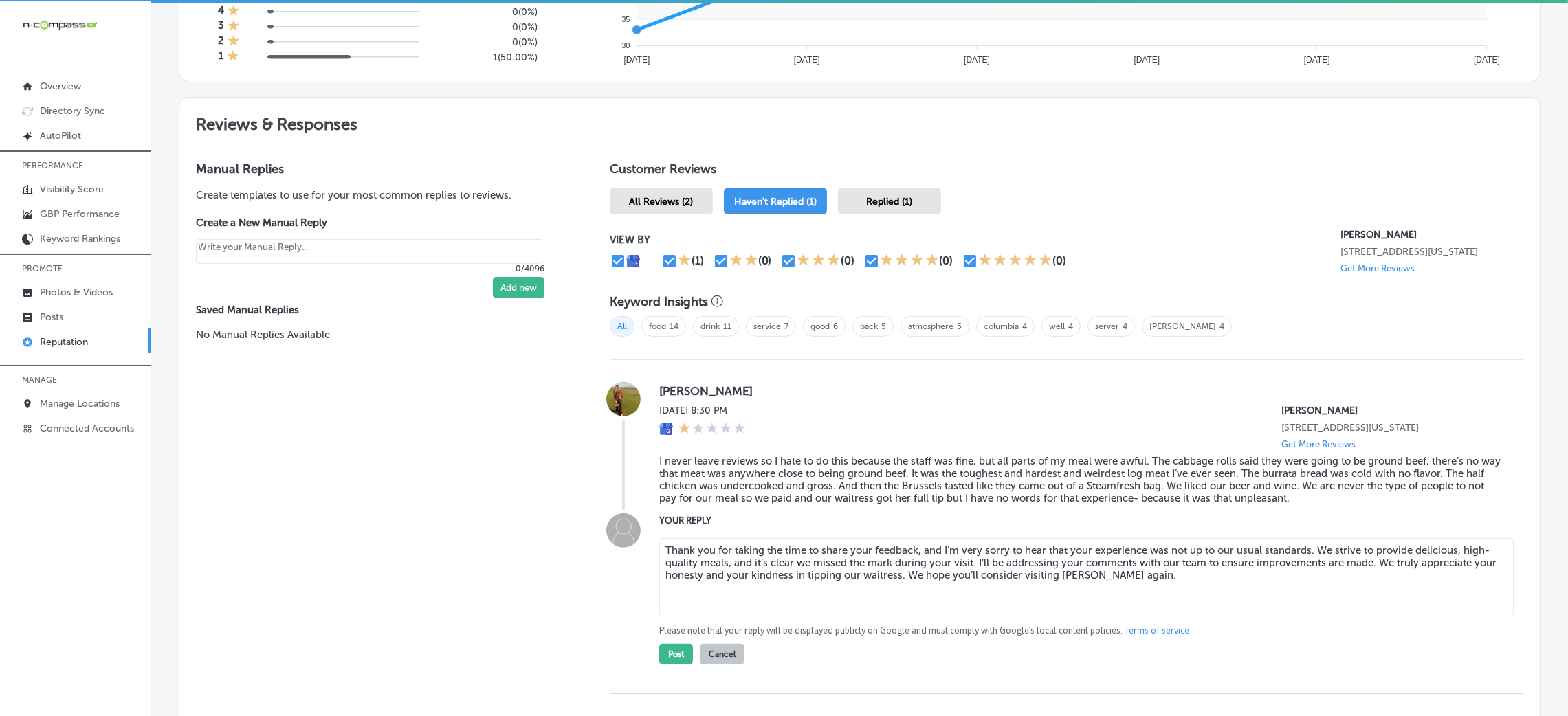
click at [916, 558] on textarea "Thank you for taking the time to share your feedback, and I’m very sorry to hea…" at bounding box center [1086, 578] width 855 height 78
type textarea "Thank you for taking the time to share your feedback, and I’m very sorry to hea…"
click at [494, 572] on div "Manual Replies Create templates to use for your most common replies to reviews.…" at bounding box center [381, 439] width 403 height 588
click at [696, 674] on div "[PERSON_NAME][DATE] 8:30 PM [PERSON_NAME] [STREET_ADDRESS][US_STATE] Get More R…" at bounding box center [1067, 527] width 914 height 334
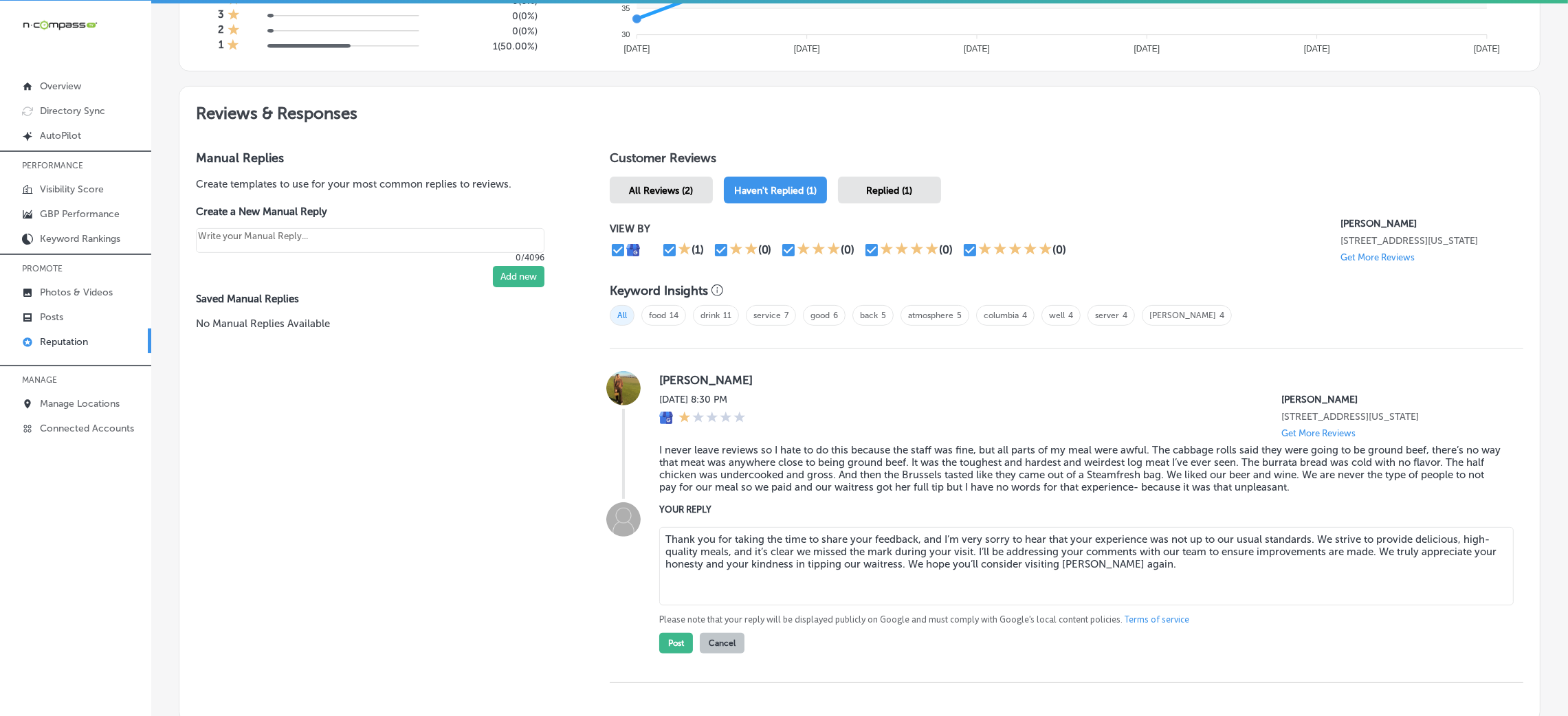
scroll to position [802, 0]
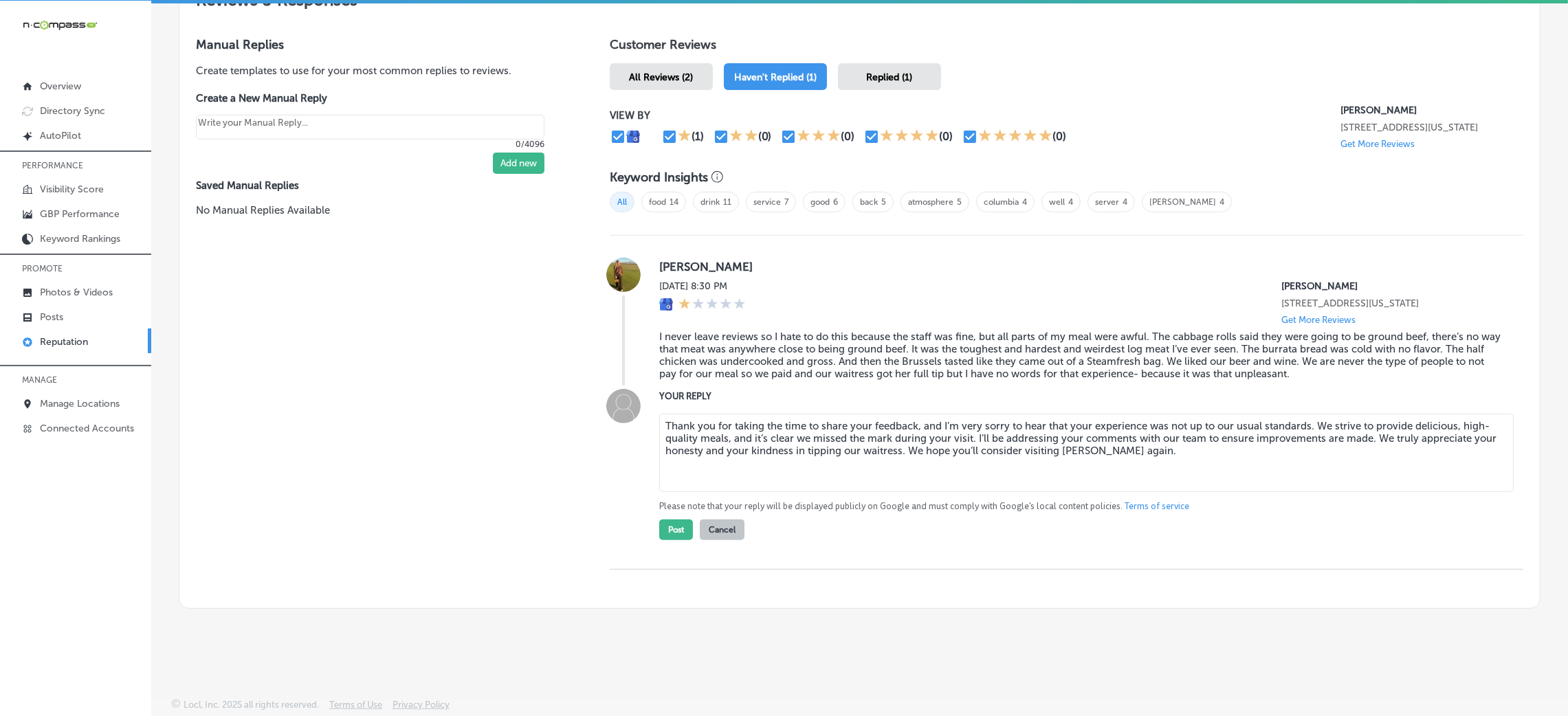
click at [699, 692] on div "AutoPilot Reputation Manager Keyword Ranking Credits: 720 Monitor & Respond Que…" at bounding box center [860, 358] width 1417 height 716
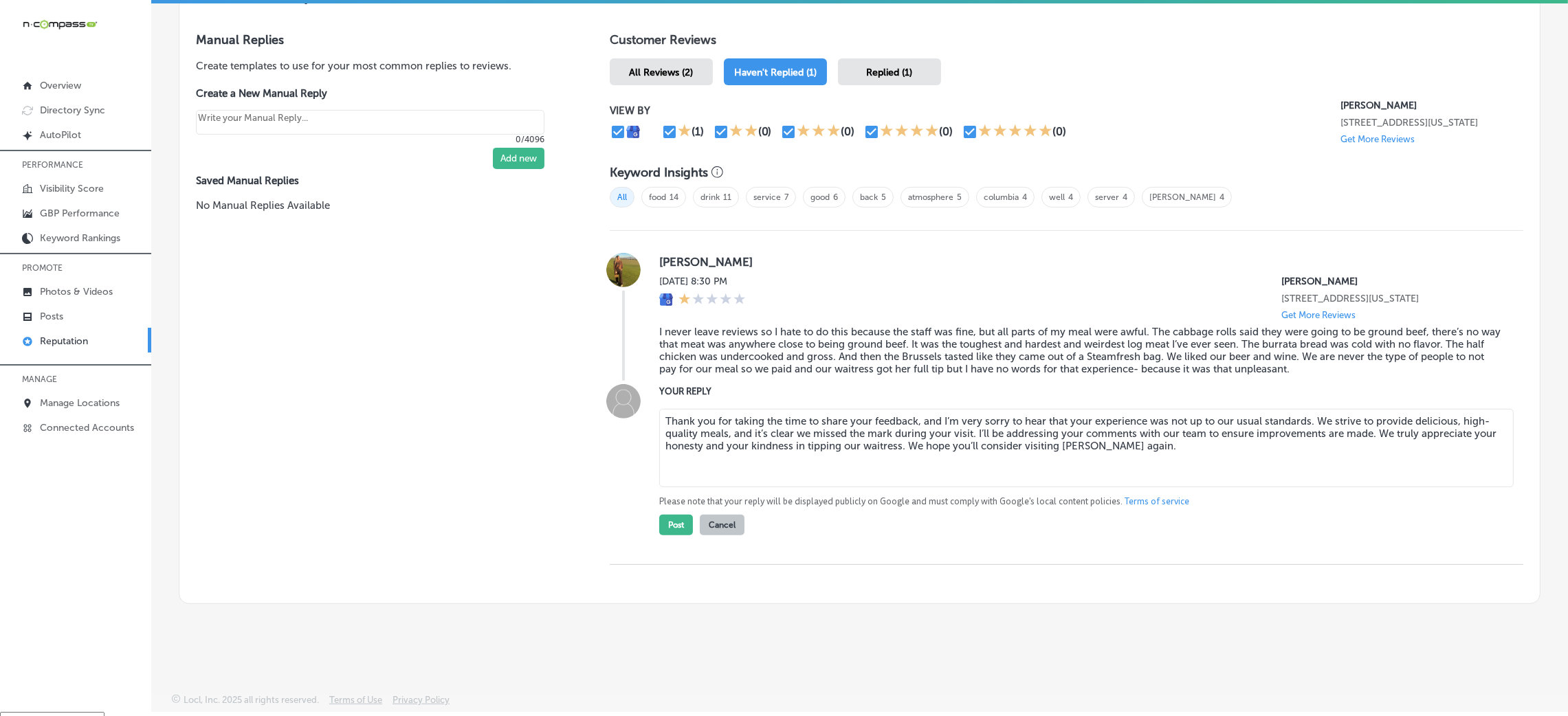
scroll to position [0, 0]
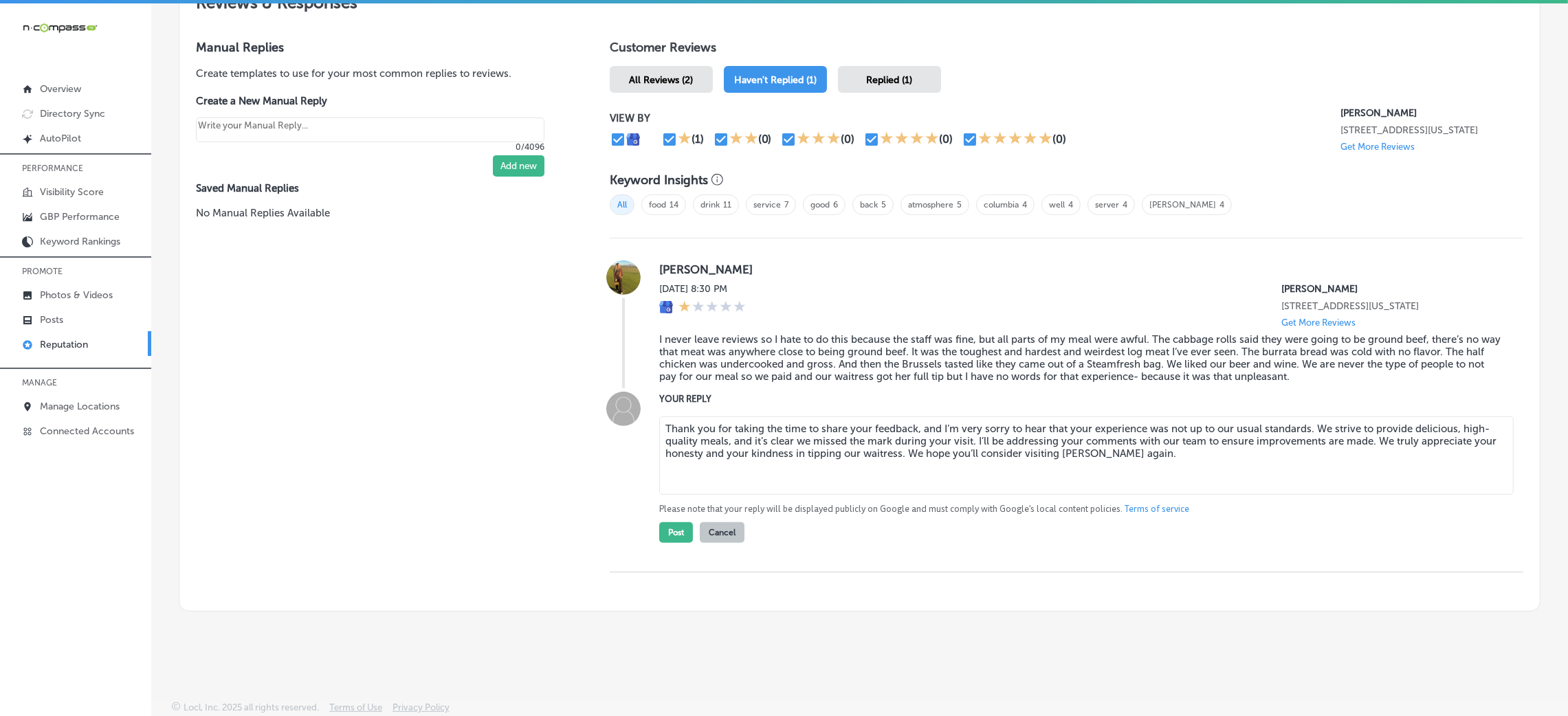
drag, startPoint x: 1364, startPoint y: 437, endPoint x: 1360, endPoint y: 695, distance: 258.0
click at [1327, 634] on div "AutoPilot Reputation Manager Keyword Ranking Credits: 720 Monitor & Respond Que…" at bounding box center [860, 359] width 1417 height 716
click at [395, 375] on div "Manual Replies Create templates to use for your most common replies to reviews.…" at bounding box center [381, 315] width 403 height 588
click at [680, 533] on button "Post" at bounding box center [676, 530] width 34 height 21
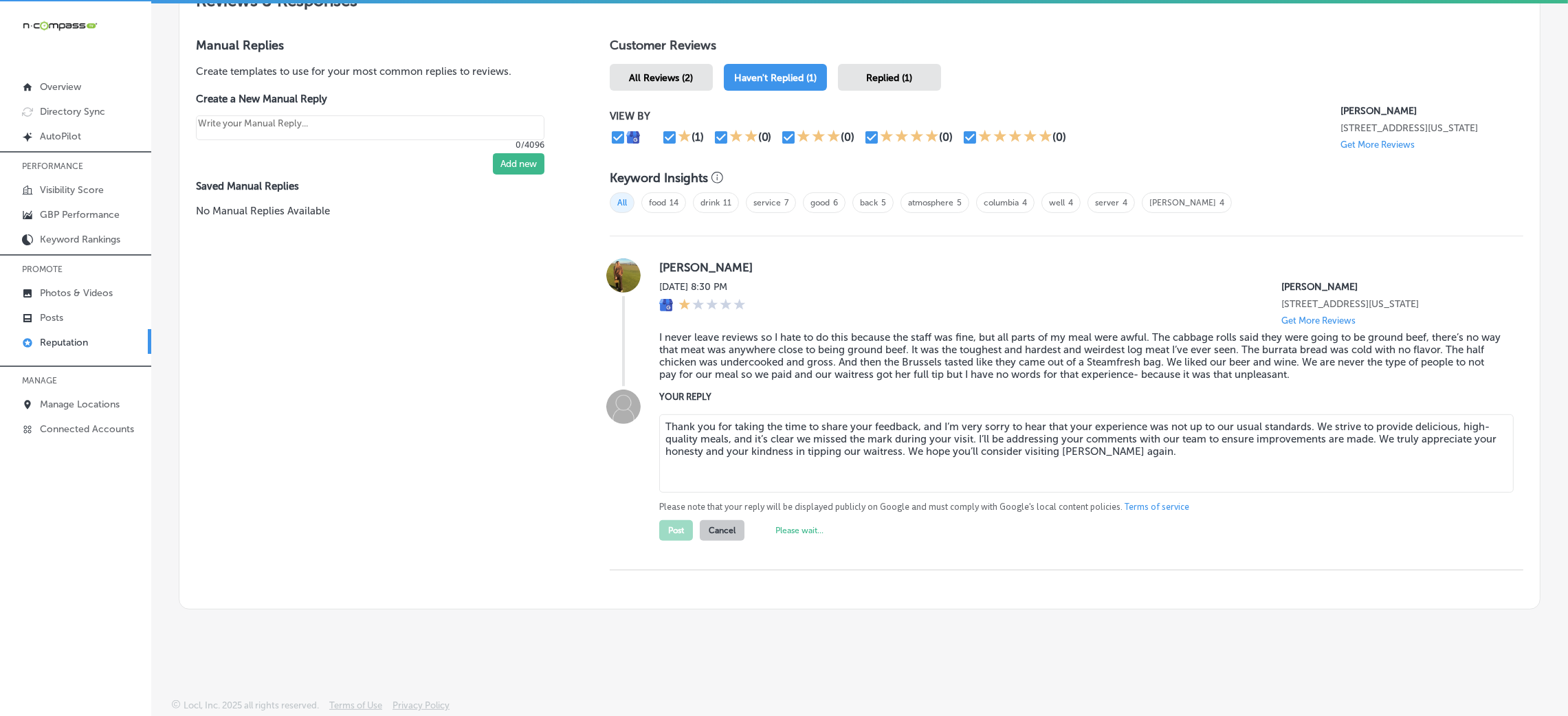
type textarea "x"
